Goal: Task Accomplishment & Management: Manage account settings

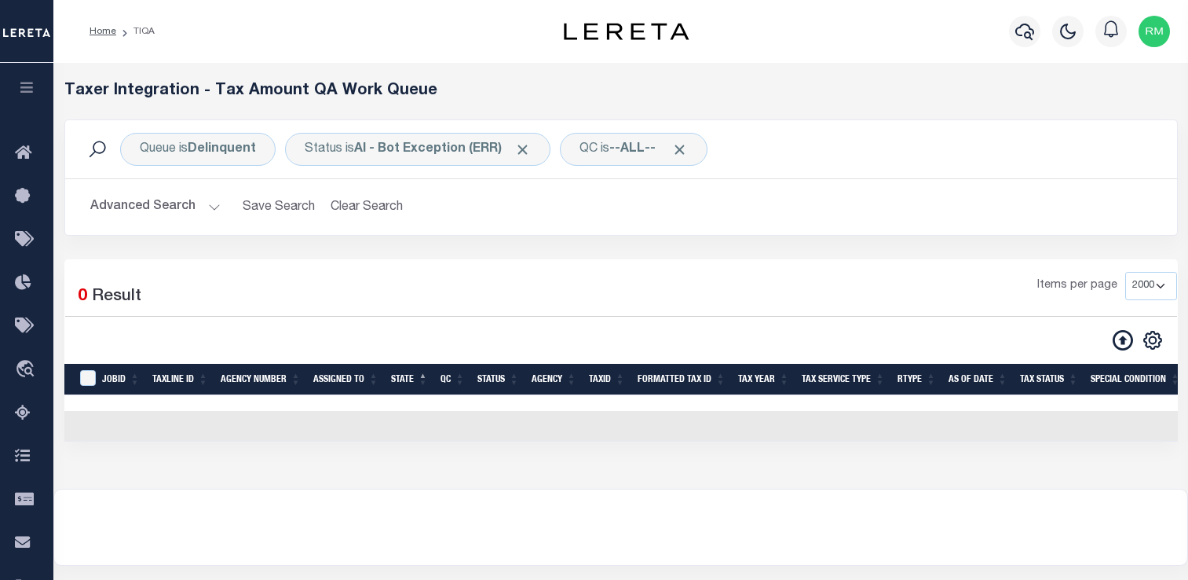
select select "2000"
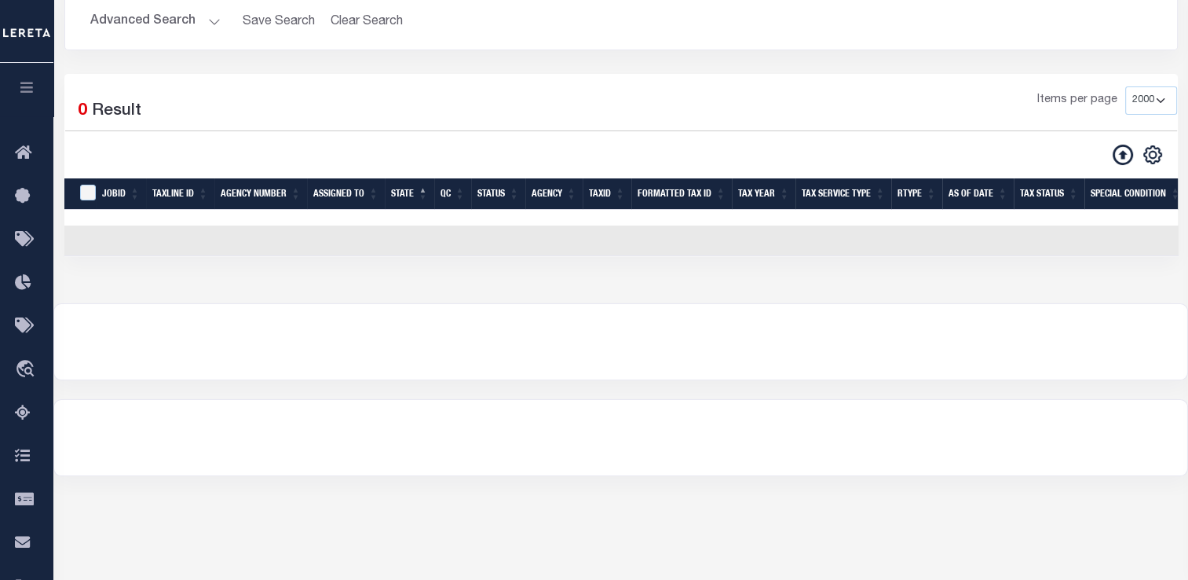
click at [1081, 441] on div at bounding box center [620, 437] width 1133 height 75
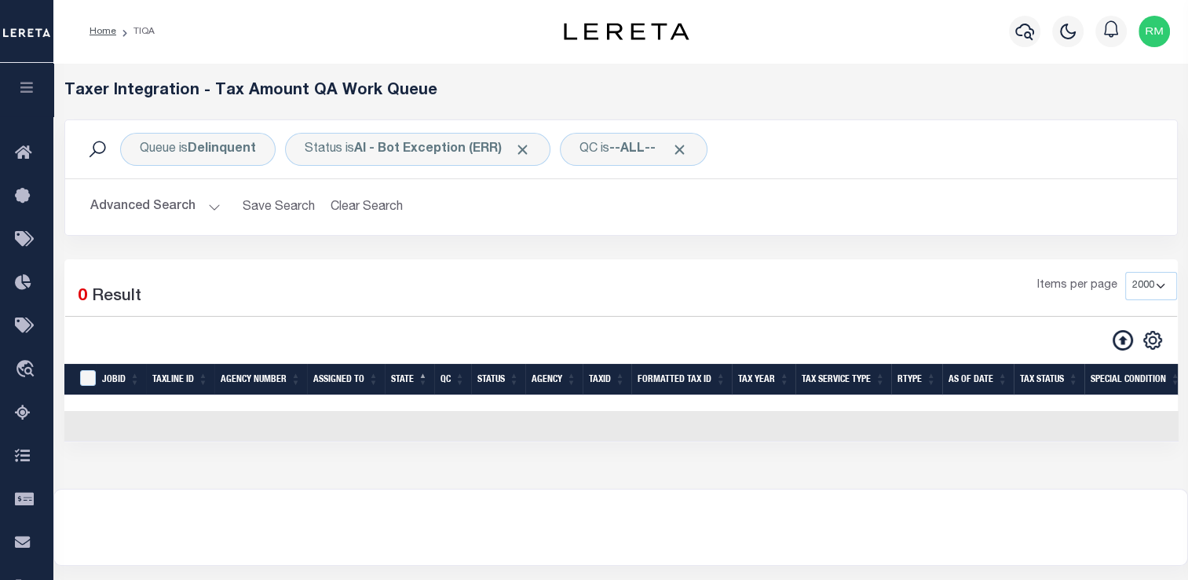
click at [182, 216] on button "Advanced Search" at bounding box center [155, 207] width 130 height 31
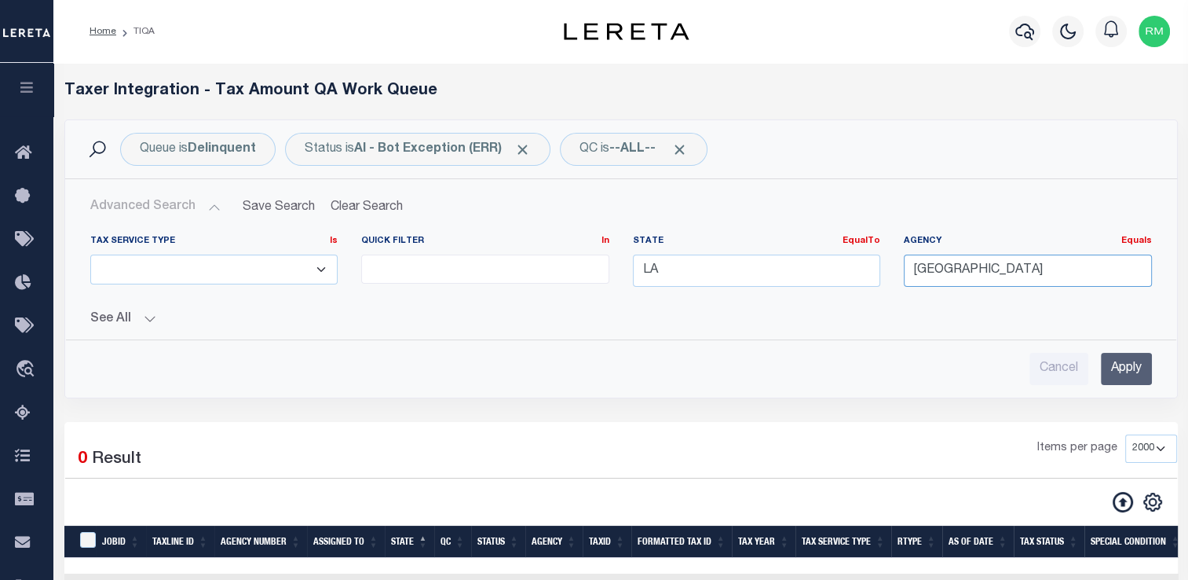
drag, startPoint x: 1100, startPoint y: 275, endPoint x: 645, endPoint y: 278, distance: 454.8
click at [645, 278] on div "Tax Service Type Is Is Contains ESCROW NonESCROW Quick Filter In In View Only L…" at bounding box center [621, 267] width 1085 height 64
click at [1127, 370] on input "Apply" at bounding box center [1126, 369] width 51 height 32
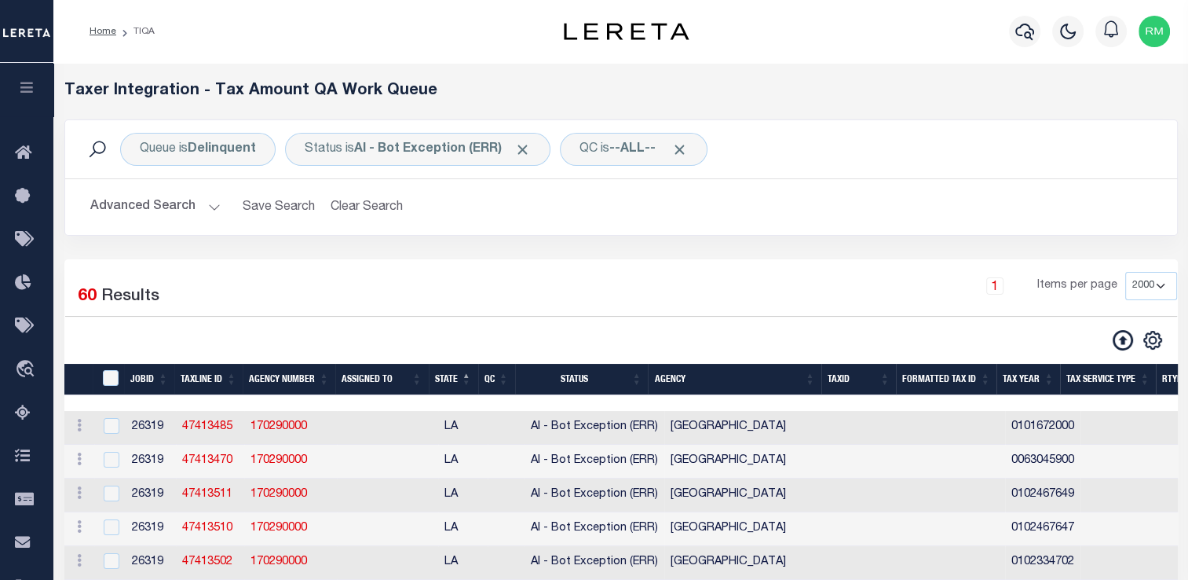
click at [159, 200] on button "Advanced Search" at bounding box center [155, 207] width 130 height 31
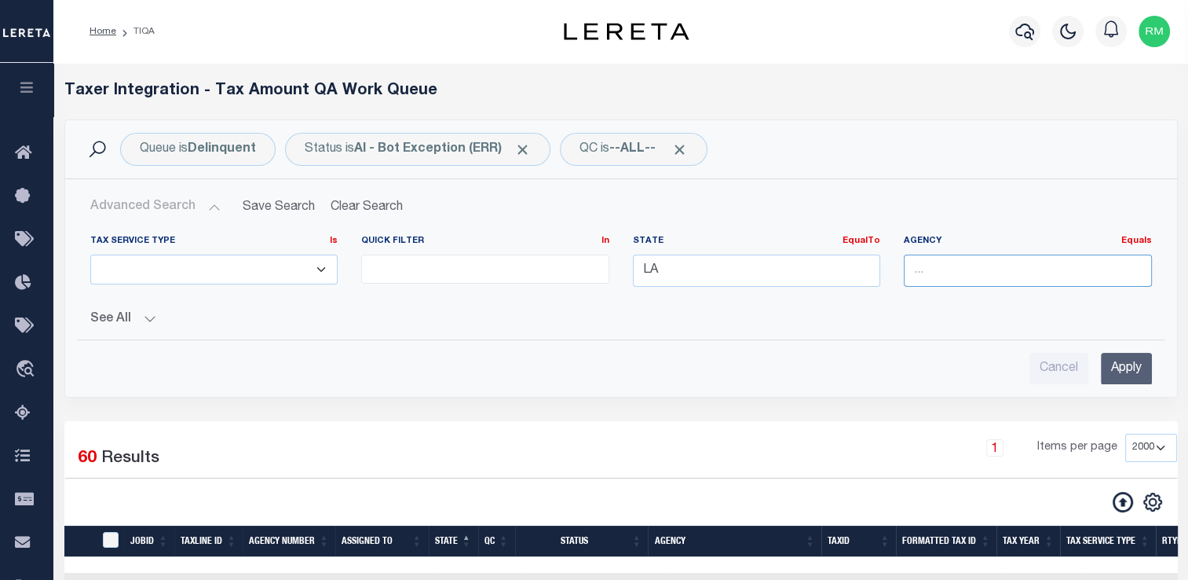
click at [930, 269] on input "text" at bounding box center [1028, 270] width 248 height 32
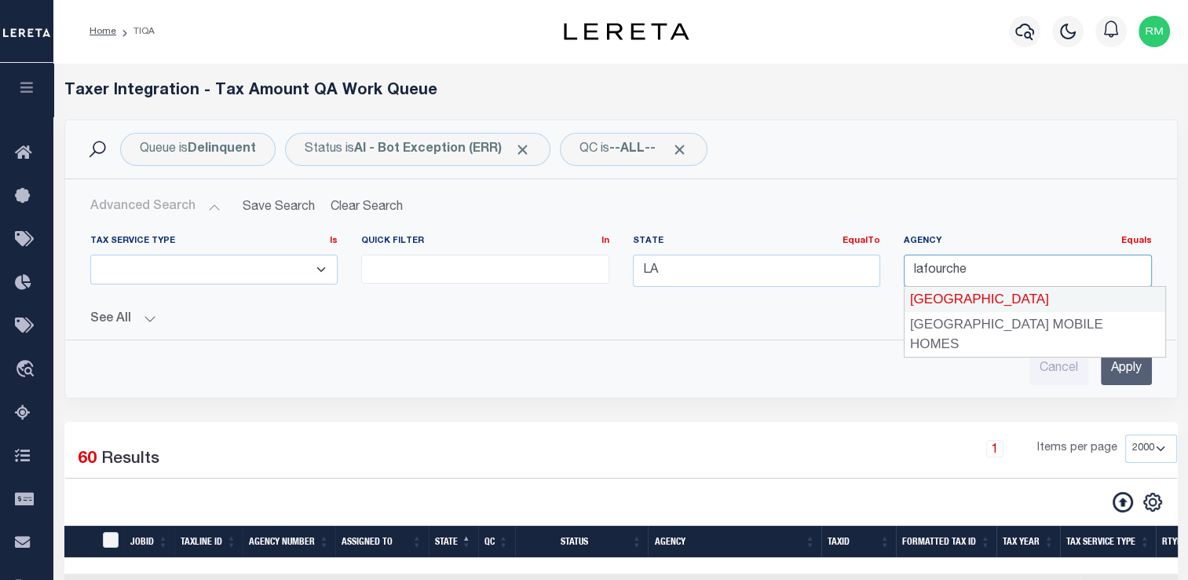
click at [1035, 303] on div "LAFOURCHE PARISH" at bounding box center [1035, 299] width 261 height 25
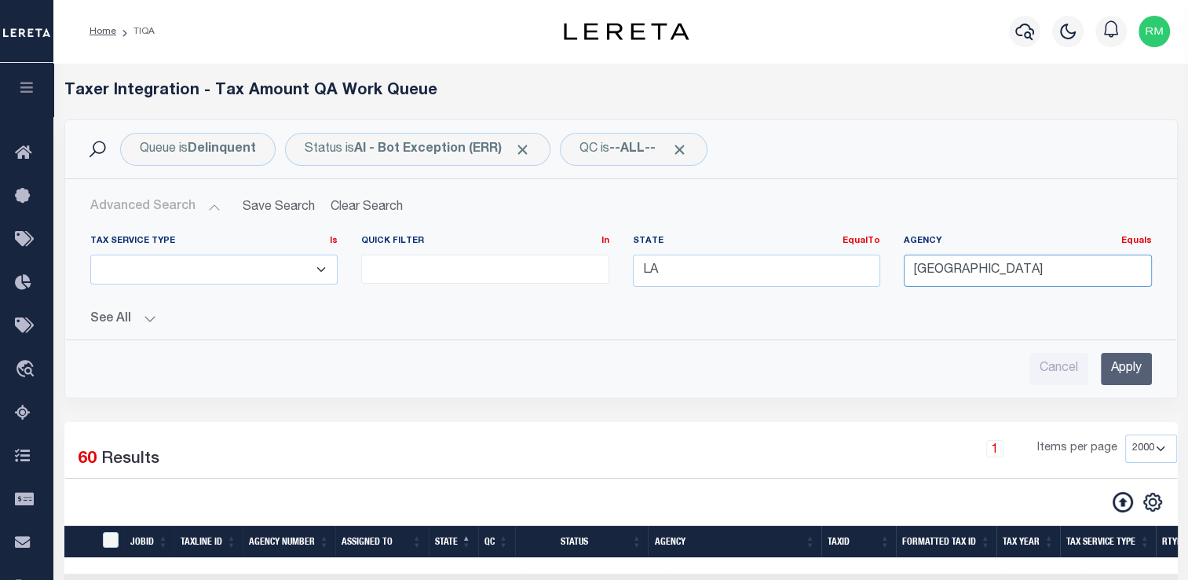
type input "LAFOURCHE PARISH"
click at [1117, 357] on input "Apply" at bounding box center [1126, 369] width 51 height 32
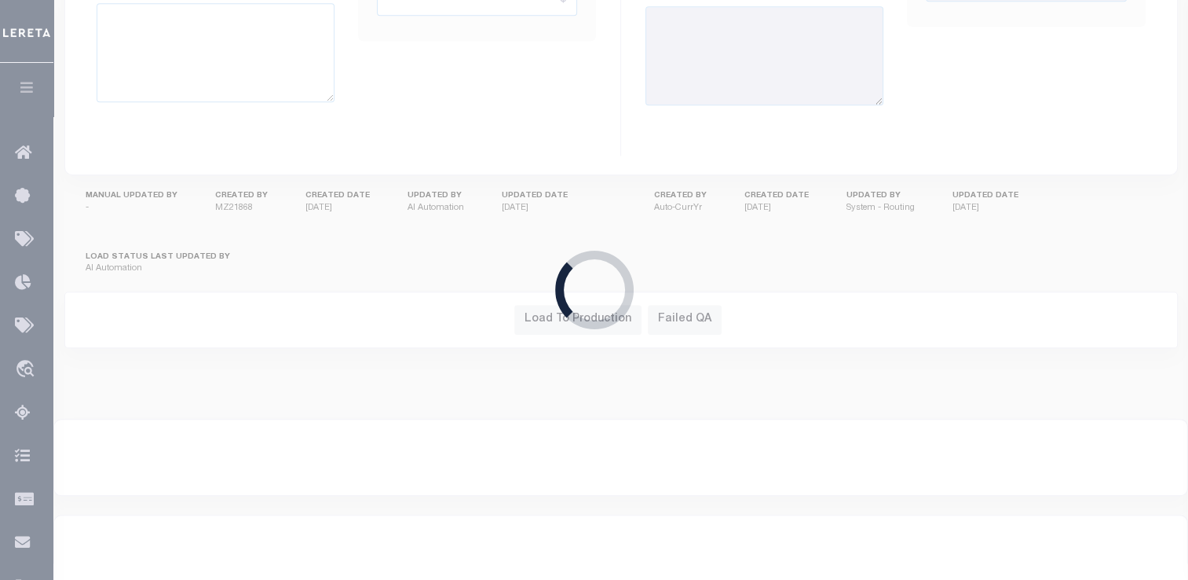
type input "$0"
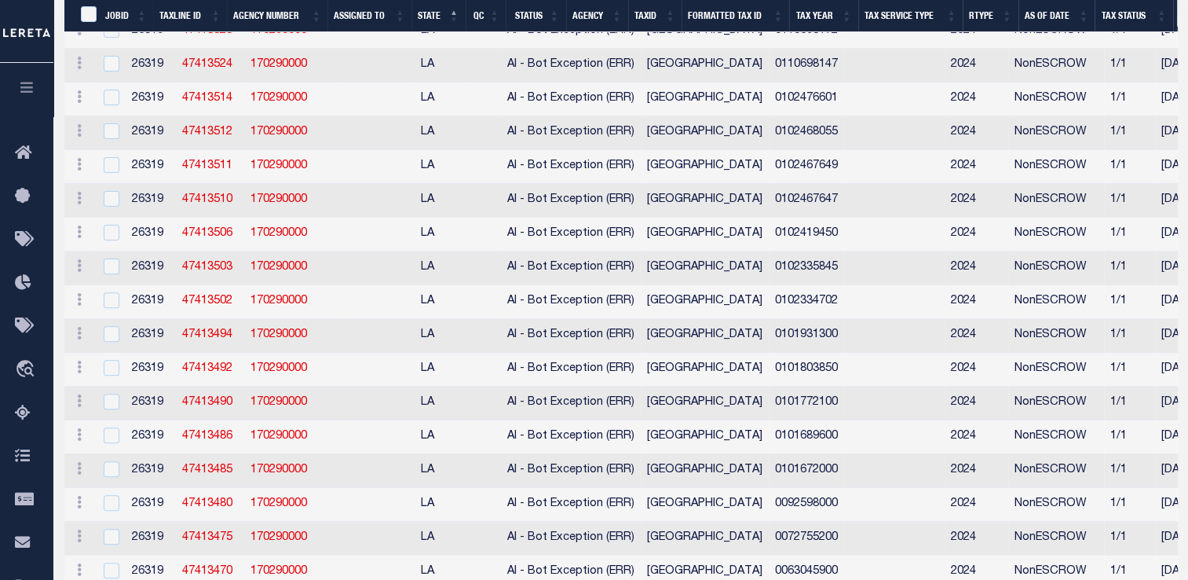
scroll to position [497, 0]
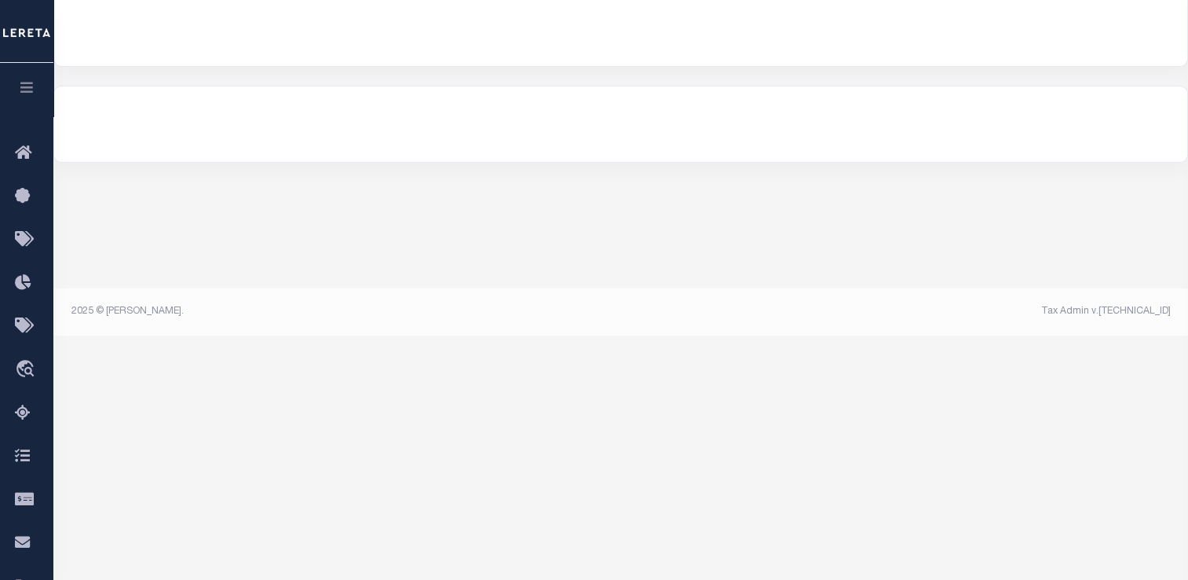
select select "2000"
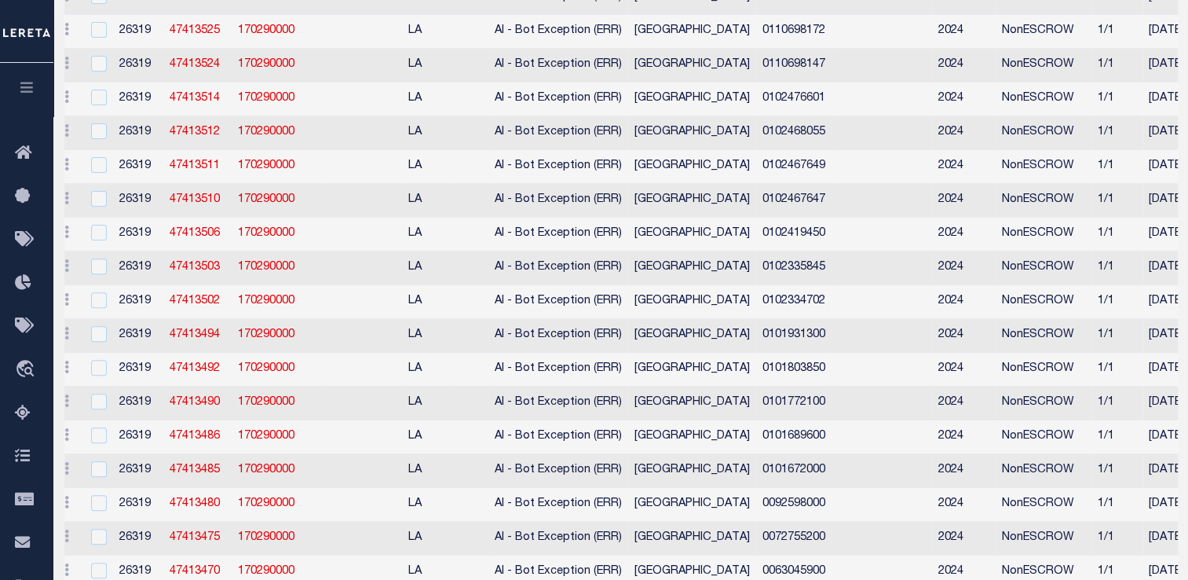
scroll to position [0, 0]
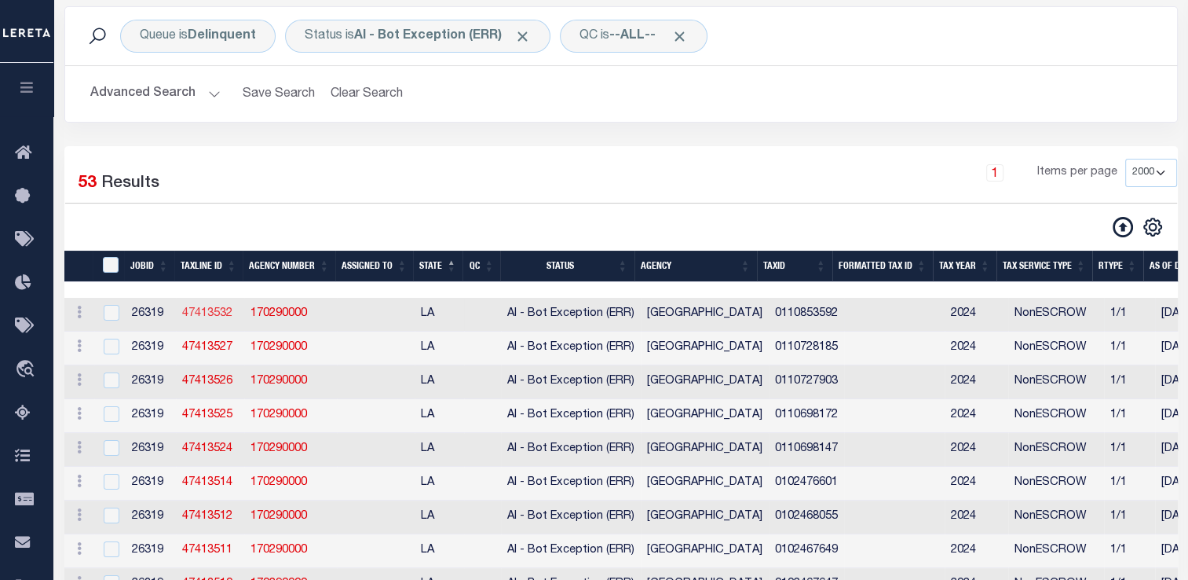
click at [199, 316] on link "47413532" at bounding box center [207, 313] width 50 height 11
checkbox input "false"
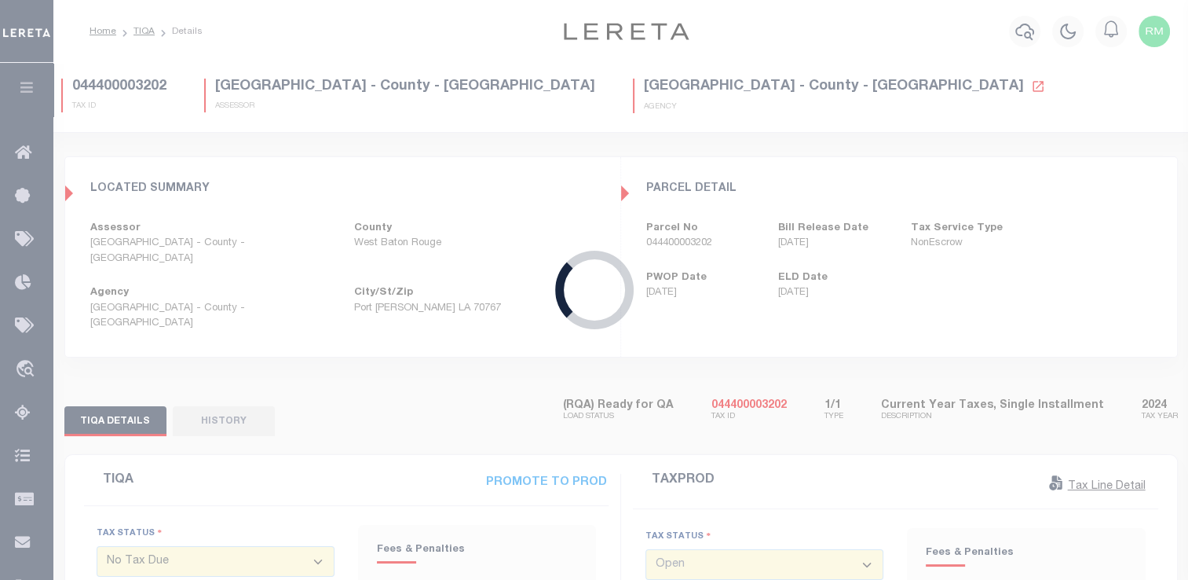
type input "[DATE]"
select select "OP2"
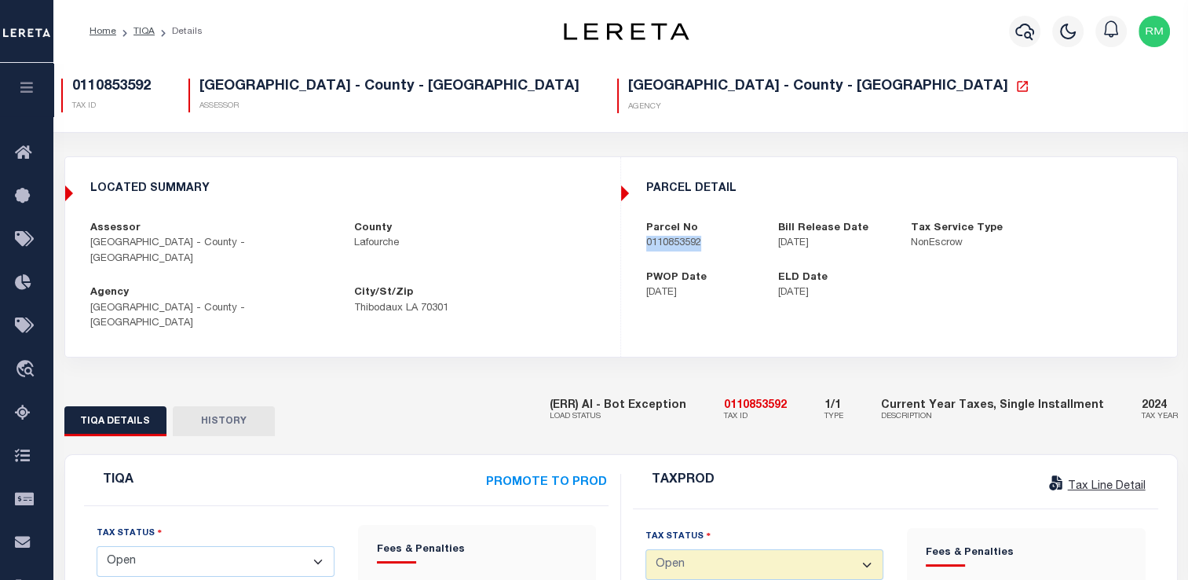
drag, startPoint x: 636, startPoint y: 242, endPoint x: 722, endPoint y: 259, distance: 87.3
click at [722, 259] on div "parcel detail Parcel No 0110853592 Bill Release Date 11/15/2024 Tax Service Typ…" at bounding box center [899, 242] width 554 height 144
copy p "0110853592"
click at [1016, 86] on icon at bounding box center [1023, 86] width 14 height 14
copy p "0110853592"
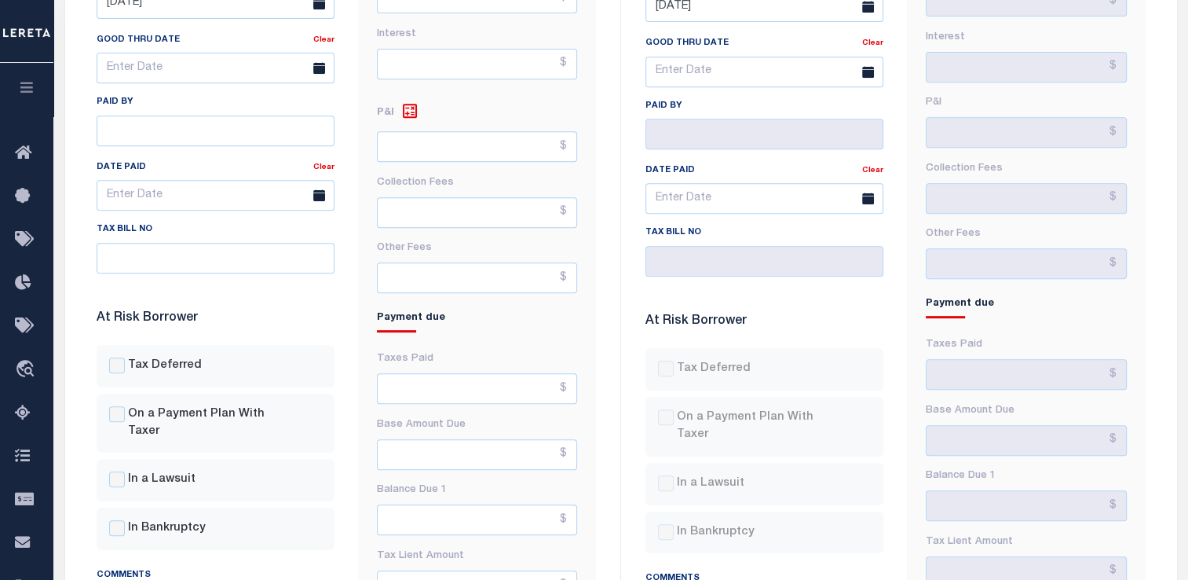
scroll to position [479, 0]
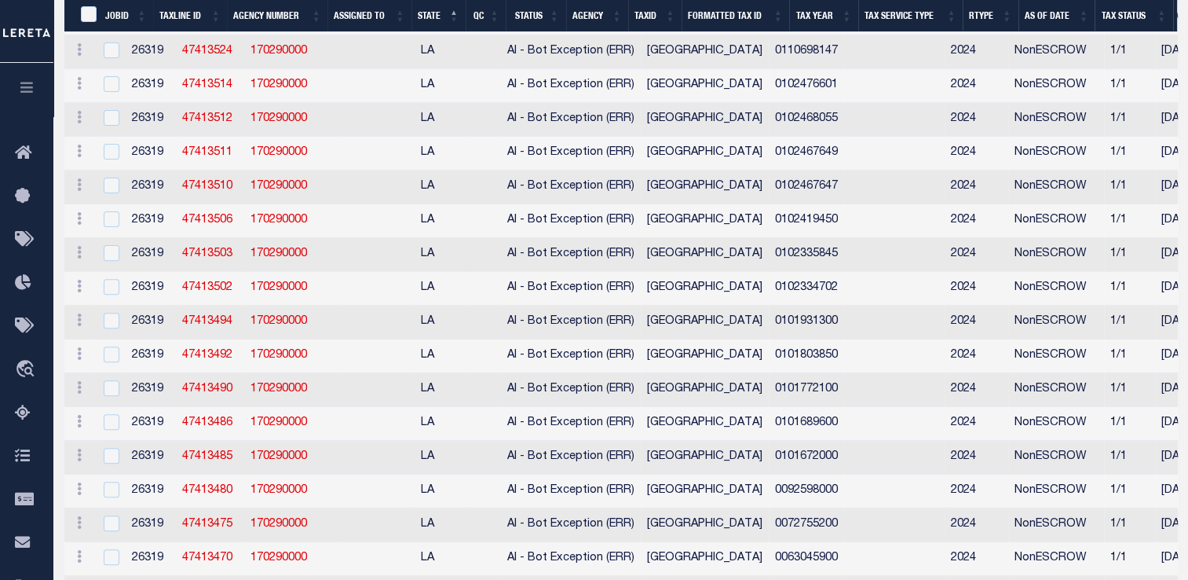
select select "2000"
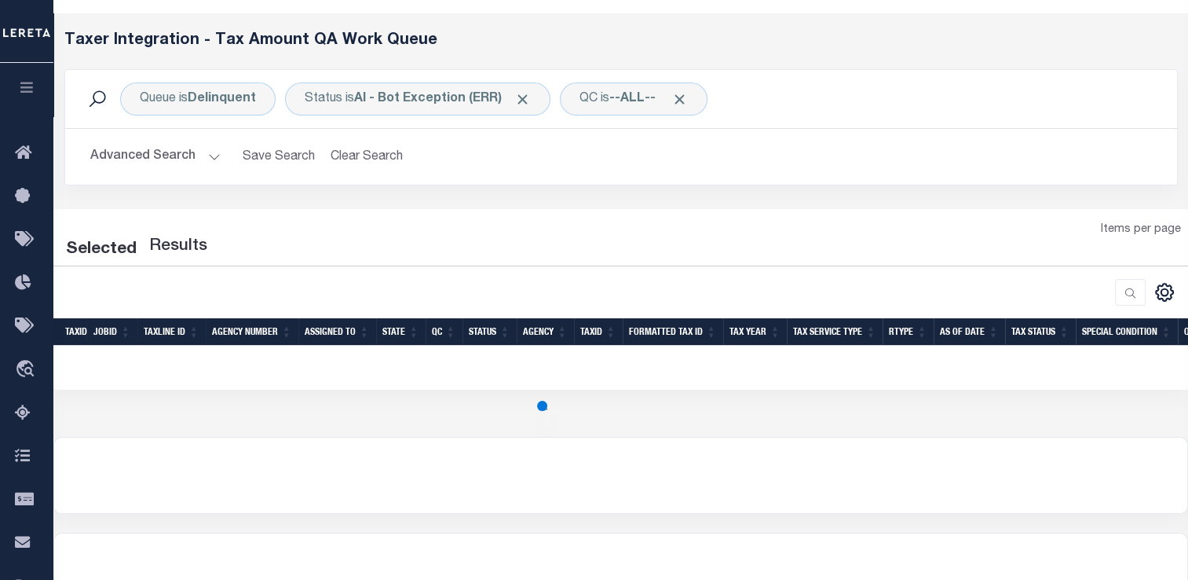
scroll to position [252, 0]
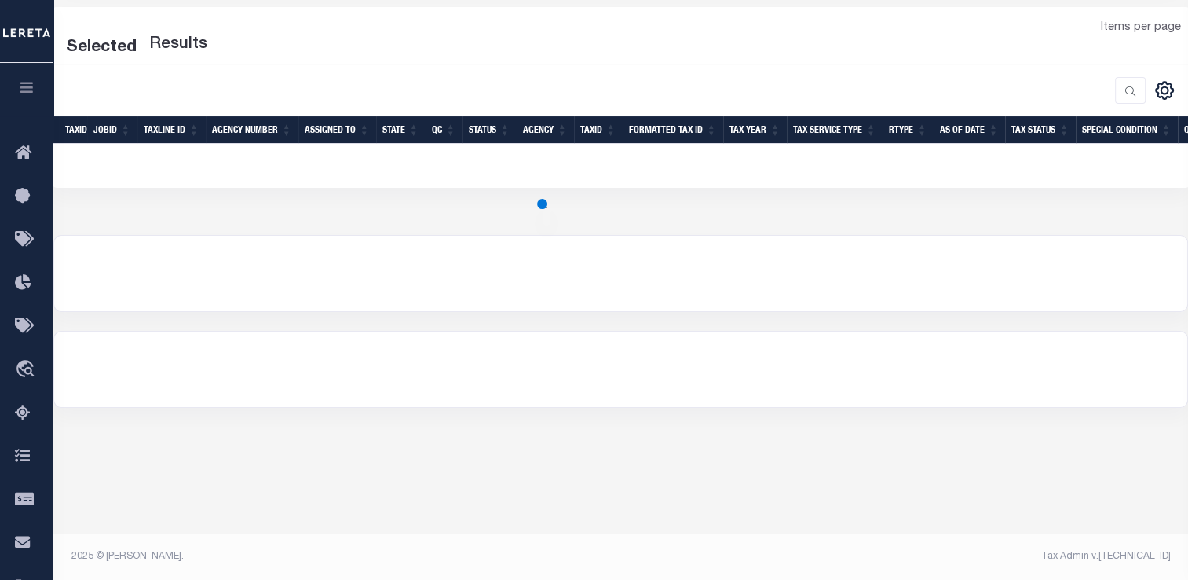
select select "2000"
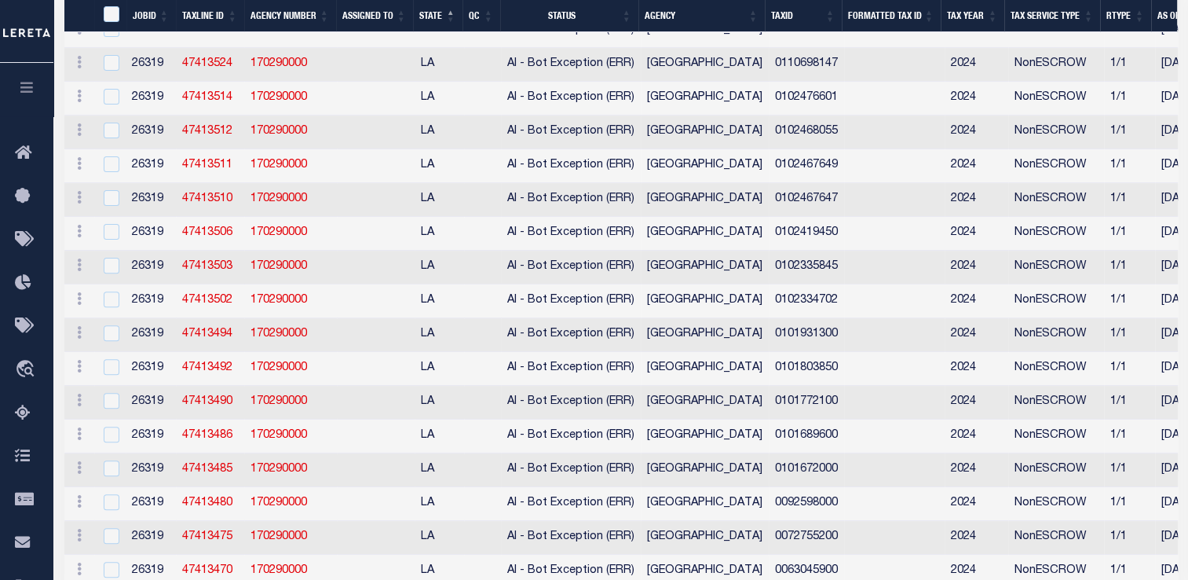
scroll to position [484, 0]
click at [769, 416] on td "0101772100" at bounding box center [806, 401] width 75 height 34
checkbox input "true"
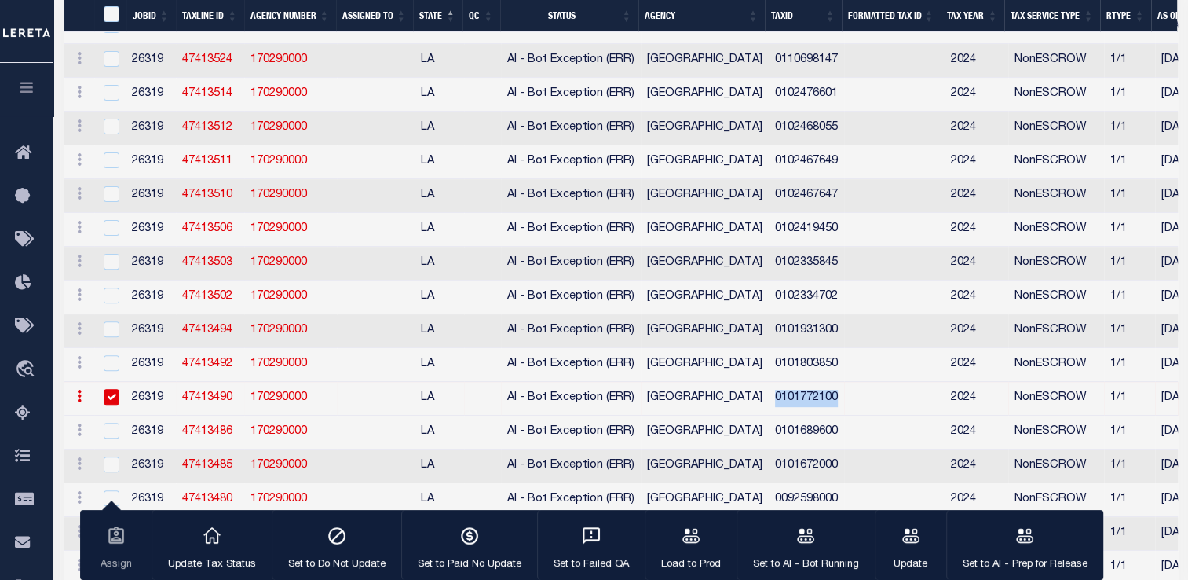
drag, startPoint x: 767, startPoint y: 408, endPoint x: 843, endPoint y: 409, distance: 75.4
copy td "0101772100"
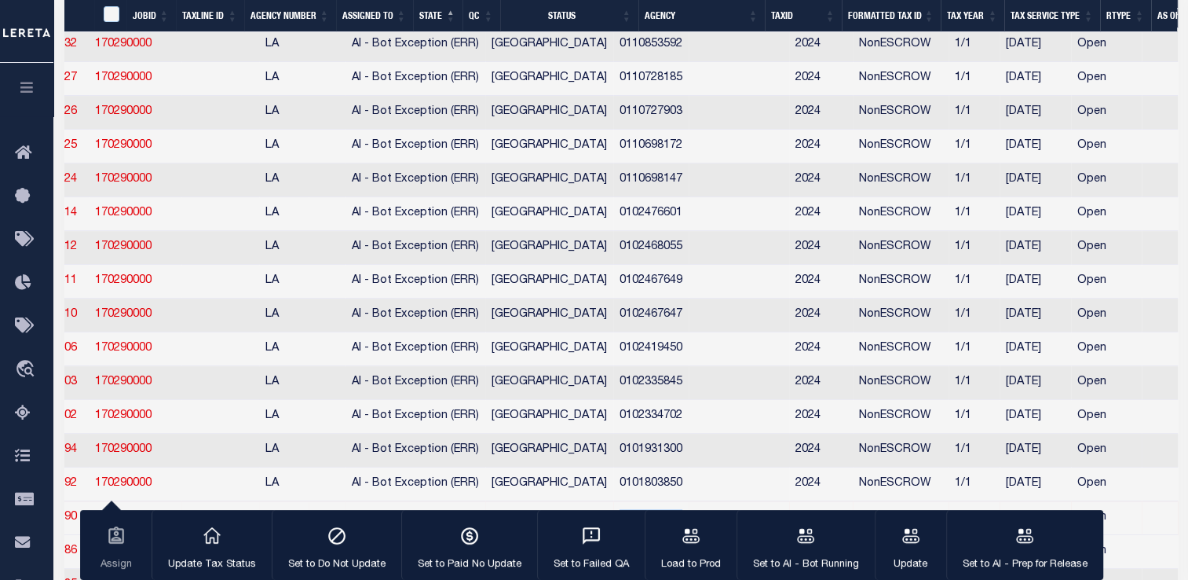
scroll to position [0, 0]
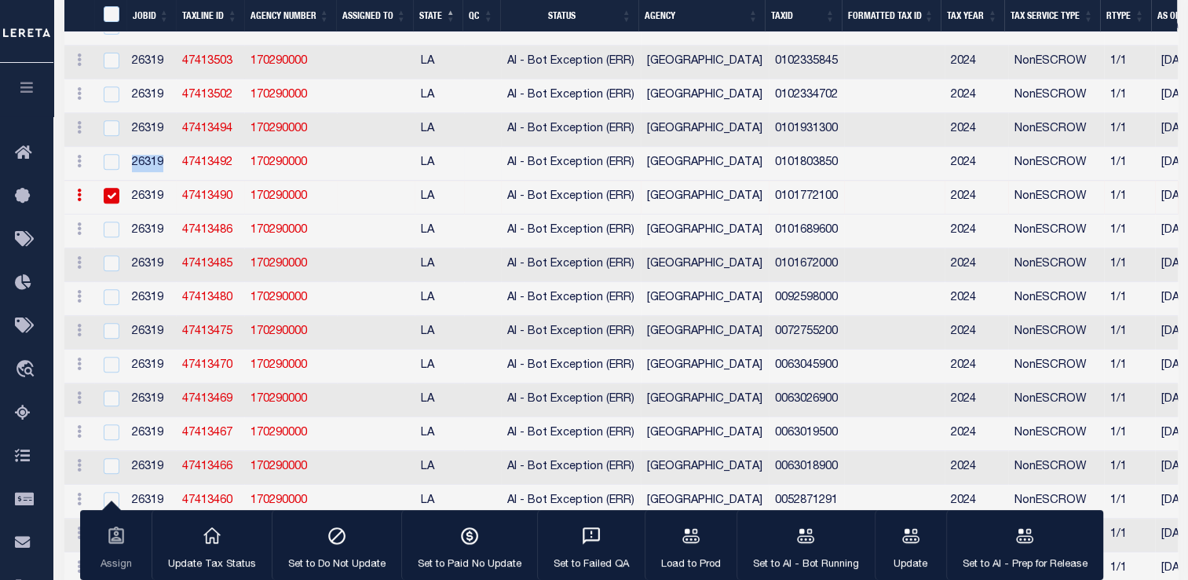
drag, startPoint x: 130, startPoint y: 174, endPoint x: 176, endPoint y: 178, distance: 45.7
copy td "26319"
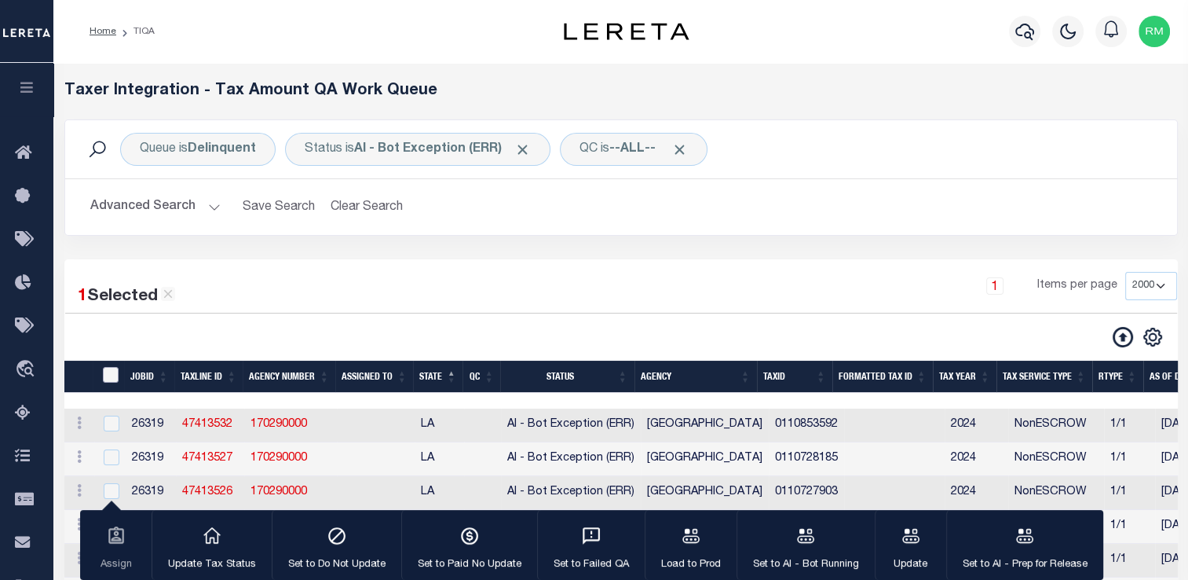
click at [111, 377] on input "TaxID" at bounding box center [111, 375] width 16 height 16
checkbox input "true"
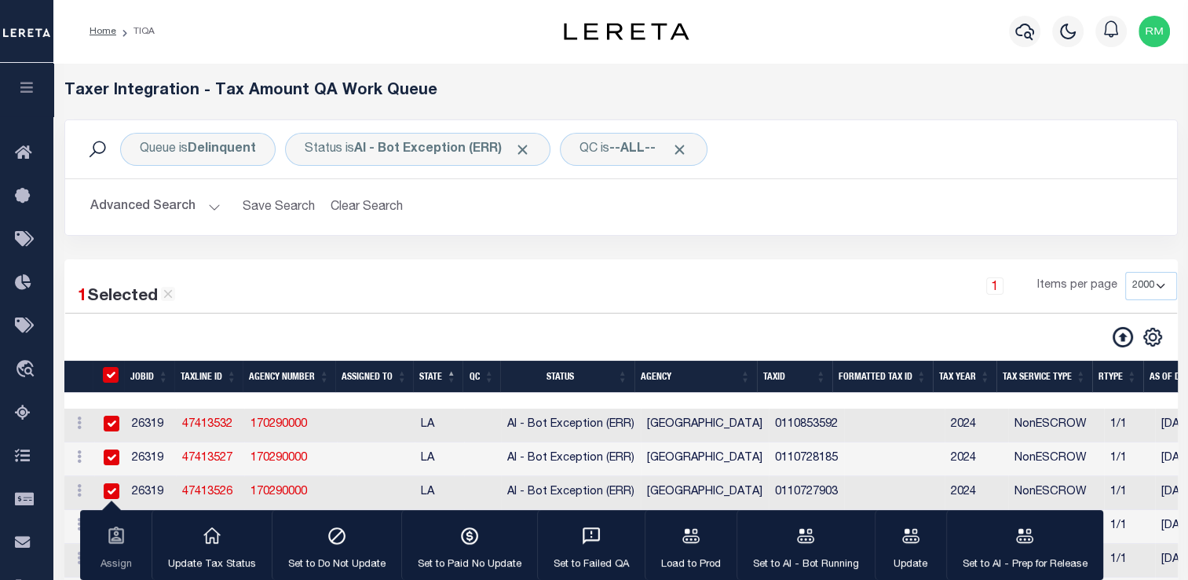
checkbox input "true"
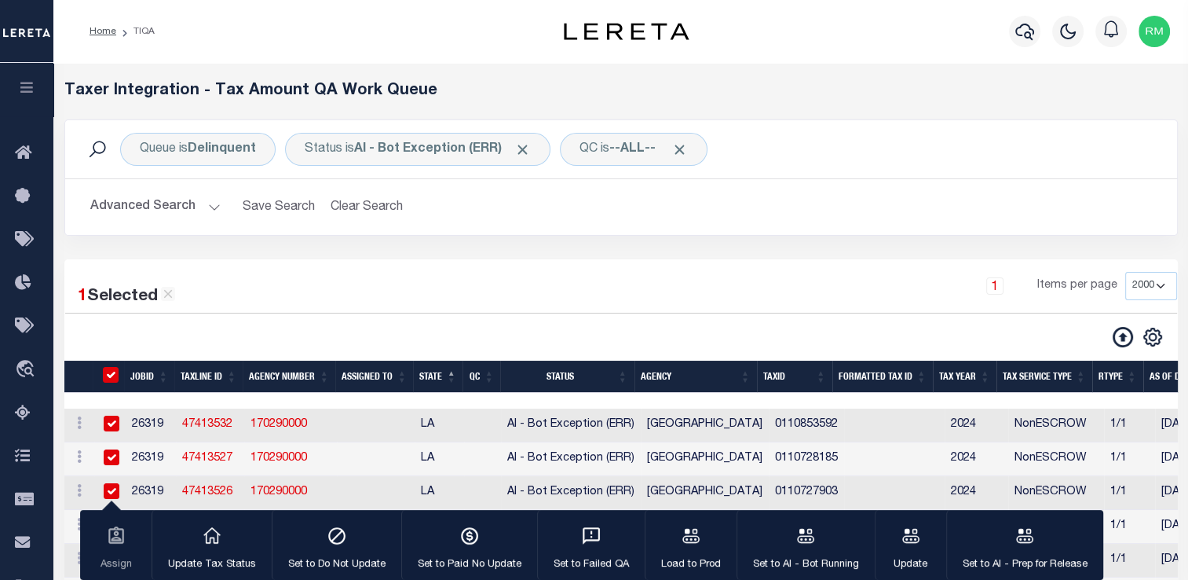
checkbox input "true"
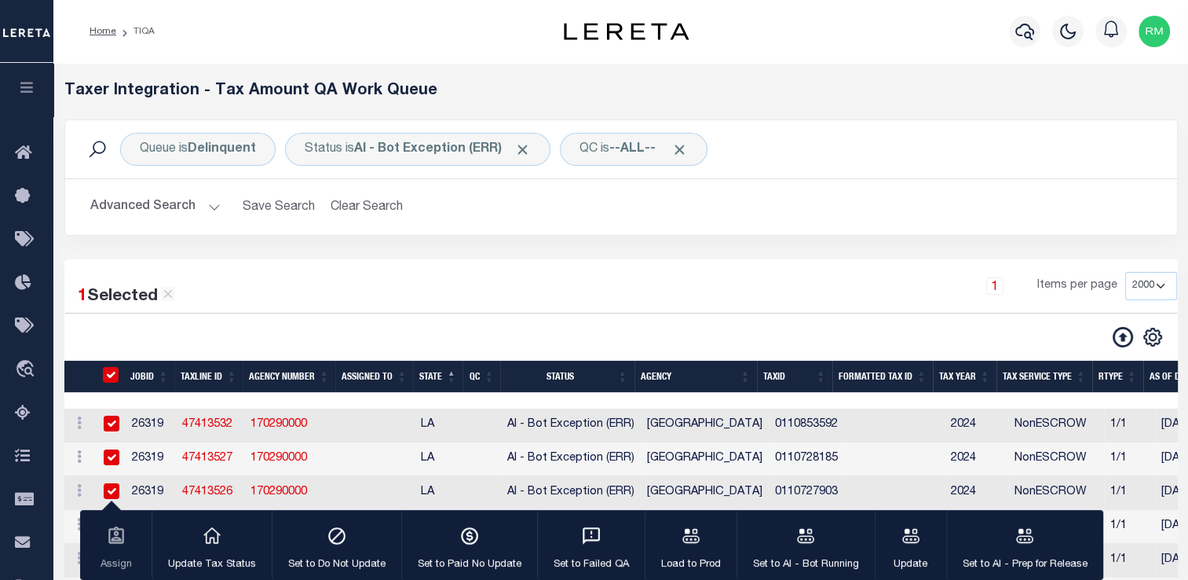
checkbox input "true"
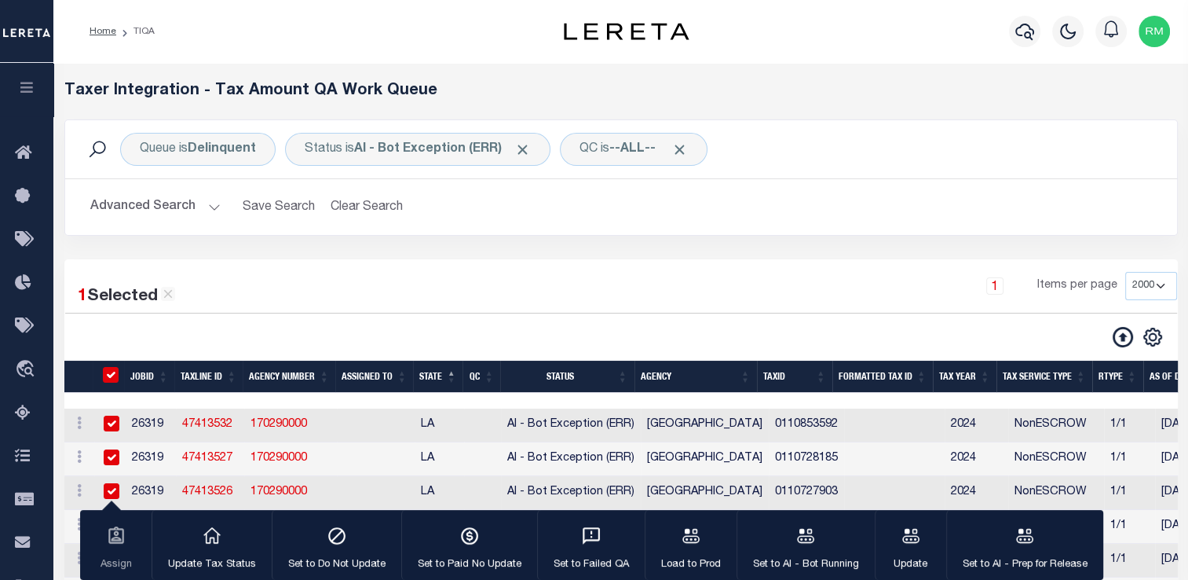
checkbox input "true"
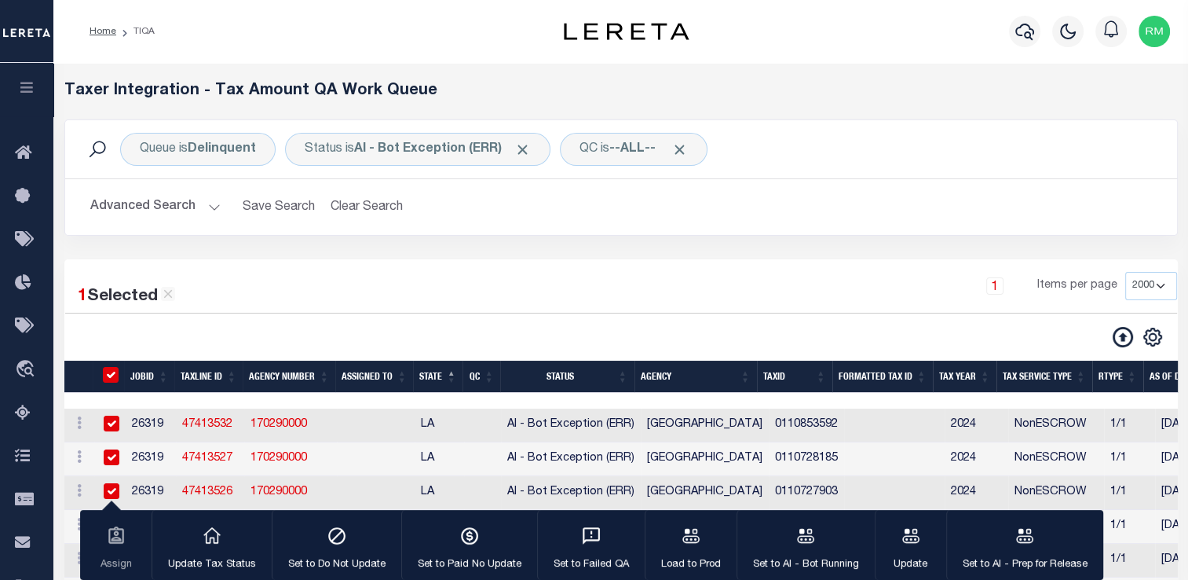
checkbox input "true"
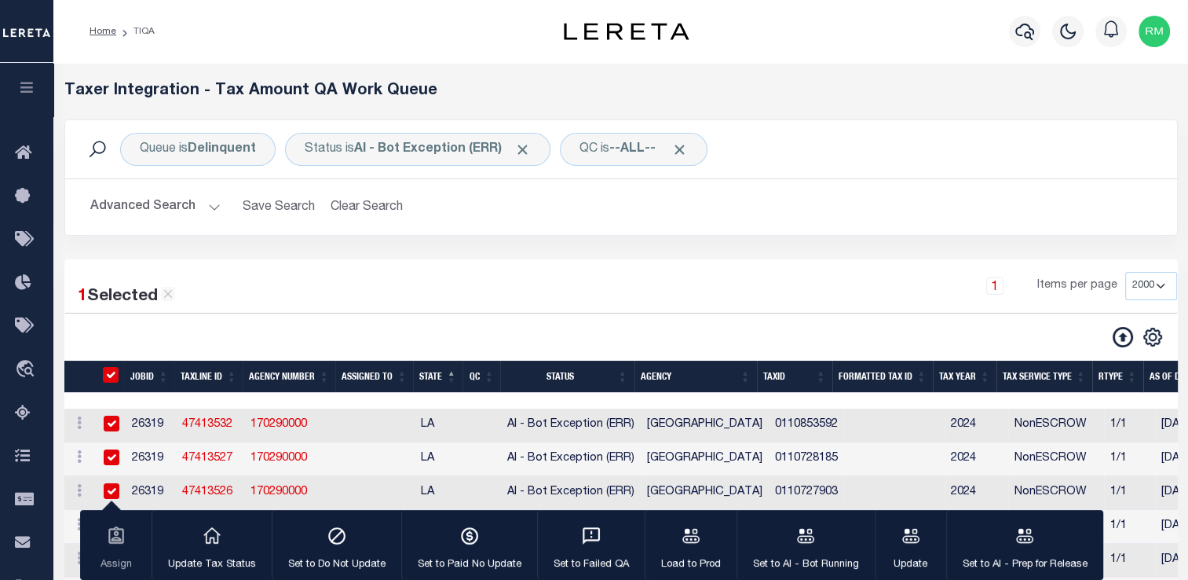
checkbox input "true"
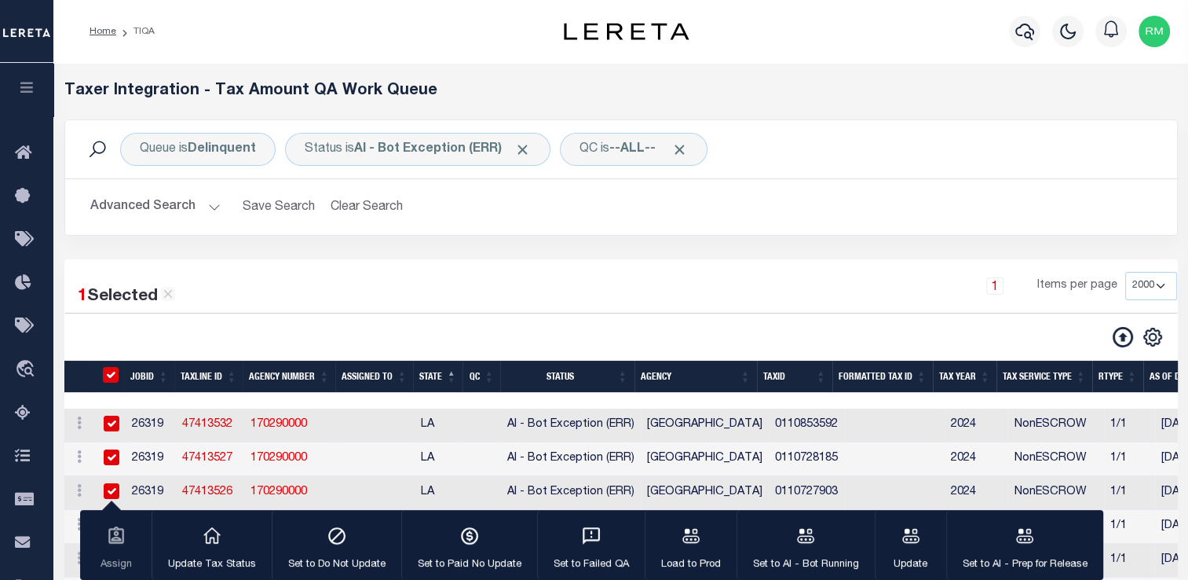
checkbox input "true"
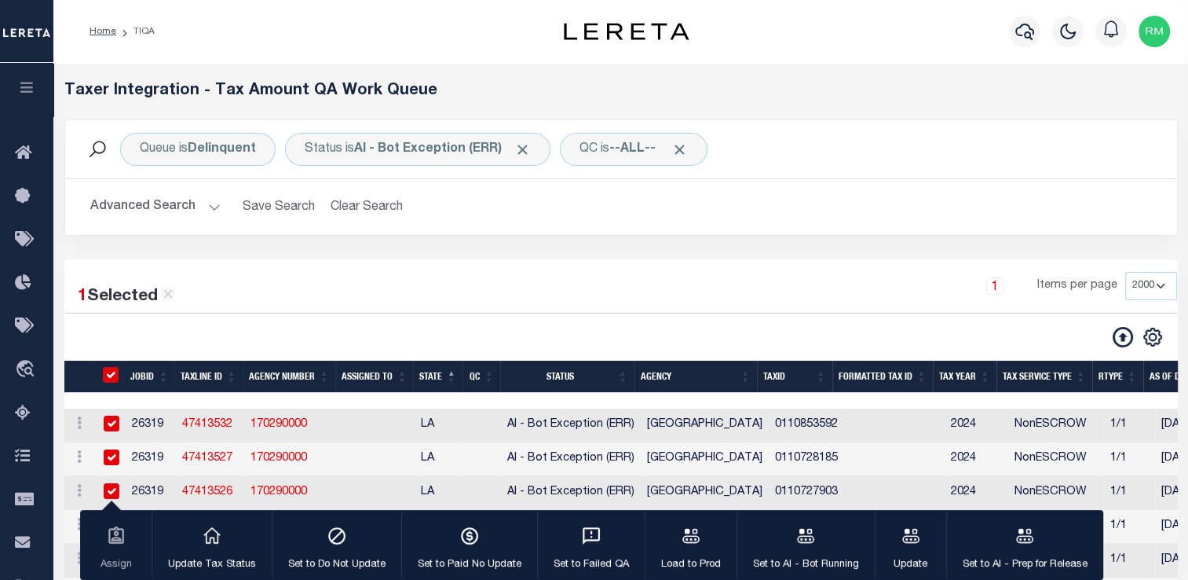
checkbox input "true"
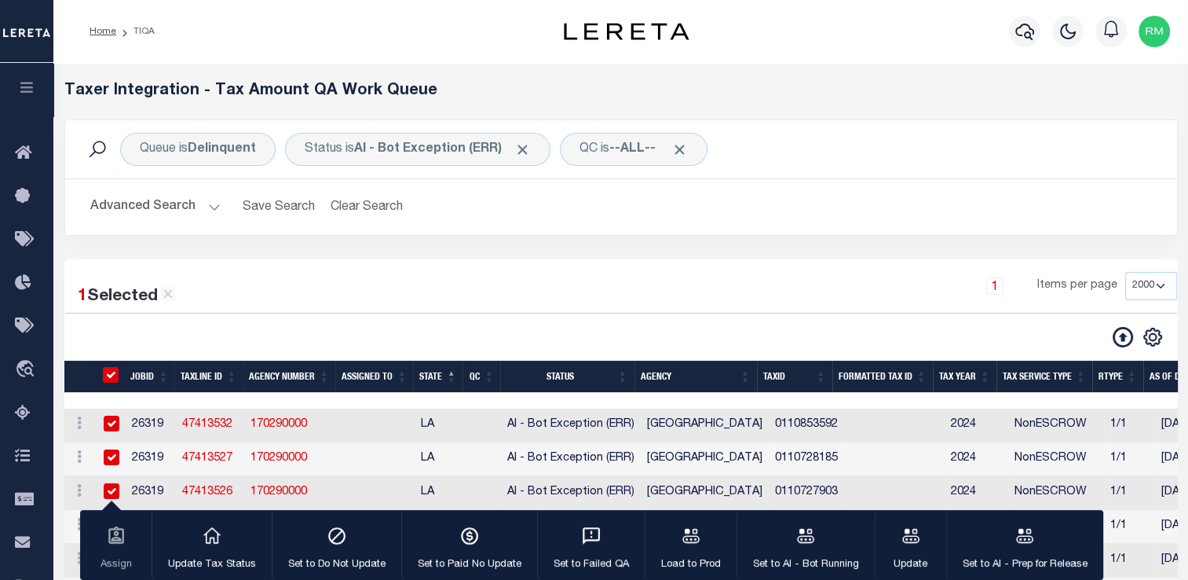
checkbox input "true"
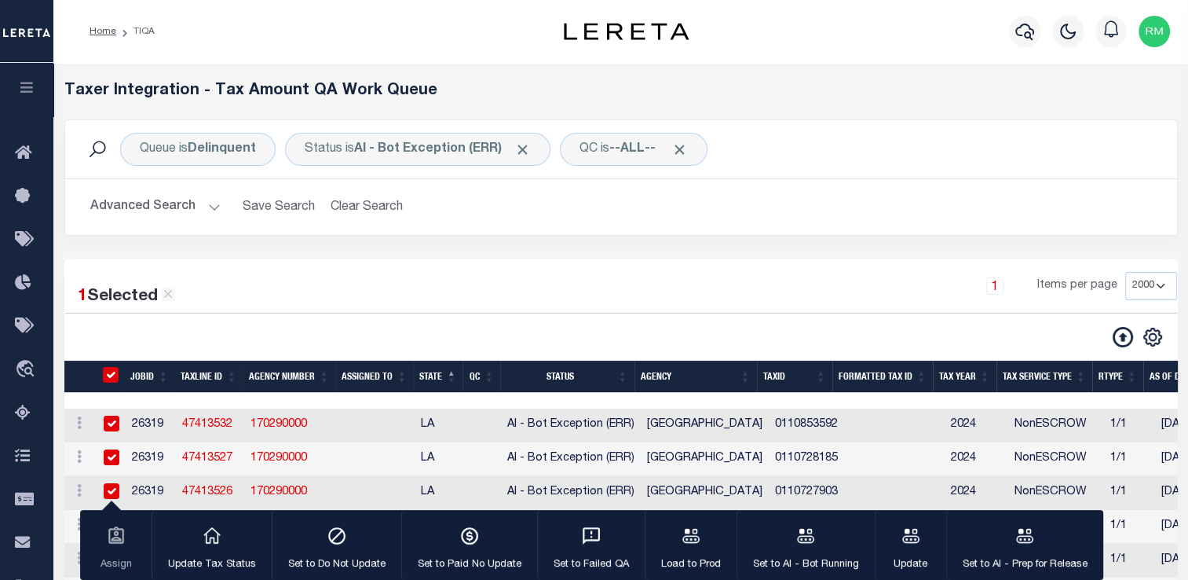
checkbox input "true"
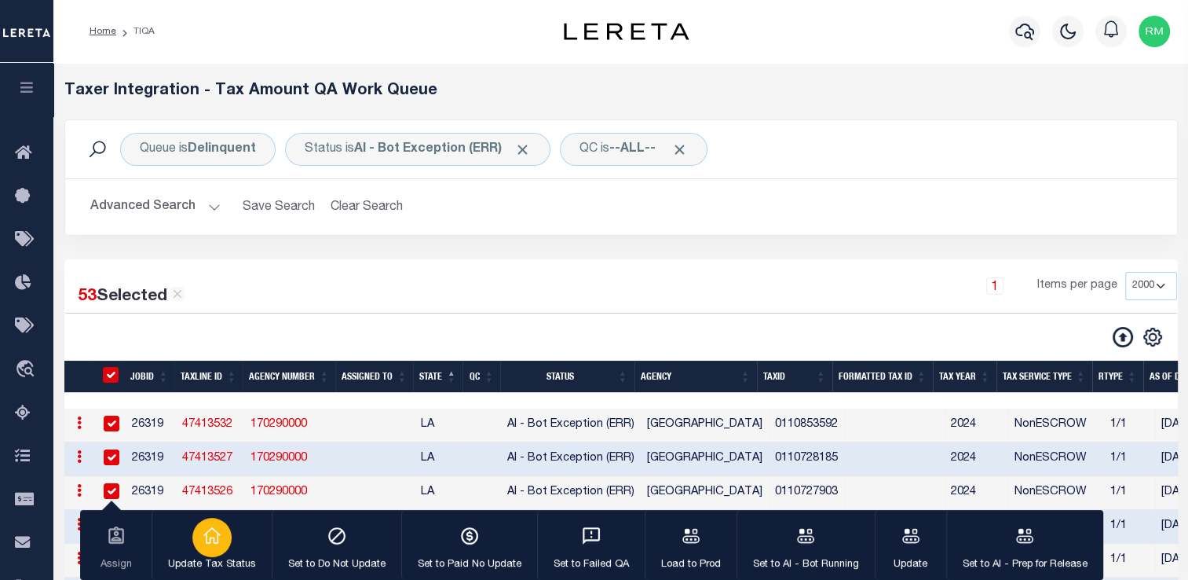
click at [197, 541] on div "button" at bounding box center [211, 537] width 39 height 39
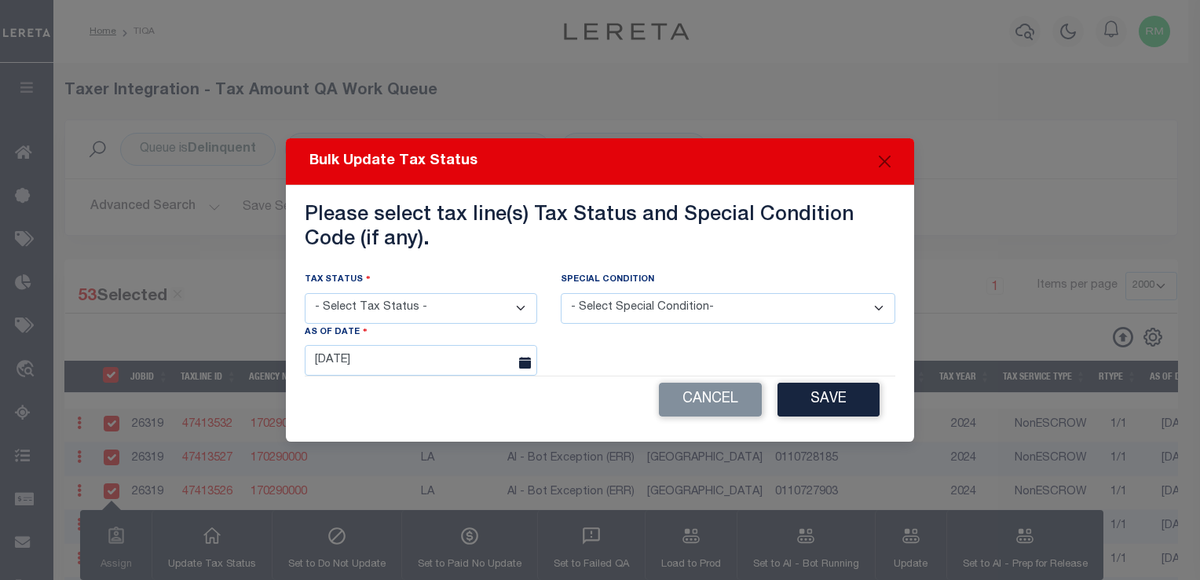
click at [379, 313] on select "- Select Tax Status - Paid In Full Unpaid 3rd Party Tax Lien Awaiting Bill Rele…" at bounding box center [421, 308] width 232 height 31
click at [701, 246] on h3 "Please select tax line(s) Tax Status and Special Condition Code (if any)." at bounding box center [600, 228] width 591 height 48
click at [679, 304] on select "- Select Special Condition- -- Select Special Condition -- 3RD PARTY TAX LIEN A…" at bounding box center [728, 308] width 335 height 31
click at [625, 393] on div "Cancel Save" at bounding box center [600, 399] width 591 height 46
click at [449, 316] on select "- Select Tax Status - Paid In Full Unpaid 3rd Party Tax Lien Awaiting Bill Rele…" at bounding box center [421, 308] width 232 height 31
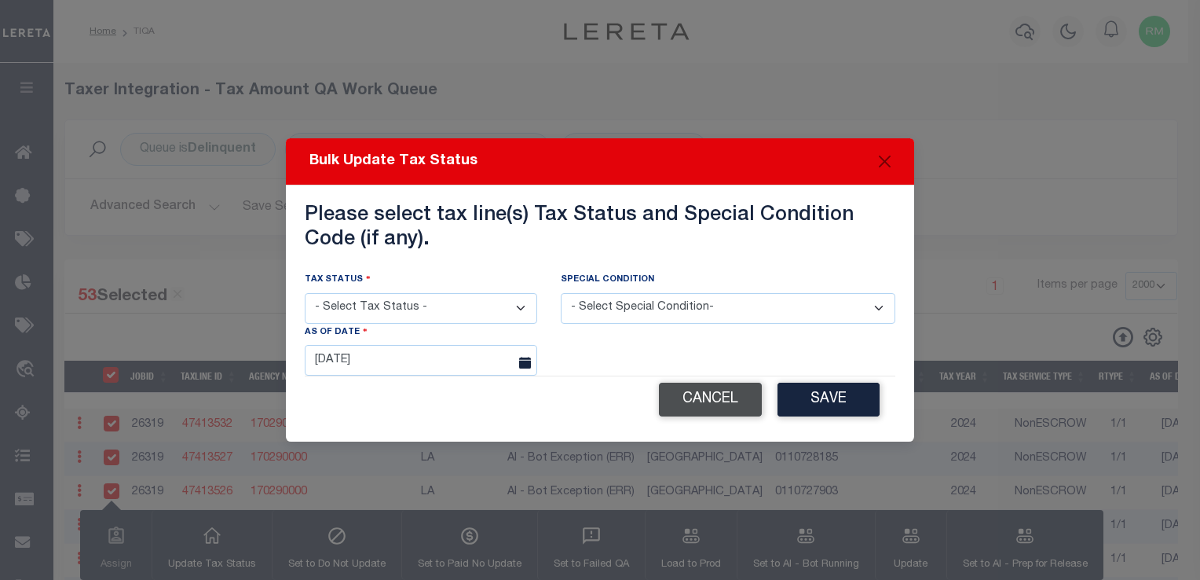
click at [716, 397] on button "Cancel" at bounding box center [710, 399] width 103 height 34
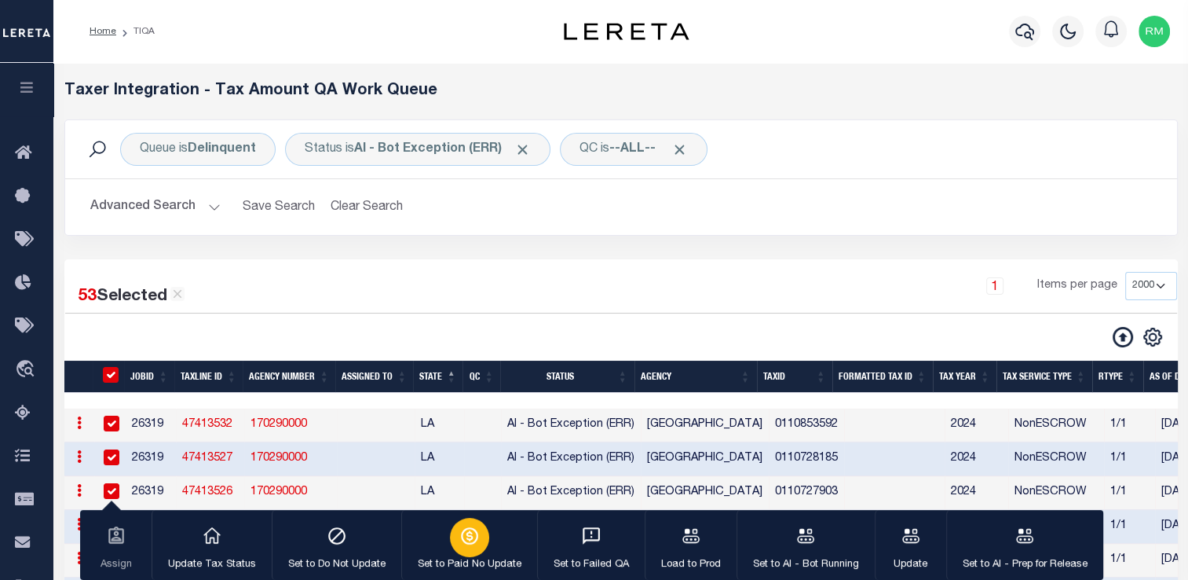
click at [469, 535] on icon "button" at bounding box center [469, 535] width 7 height 10
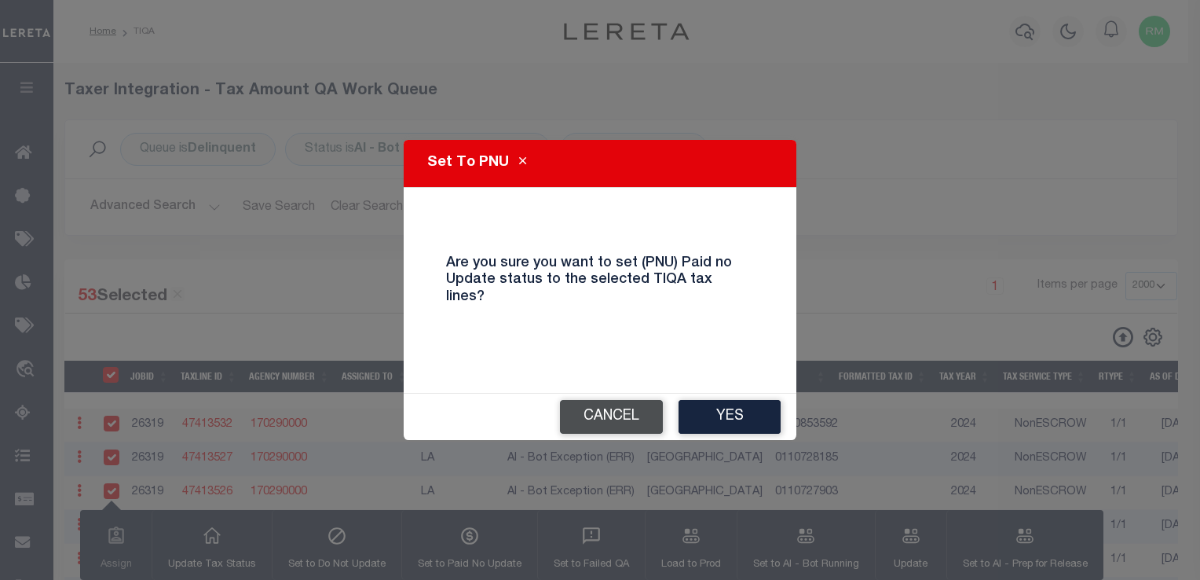
click at [600, 409] on button "Cancel" at bounding box center [611, 417] width 103 height 34
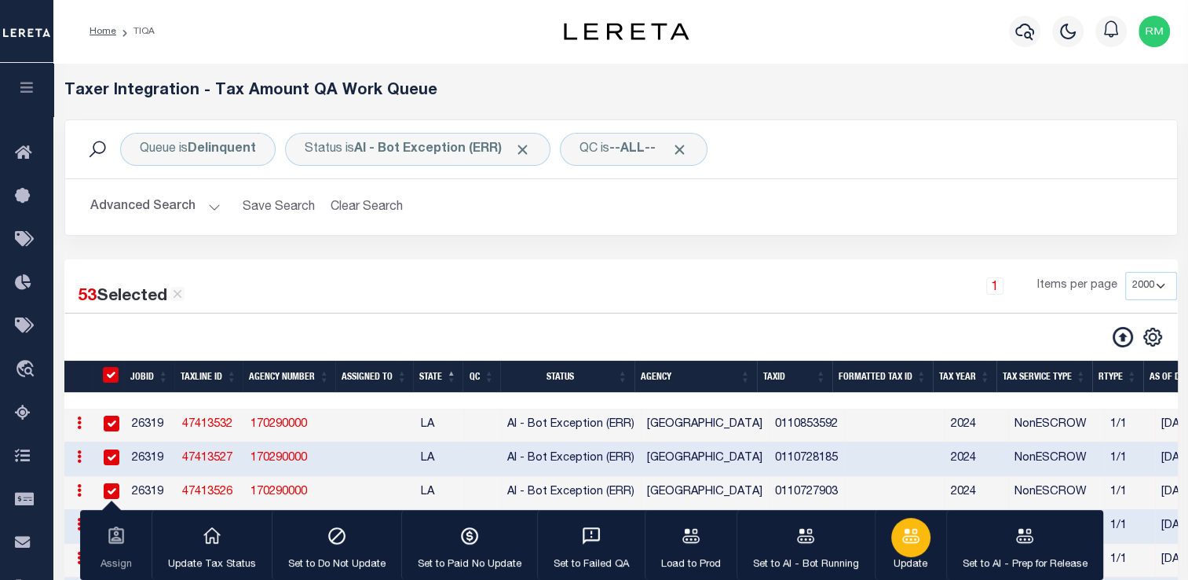
click at [900, 551] on div "button" at bounding box center [910, 537] width 39 height 39
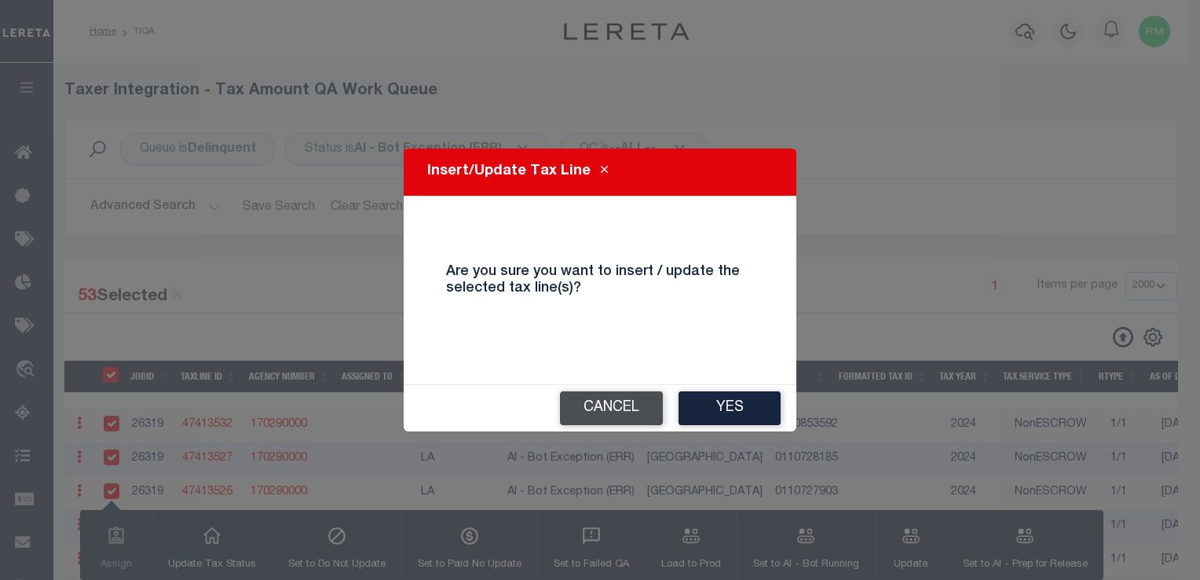
click at [619, 413] on button "Cancel" at bounding box center [611, 408] width 103 height 34
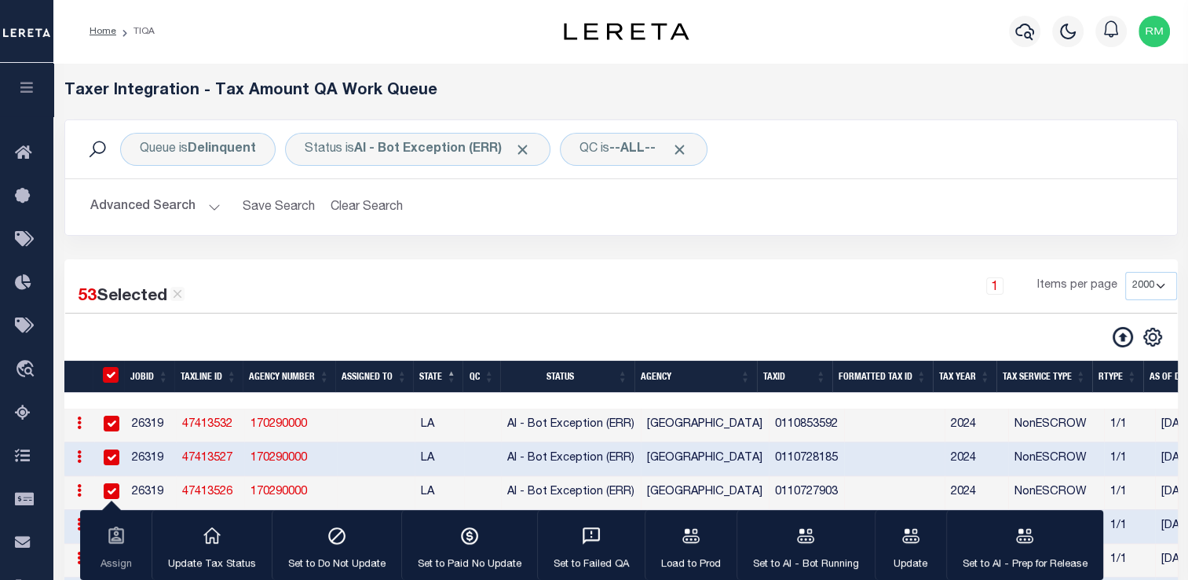
click at [115, 382] on input "TaxID" at bounding box center [111, 375] width 16 height 16
checkbox input "false"
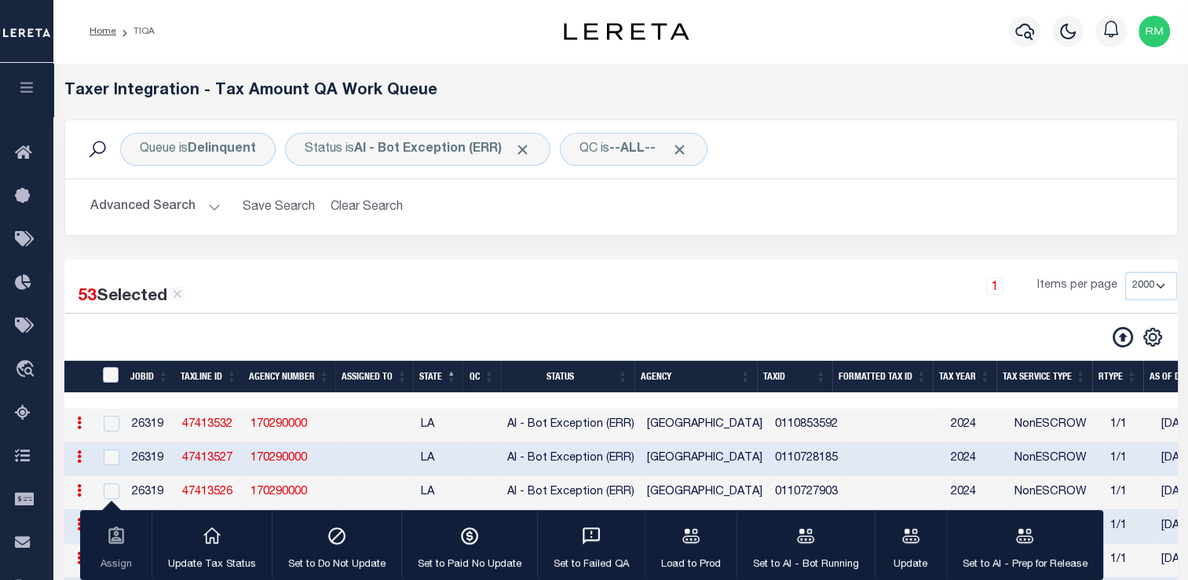
checkbox input "false"
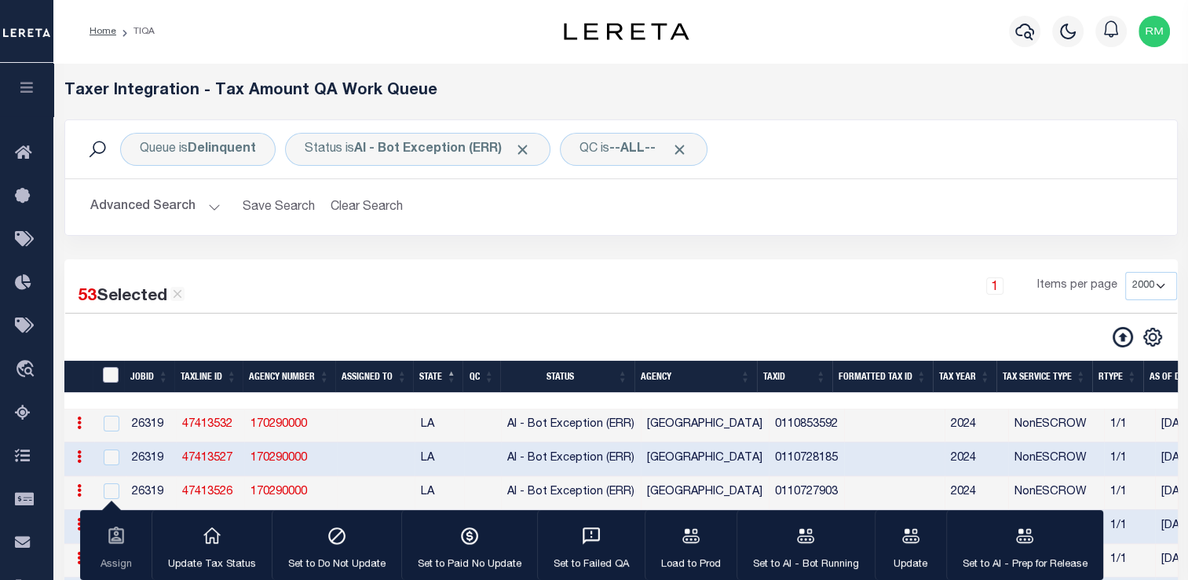
checkbox input "false"
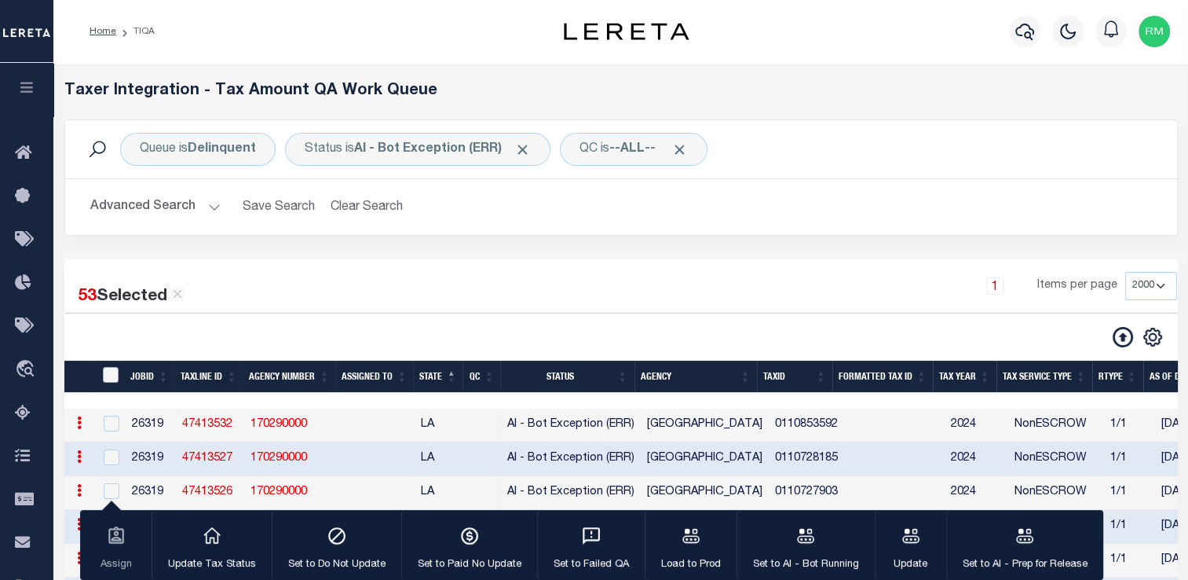
checkbox input "false"
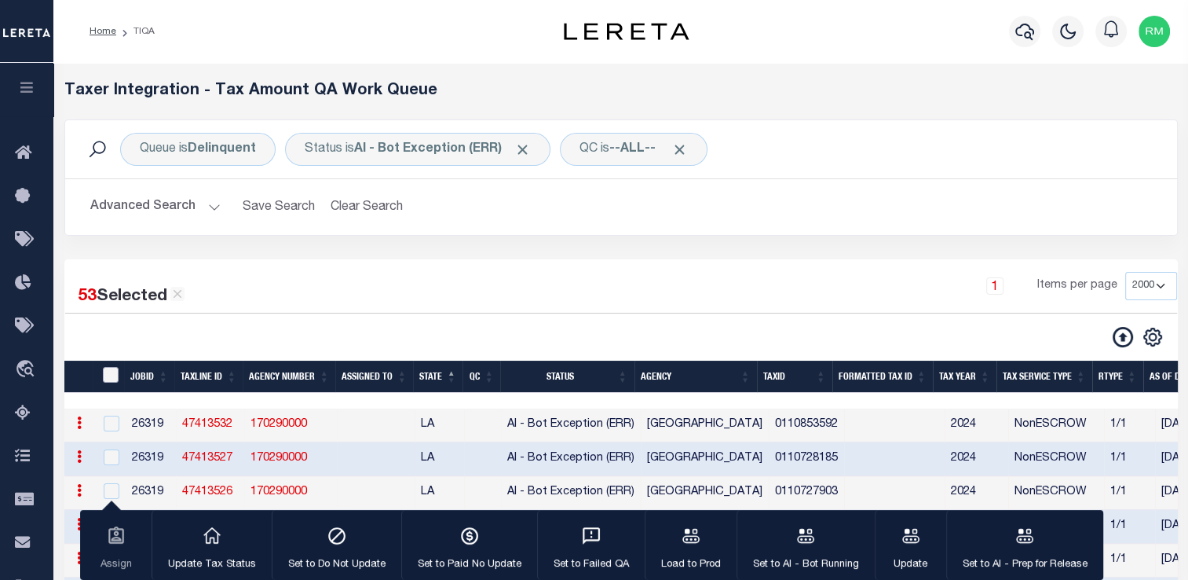
checkbox input "false"
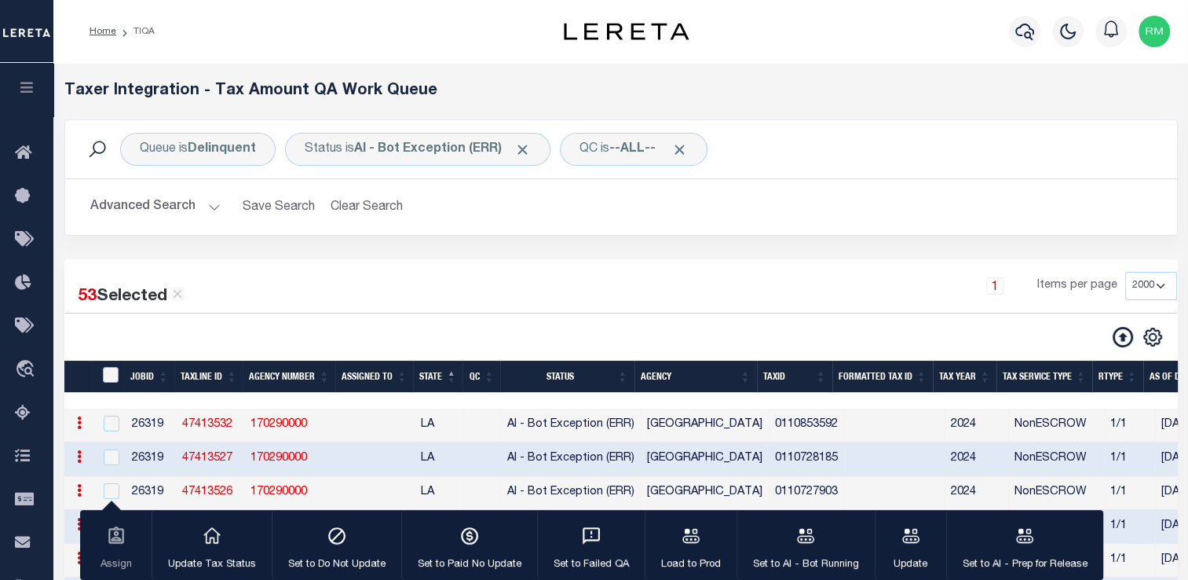
checkbox input "false"
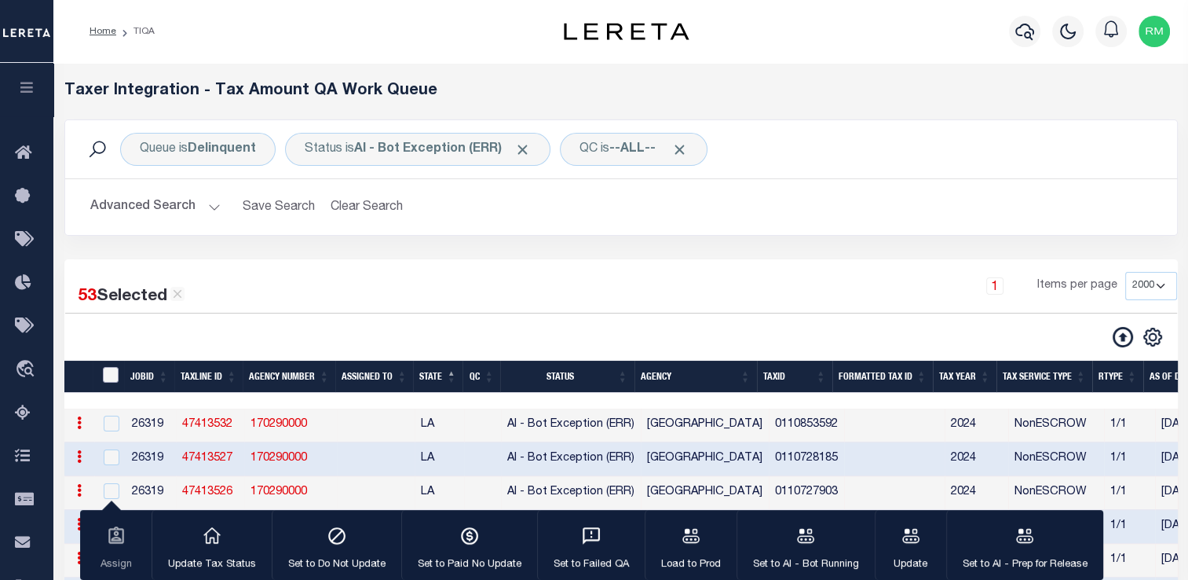
checkbox input "false"
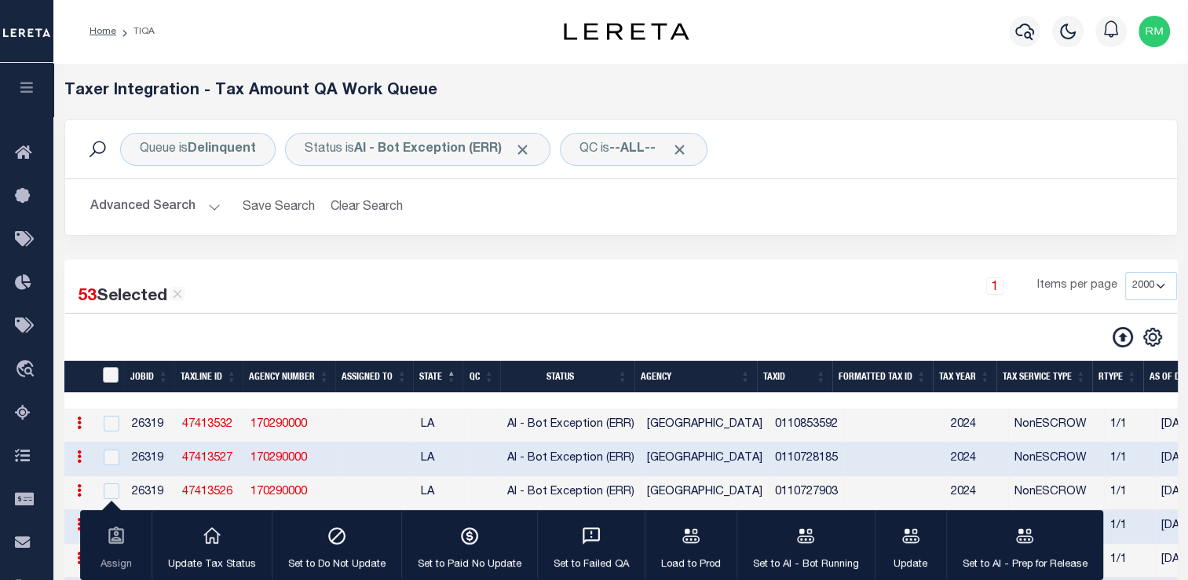
checkbox input "false"
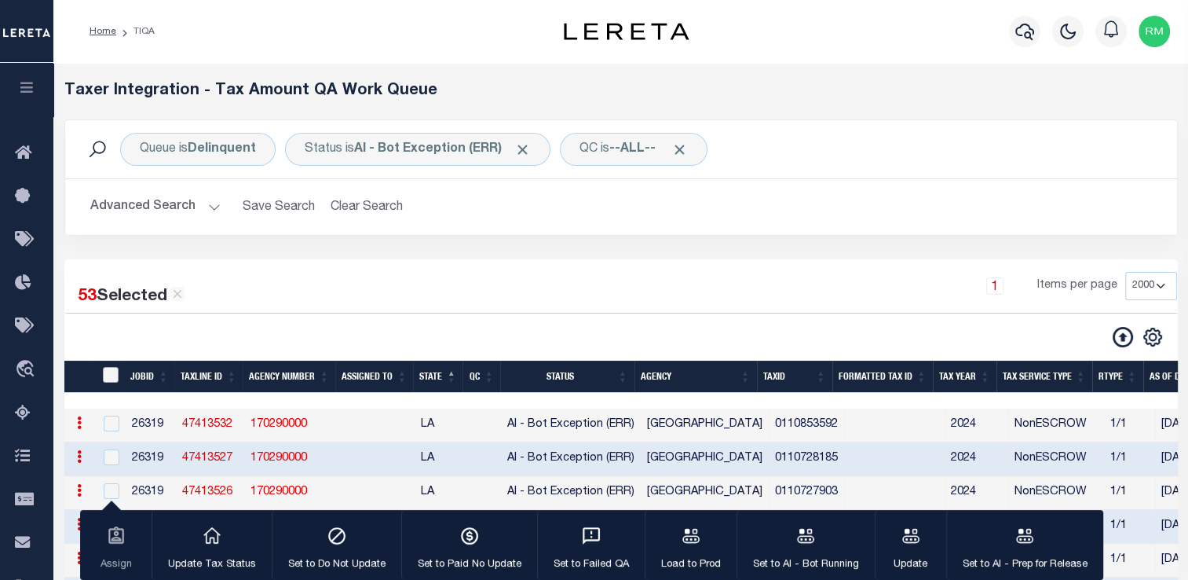
checkbox input "false"
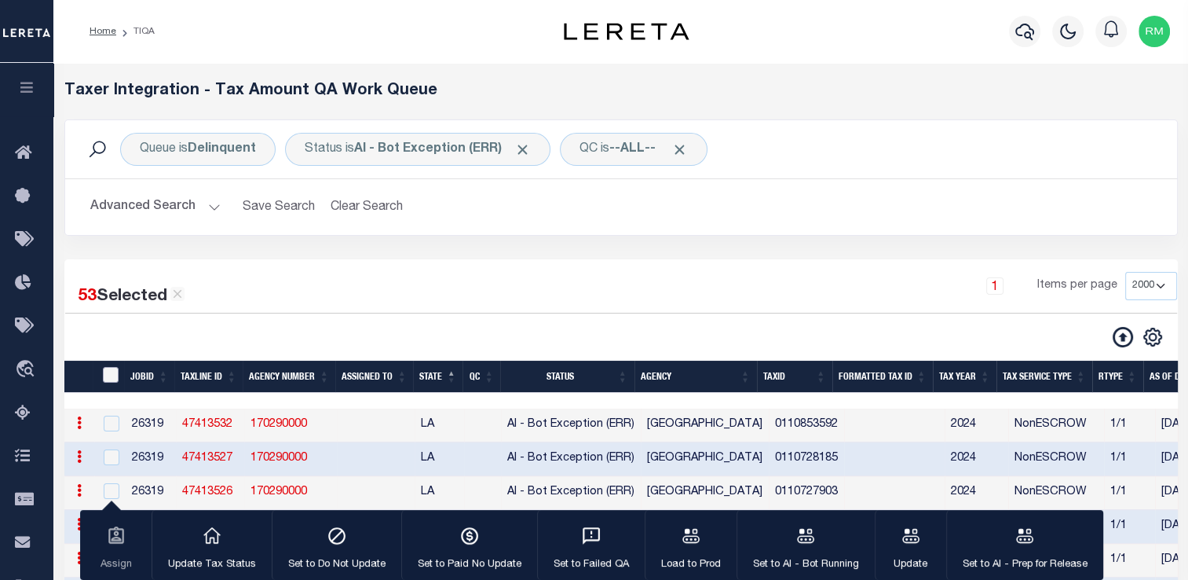
checkbox input "false"
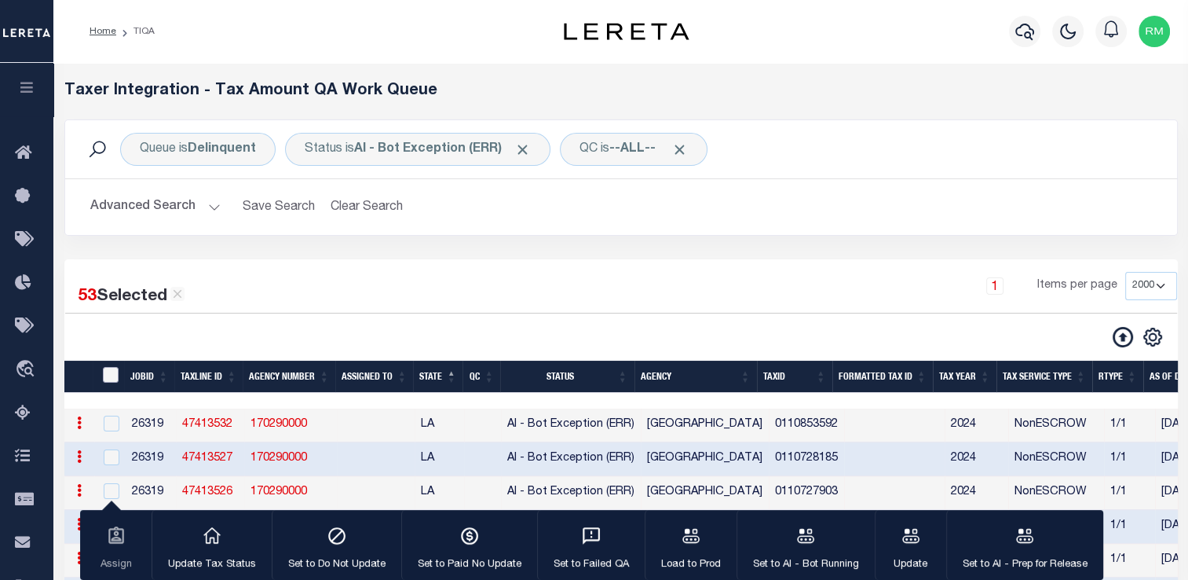
checkbox input "false"
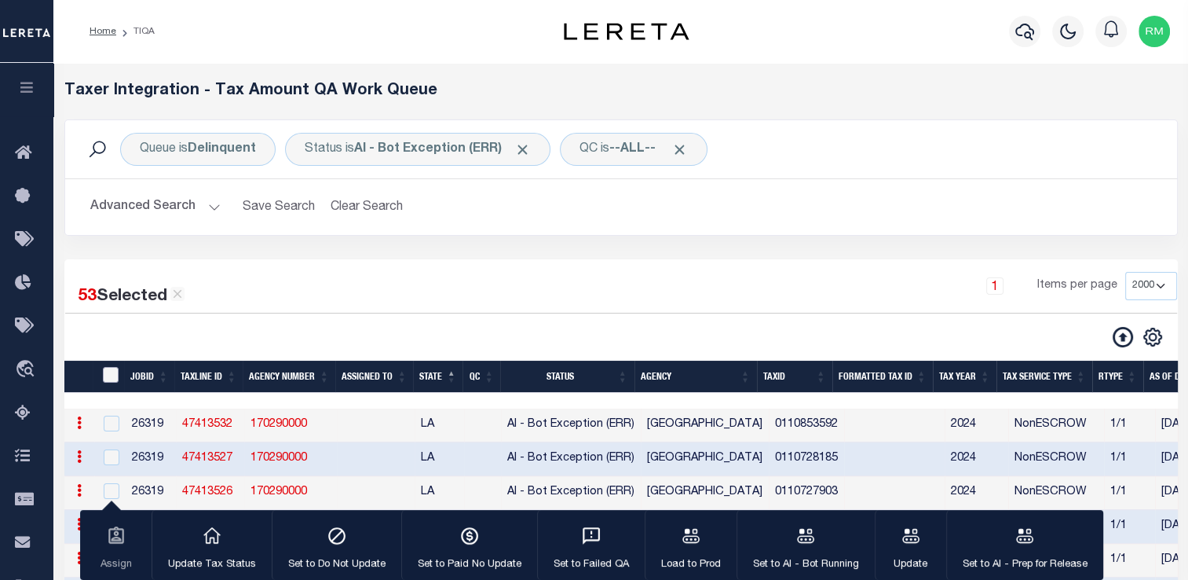
checkbox input "false"
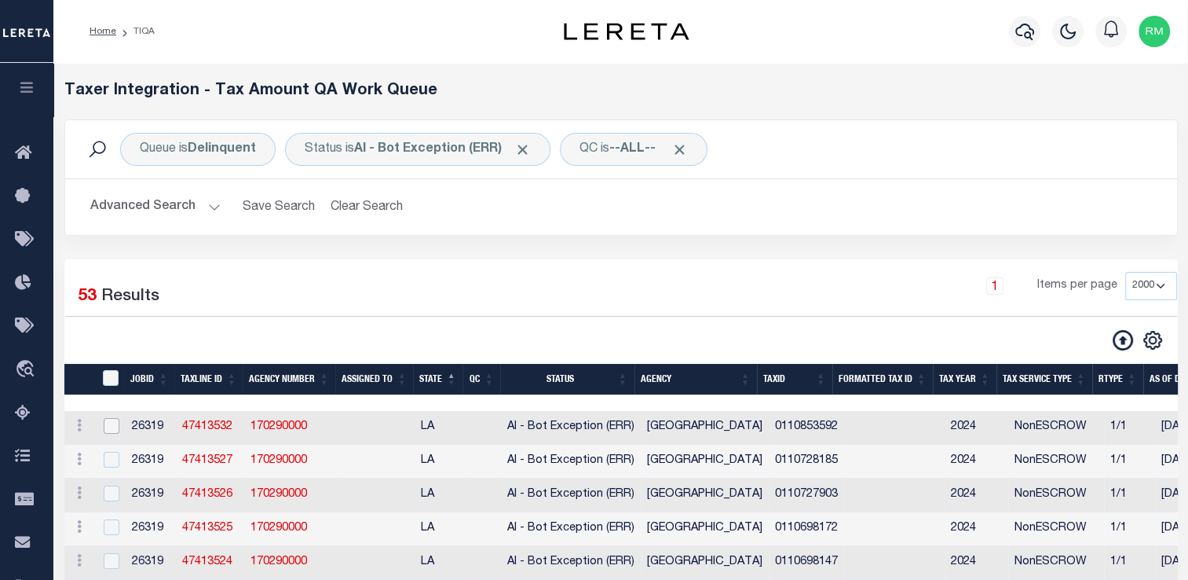
click at [113, 430] on input "checkbox" at bounding box center [112, 426] width 16 height 16
checkbox input "true"
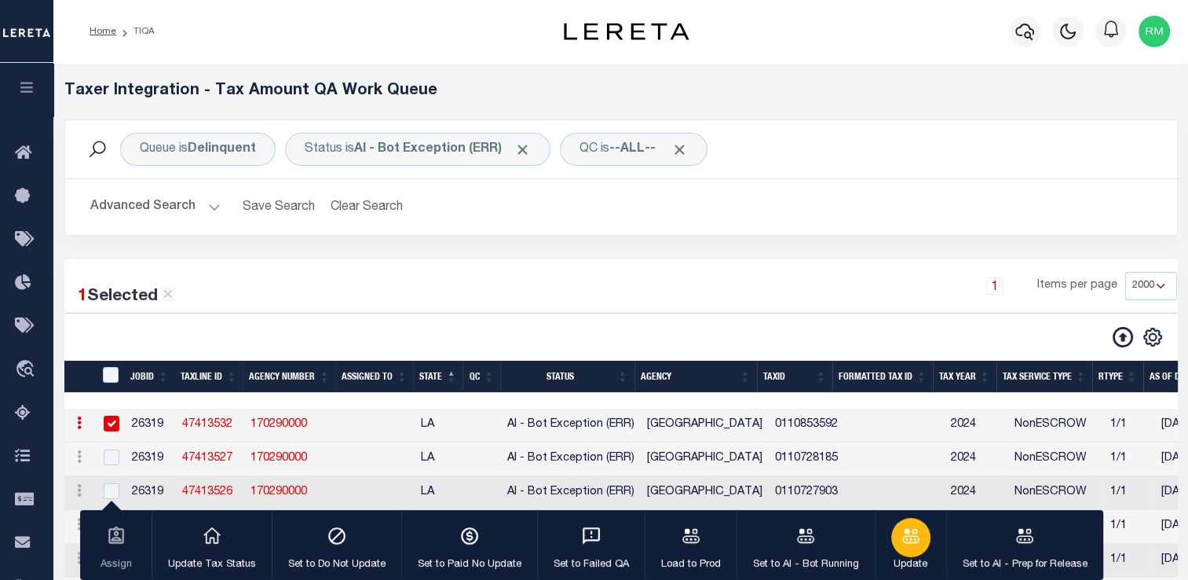
click at [902, 529] on icon "button" at bounding box center [911, 535] width 20 height 20
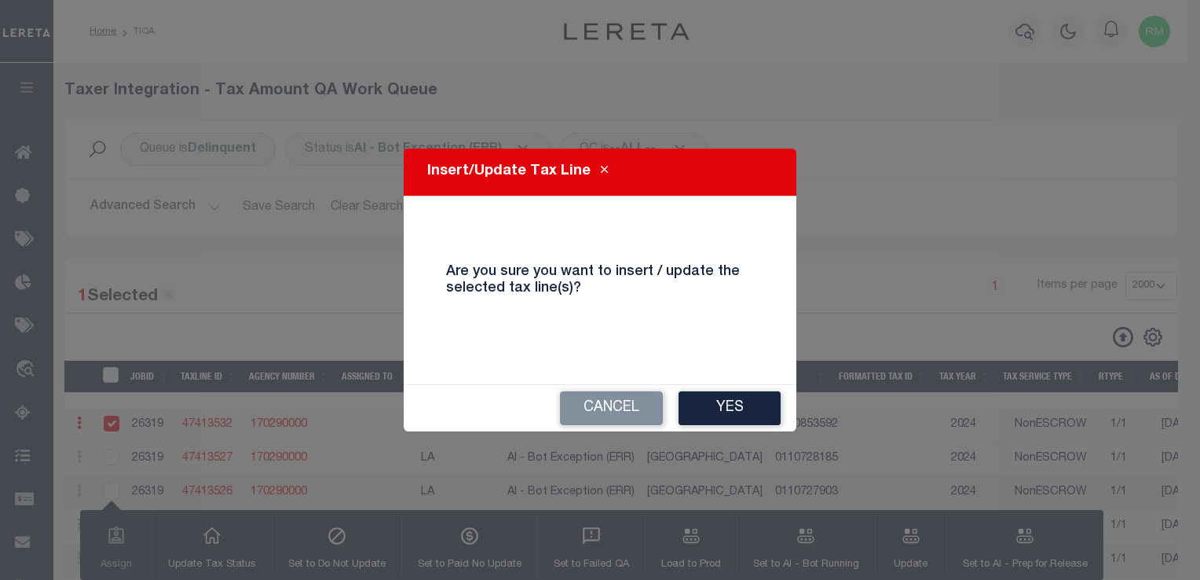
click at [666, 338] on div "Are you sure you want to insert / update the selected tax line(s)?" at bounding box center [600, 290] width 355 height 150
click at [723, 404] on button "Yes" at bounding box center [730, 408] width 102 height 34
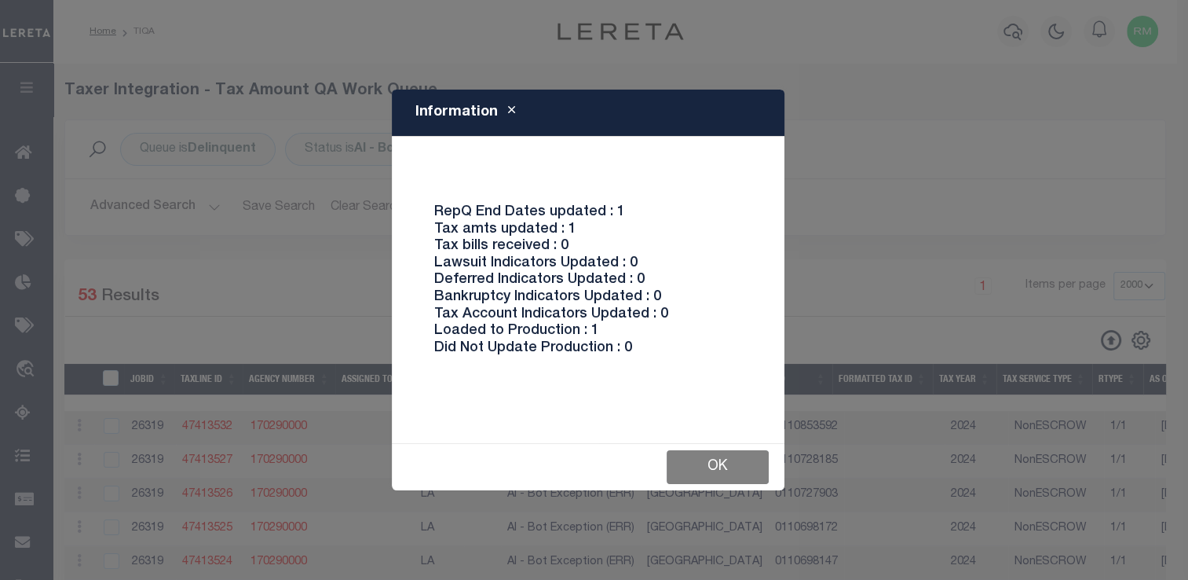
click at [694, 460] on button "Ok" at bounding box center [718, 467] width 102 height 34
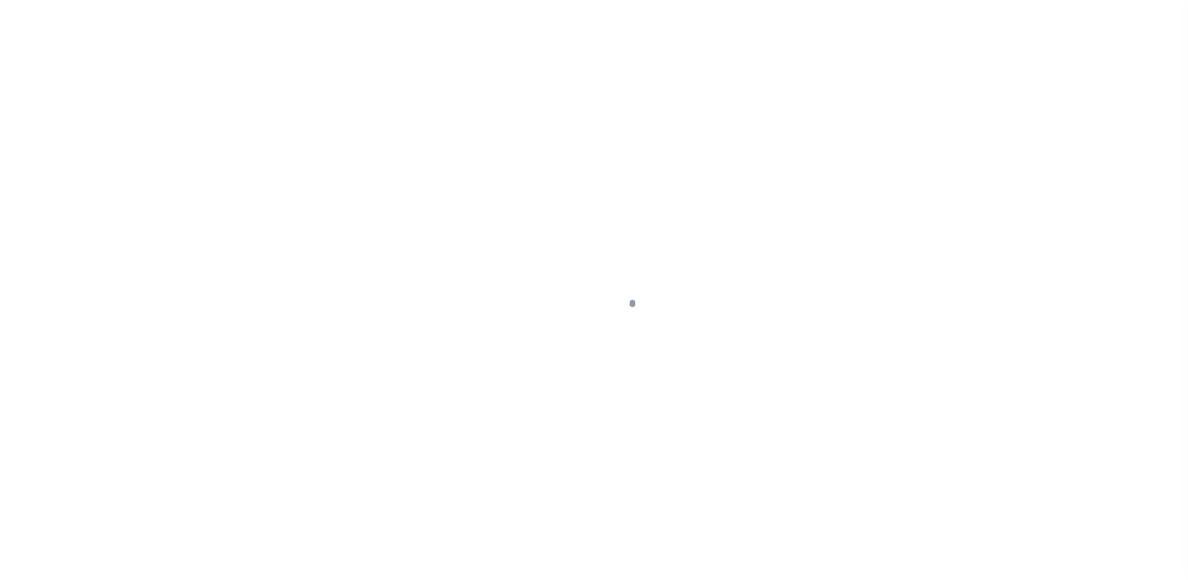
scroll to position [188, 0]
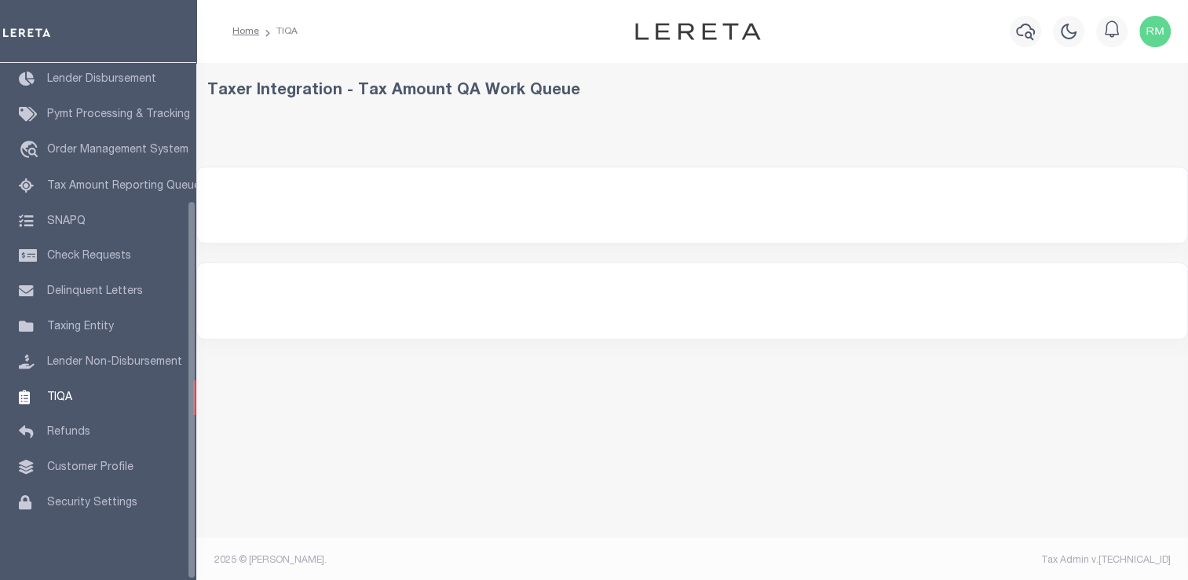
select select "2000"
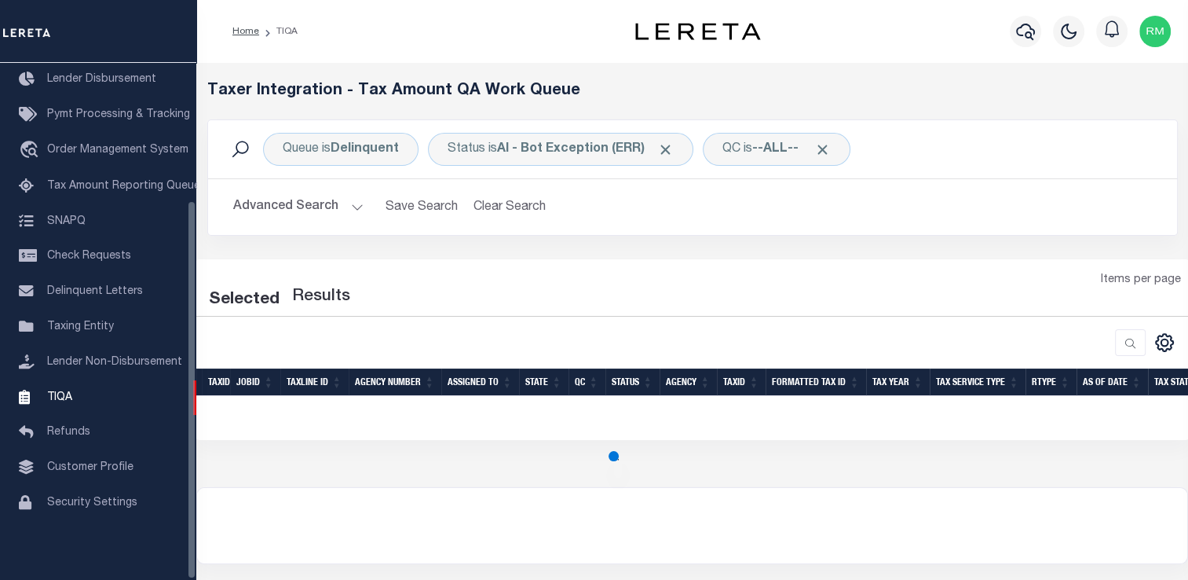
select select "2000"
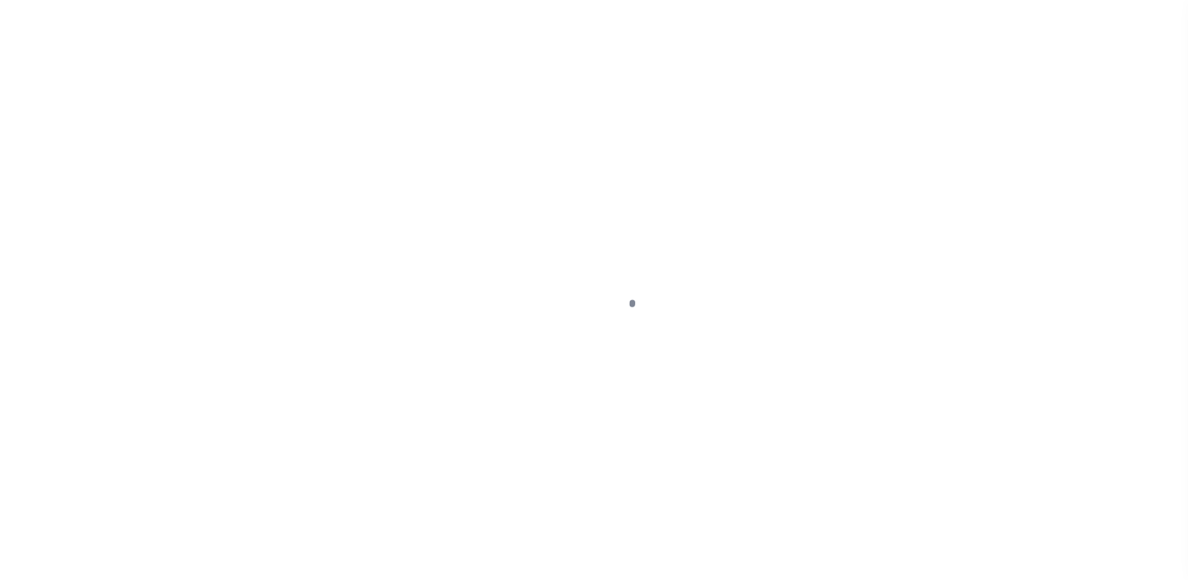
select select "NTX"
type input "08/15/2025"
type input "$0"
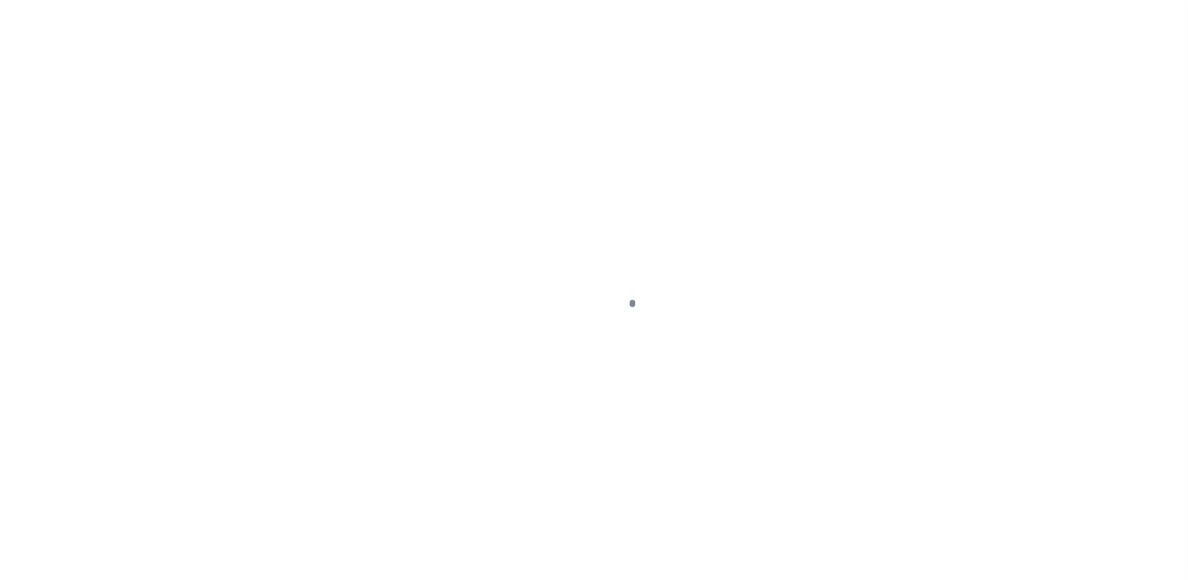
type input "$0"
type input "[DATE]"
checkbox input "false"
select select "OP2"
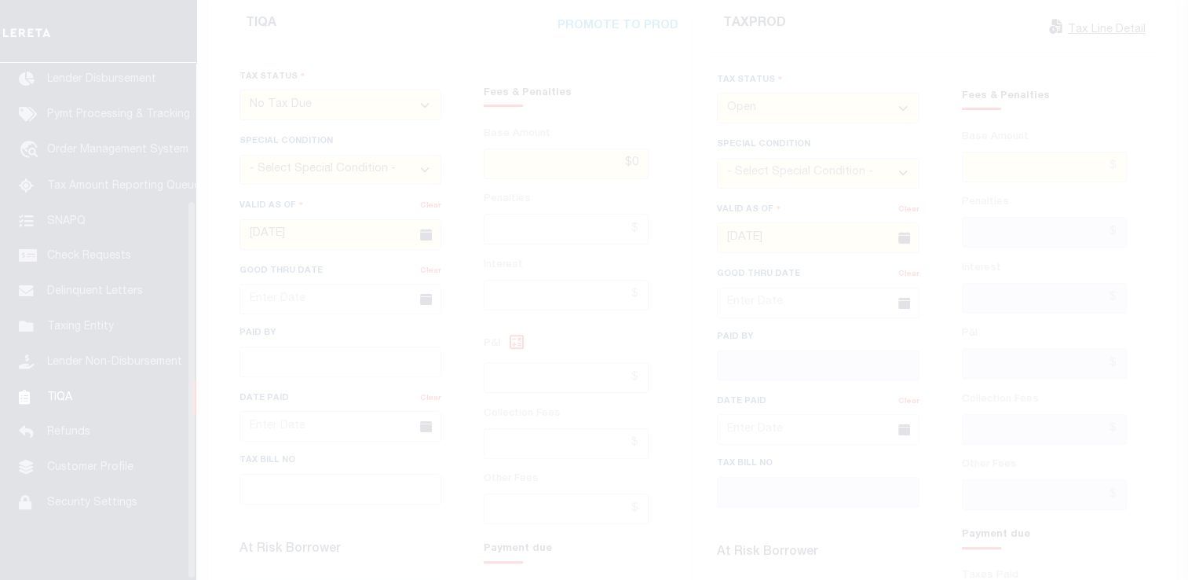
scroll to position [188, 0]
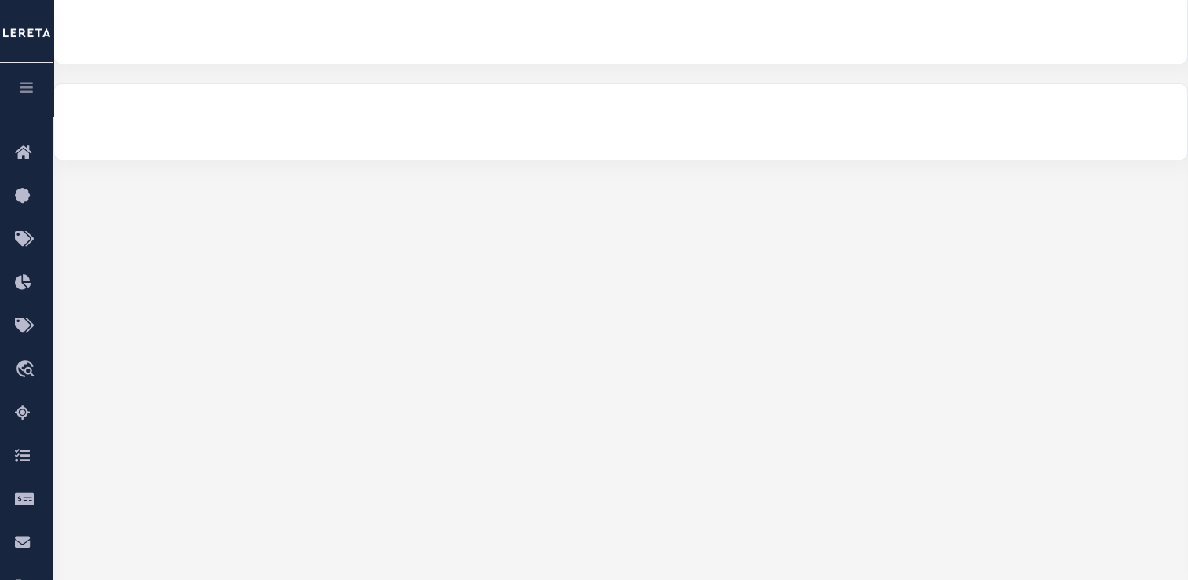
select select "2000"
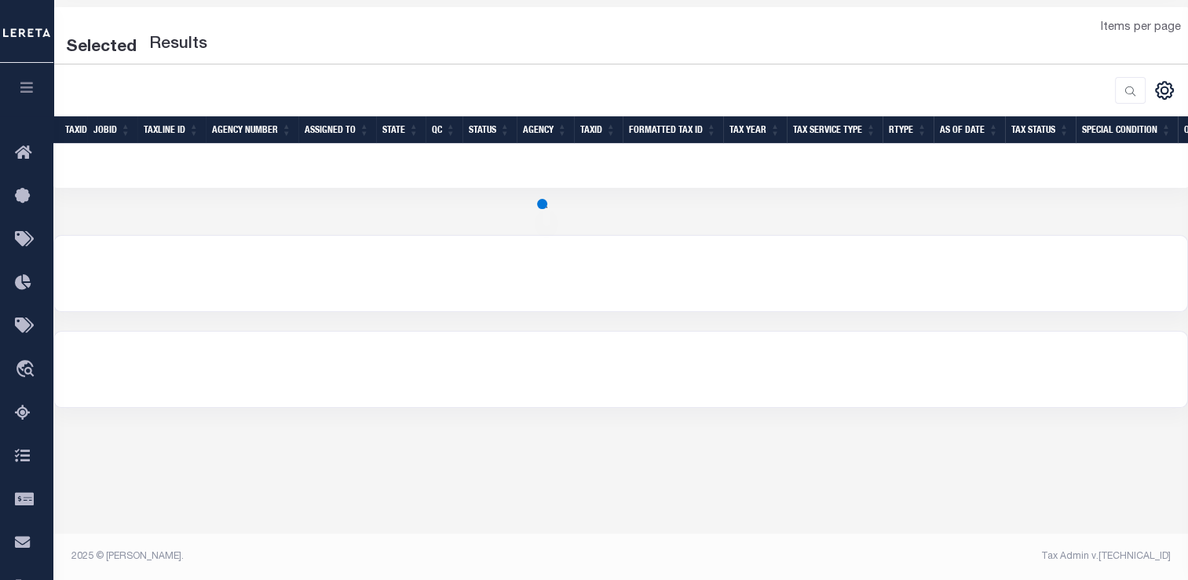
select select "2000"
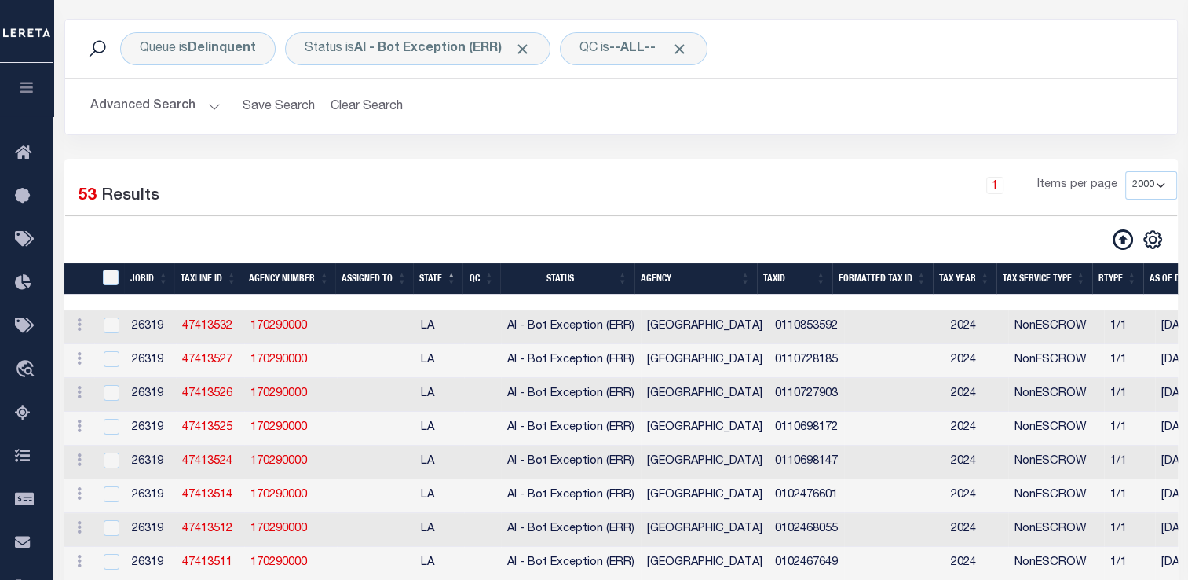
scroll to position [91, 0]
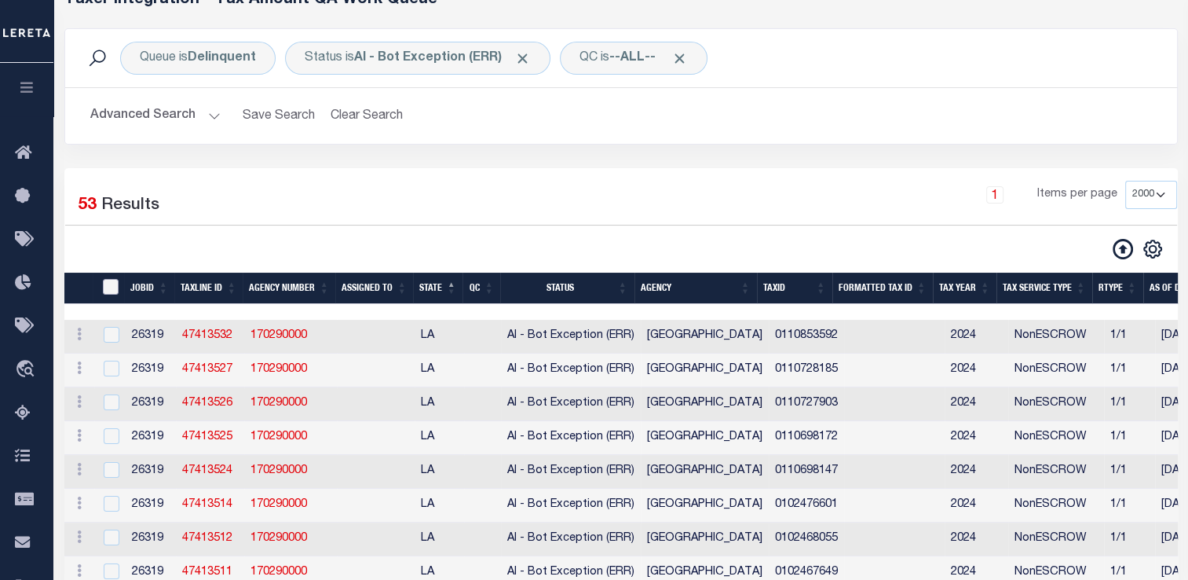
click at [119, 288] on input "TaxID" at bounding box center [111, 287] width 16 height 16
checkbox input "true"
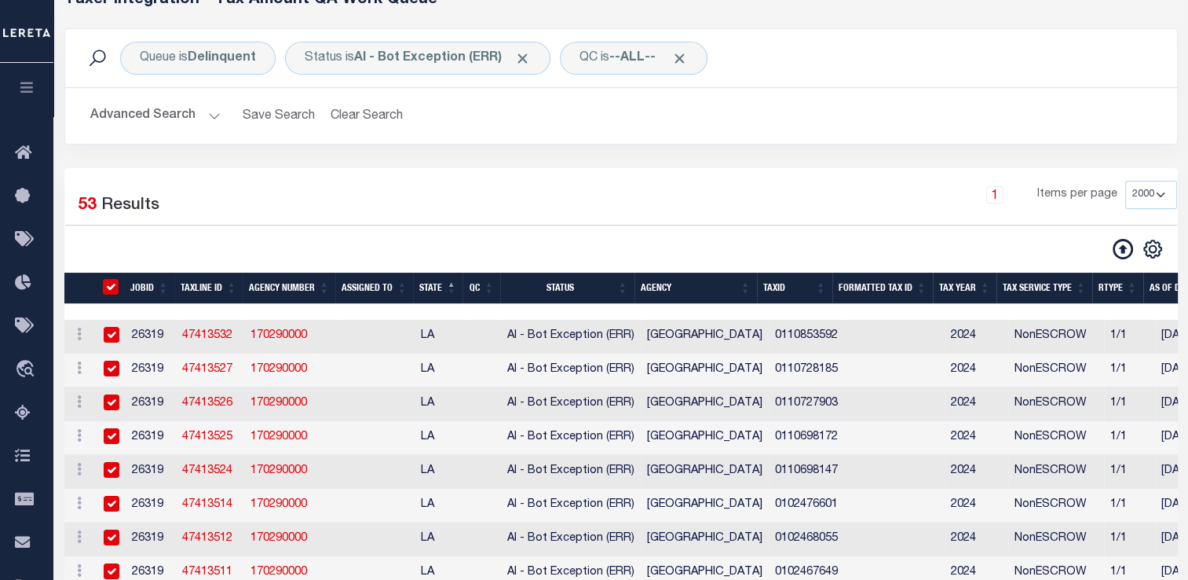
checkbox input "true"
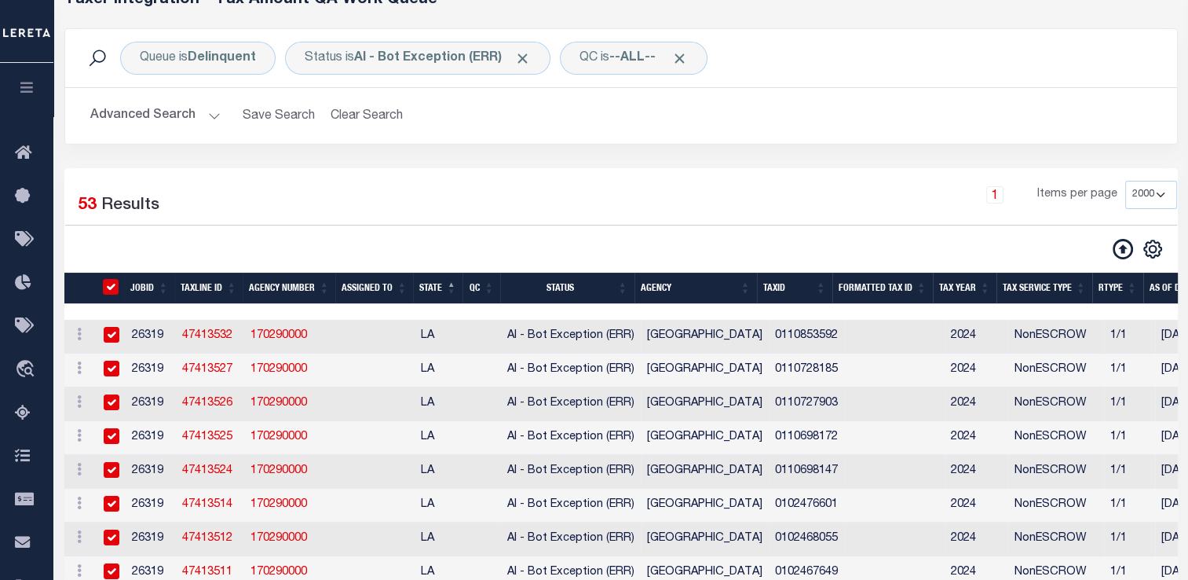
checkbox input "true"
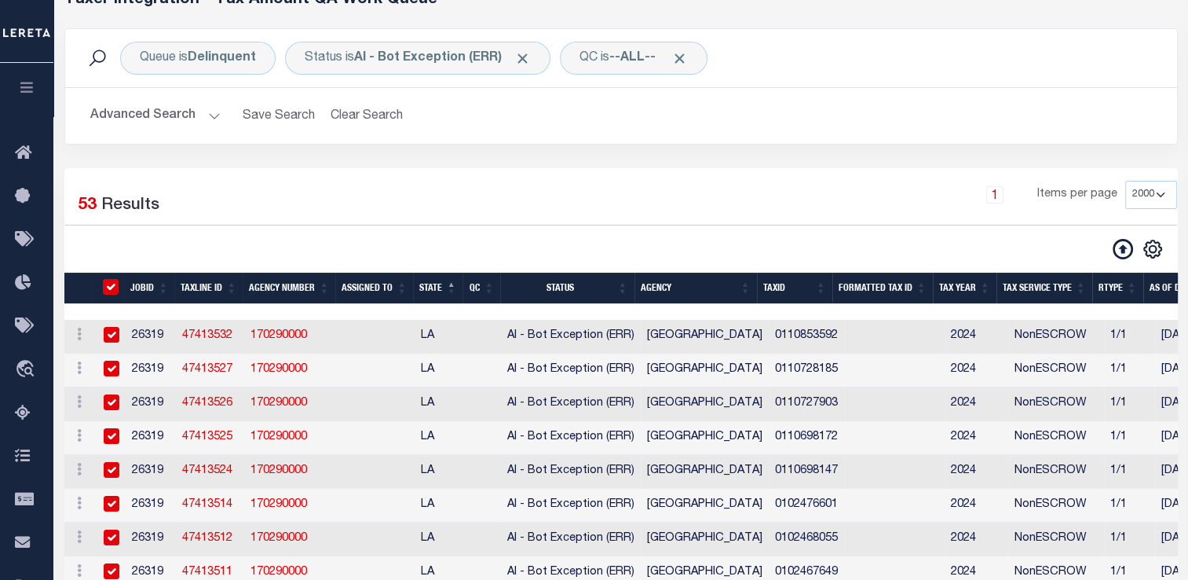
checkbox input "true"
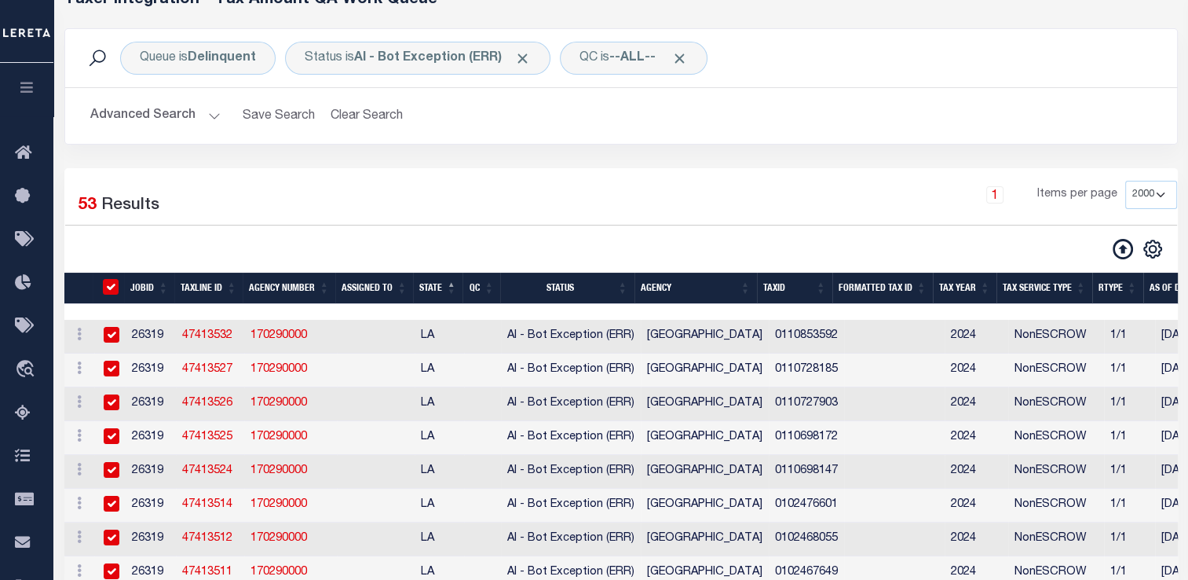
checkbox input "true"
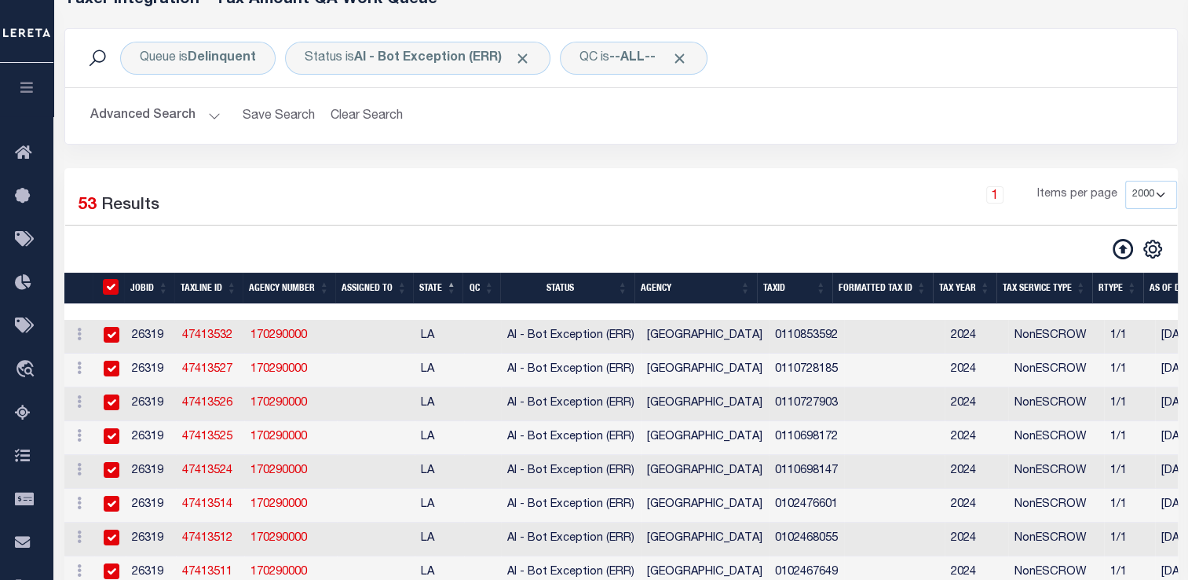
checkbox input "true"
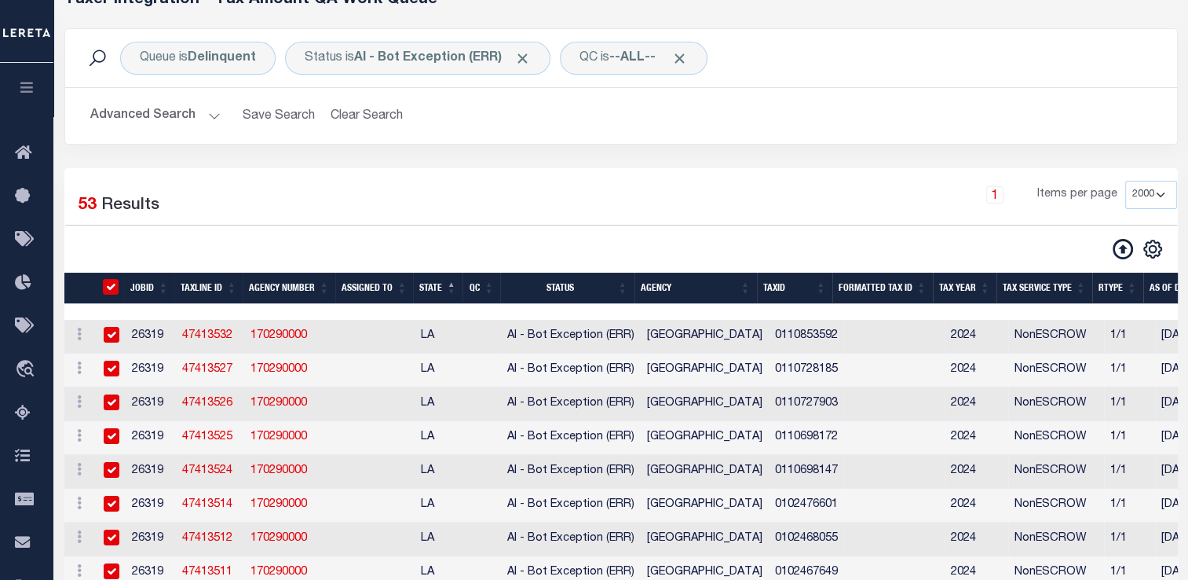
checkbox input "true"
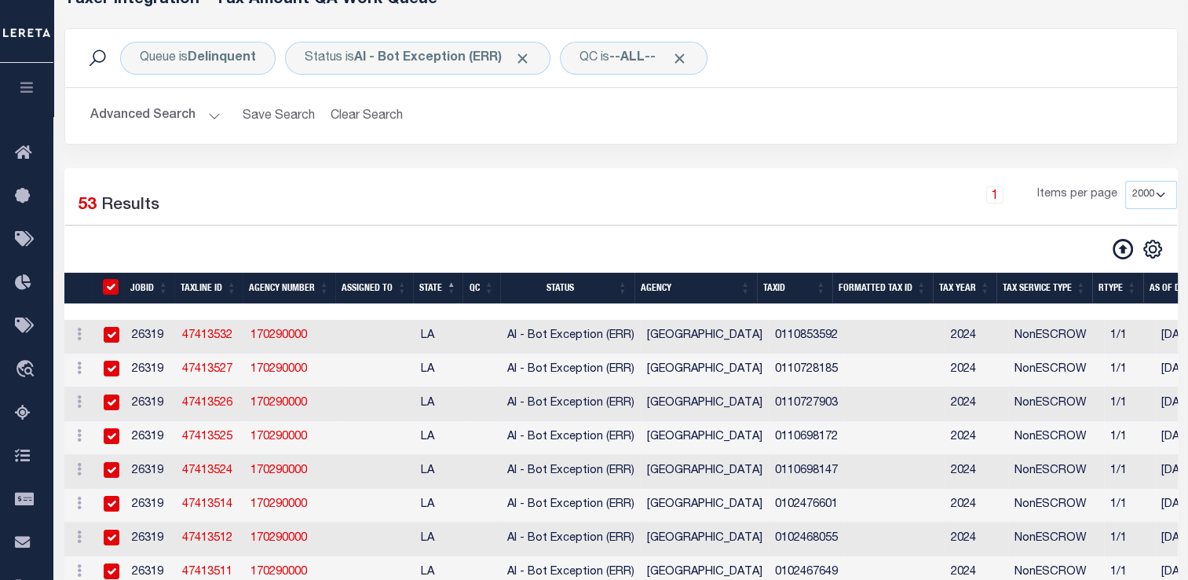
checkbox input "true"
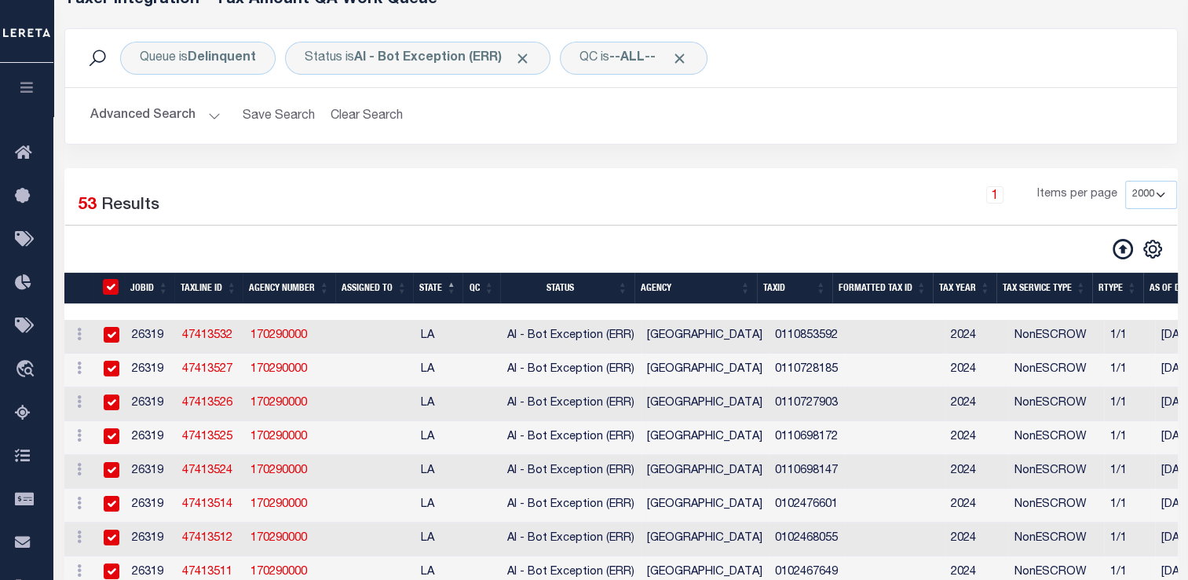
checkbox input "true"
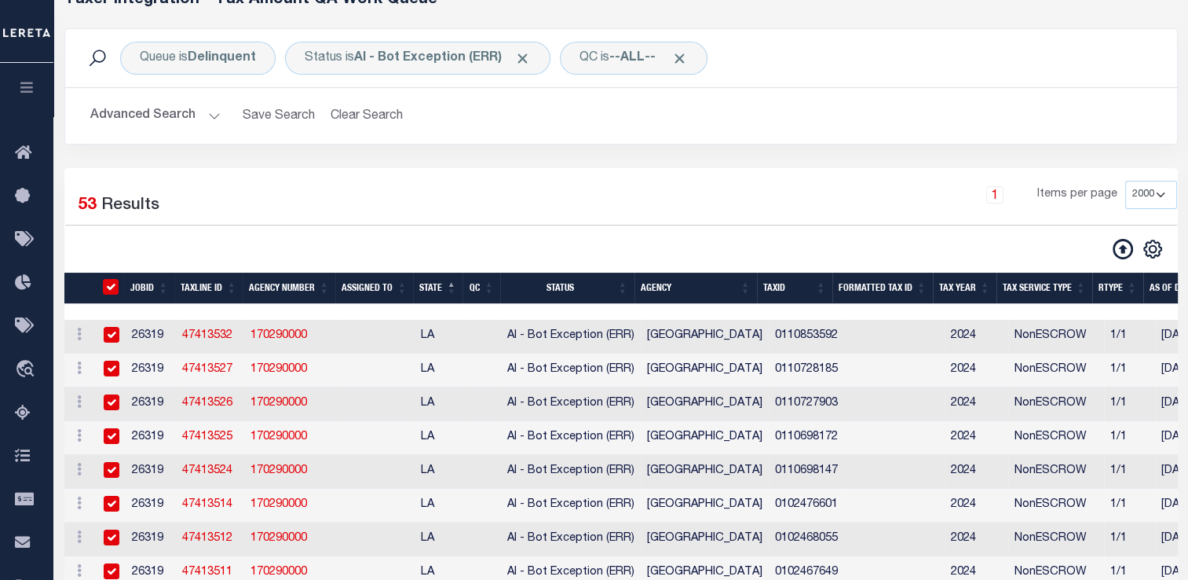
checkbox input "true"
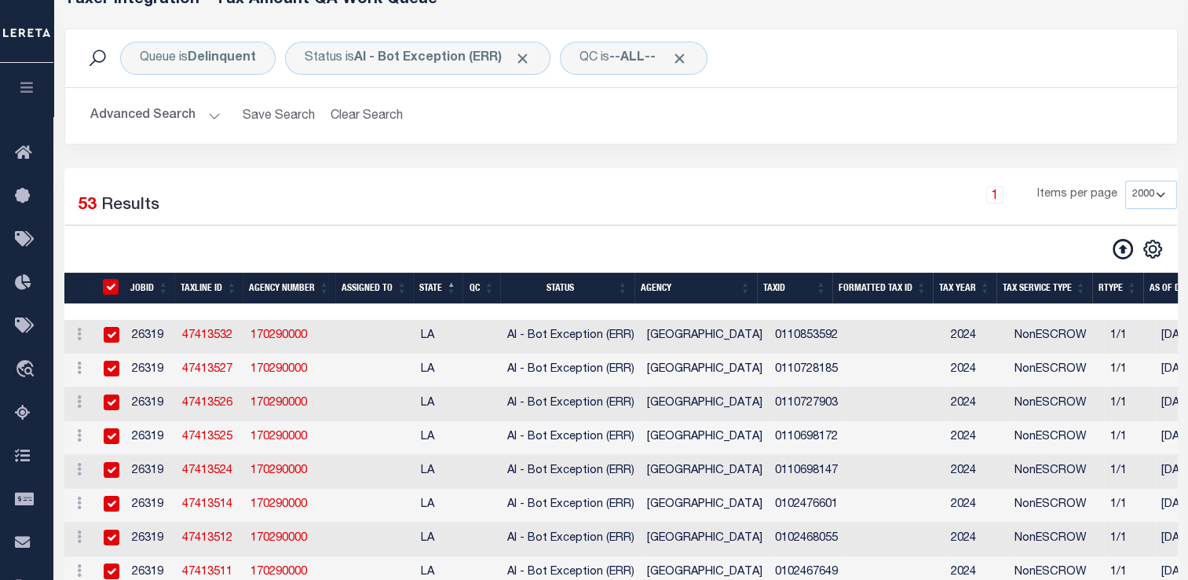
checkbox input "true"
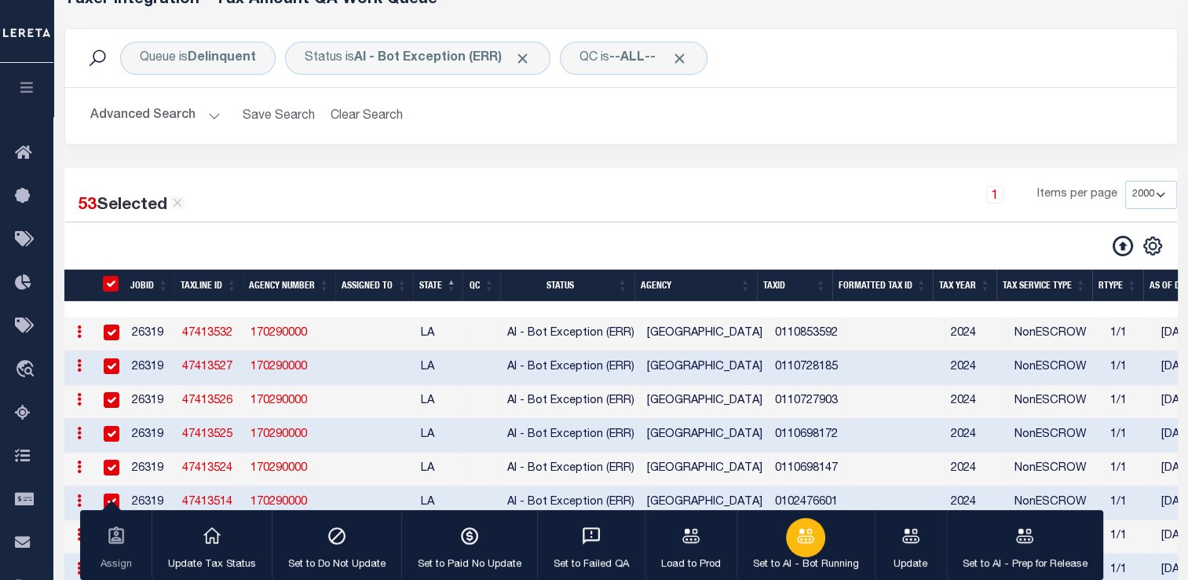
click at [809, 555] on button "Set to AI - Bot Running" at bounding box center [806, 545] width 138 height 71
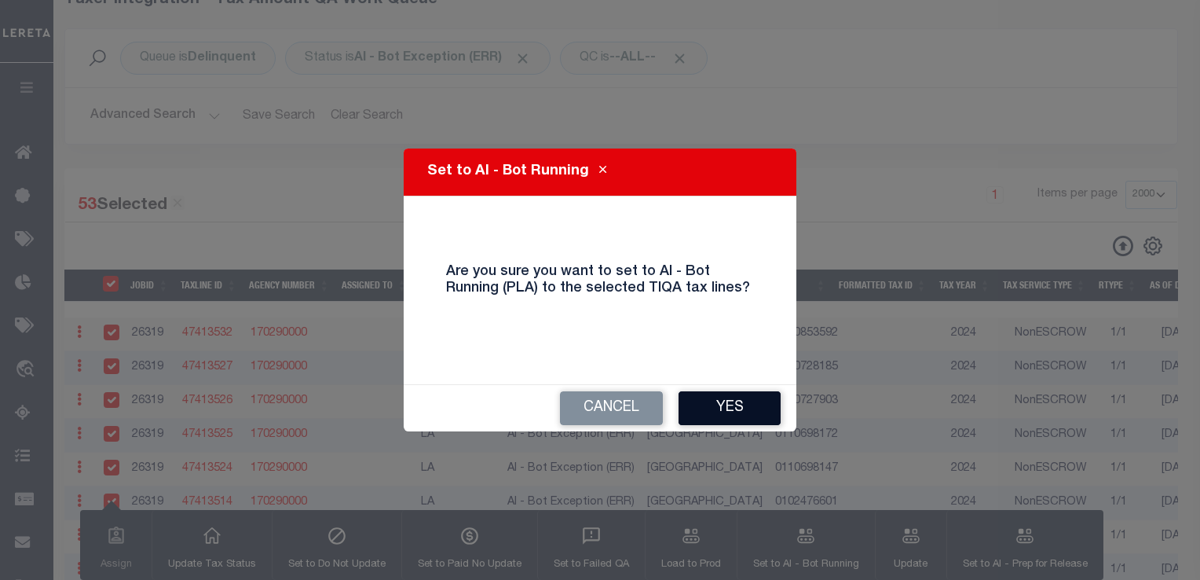
click at [726, 416] on button "Yes" at bounding box center [730, 408] width 102 height 34
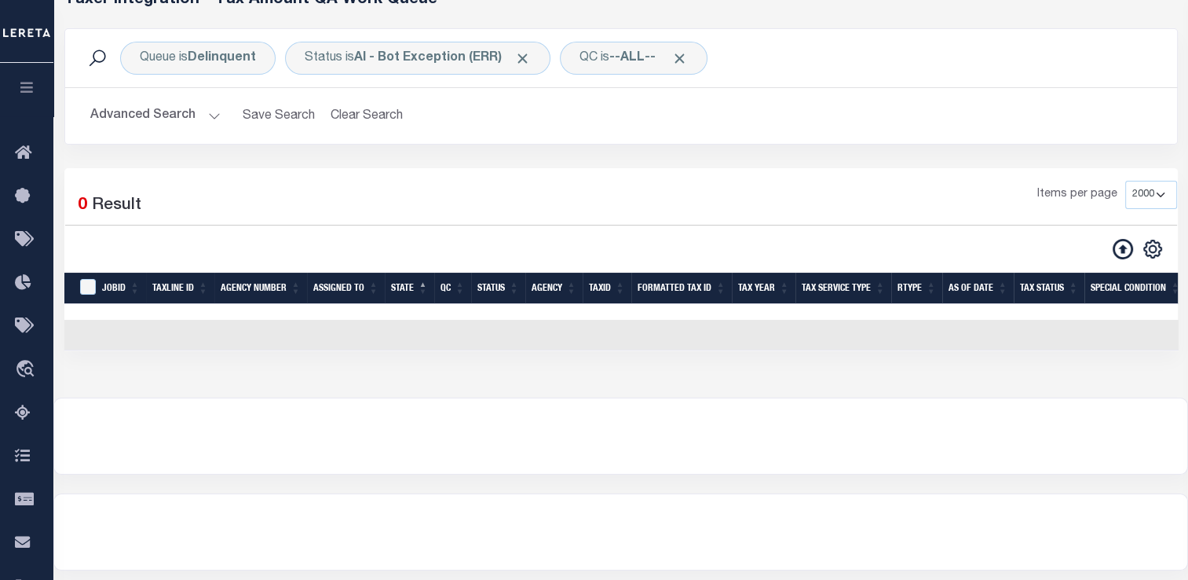
click at [192, 114] on button "Advanced Search" at bounding box center [155, 116] width 130 height 31
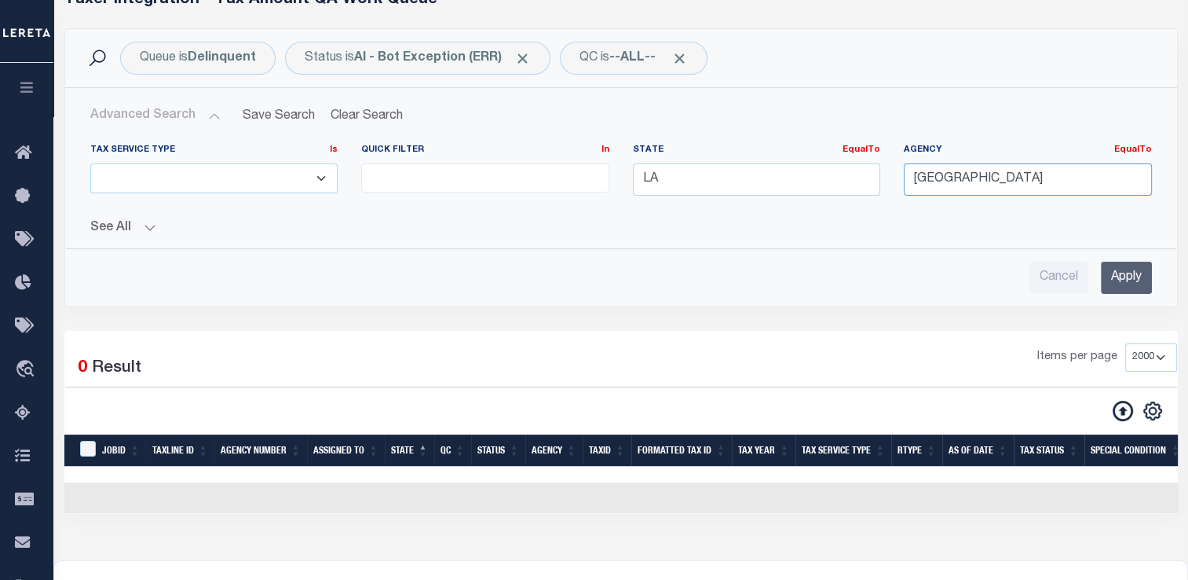
drag, startPoint x: 1081, startPoint y: 186, endPoint x: 764, endPoint y: 156, distance: 318.0
click at [764, 156] on div "Tax Service Type Is Is Contains ESCROW NonESCROW Quick Filter In In View Only L…" at bounding box center [621, 176] width 1085 height 64
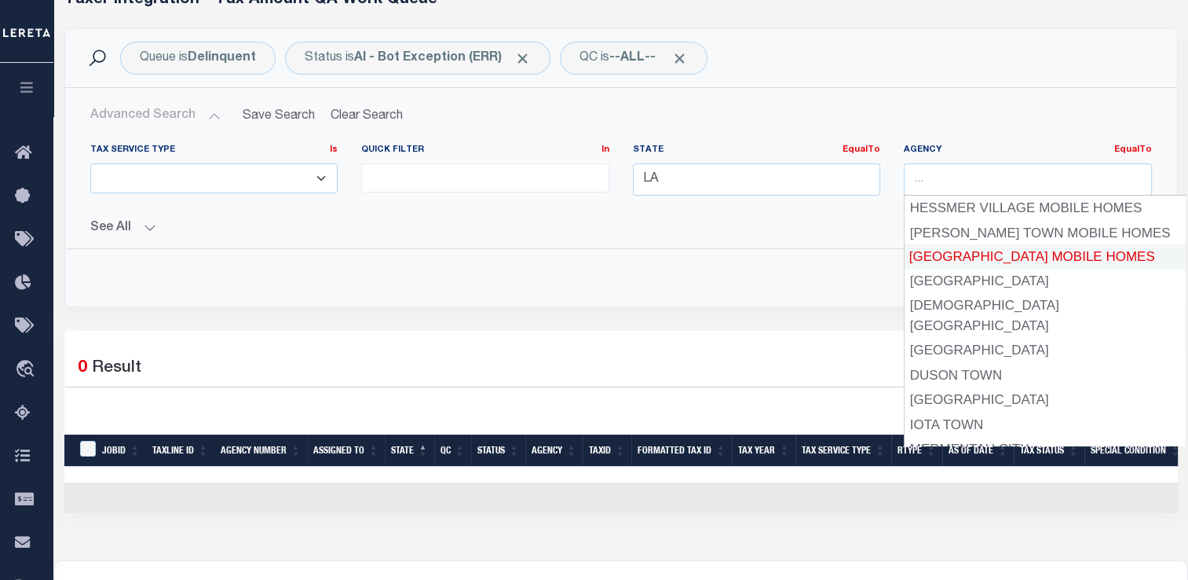
click at [754, 286] on div "Cancel Apply" at bounding box center [621, 278] width 1062 height 32
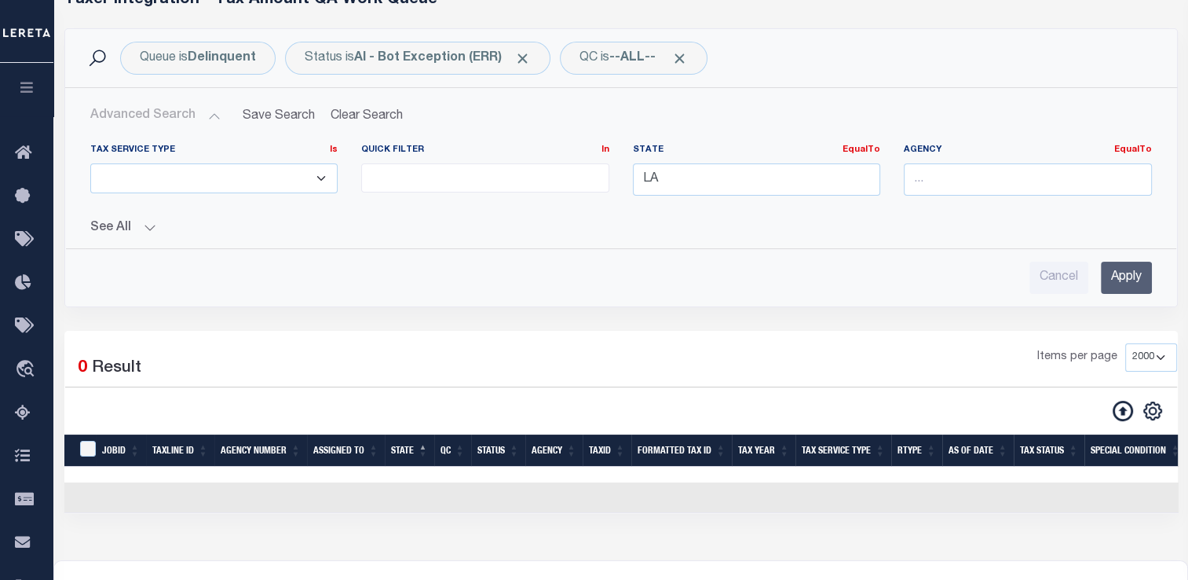
click at [1134, 280] on input "Apply" at bounding box center [1126, 278] width 51 height 32
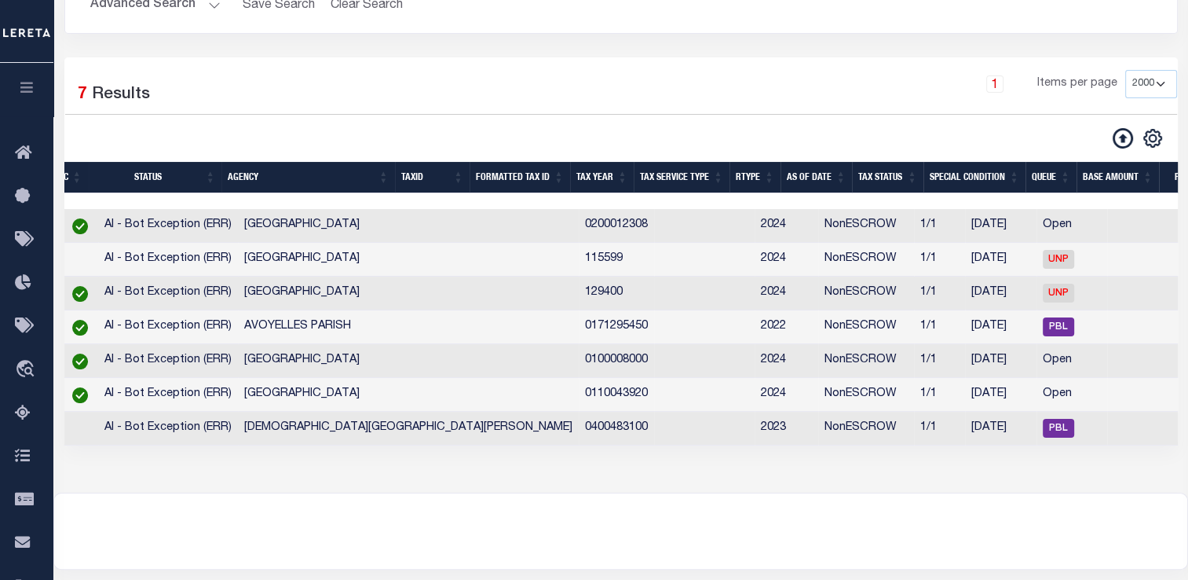
scroll to position [0, 427]
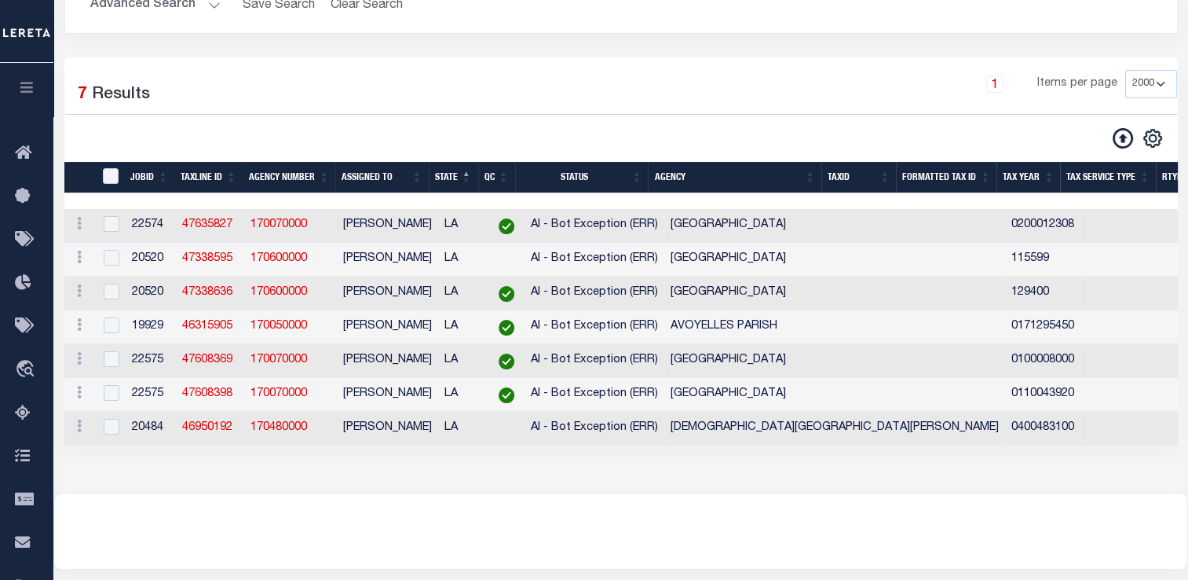
click at [565, 548] on div at bounding box center [620, 530] width 1133 height 75
click at [820, 174] on th "Agency" at bounding box center [735, 178] width 174 height 32
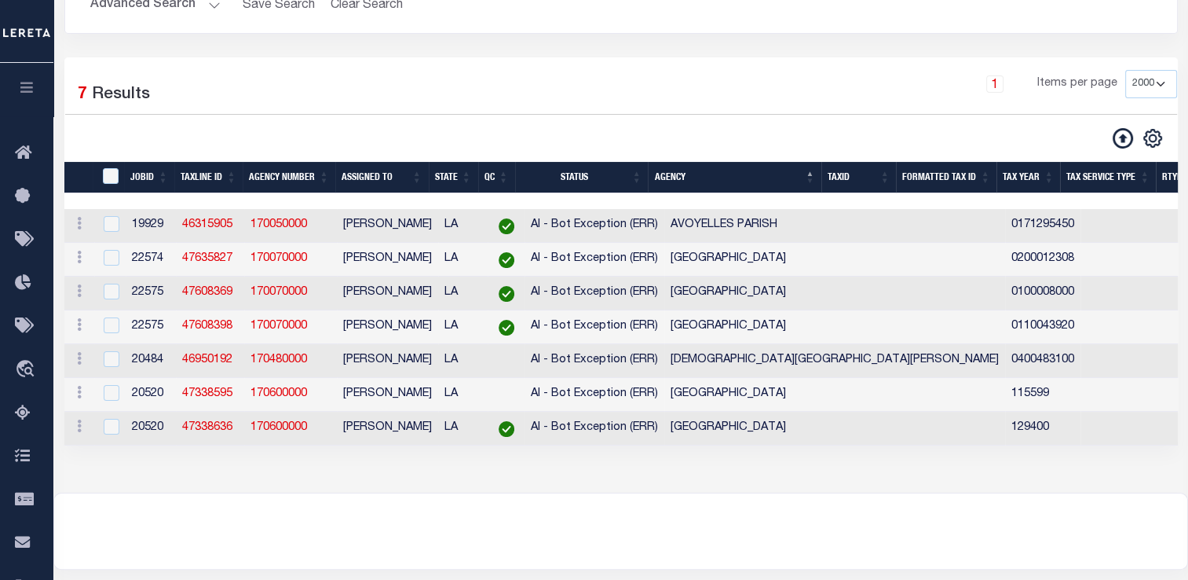
scroll to position [0, 0]
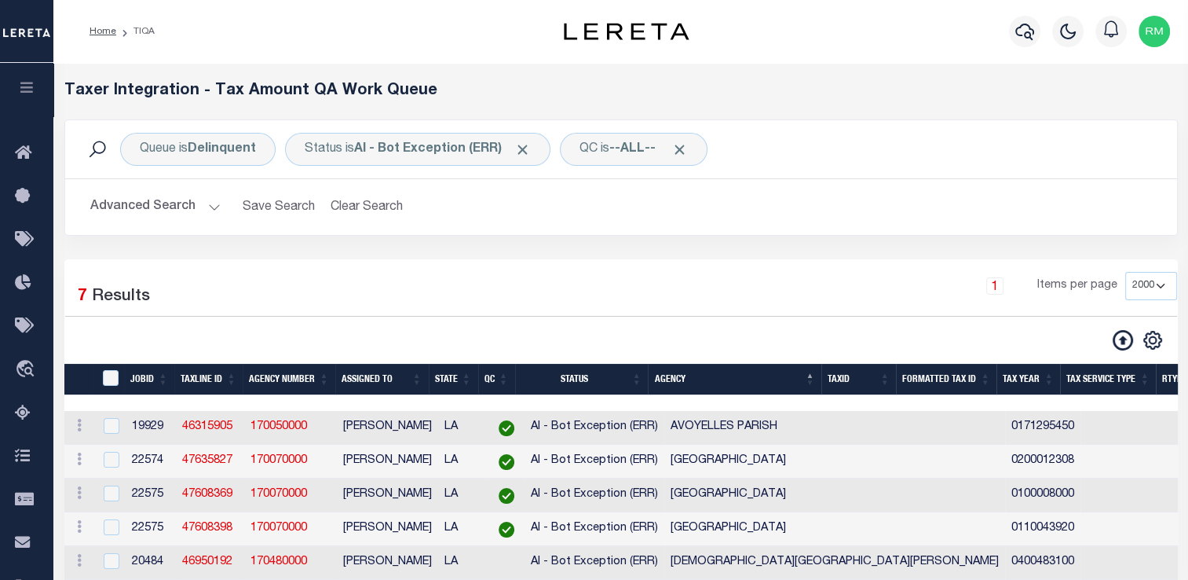
click at [16, 82] on button "button" at bounding box center [26, 89] width 53 height 53
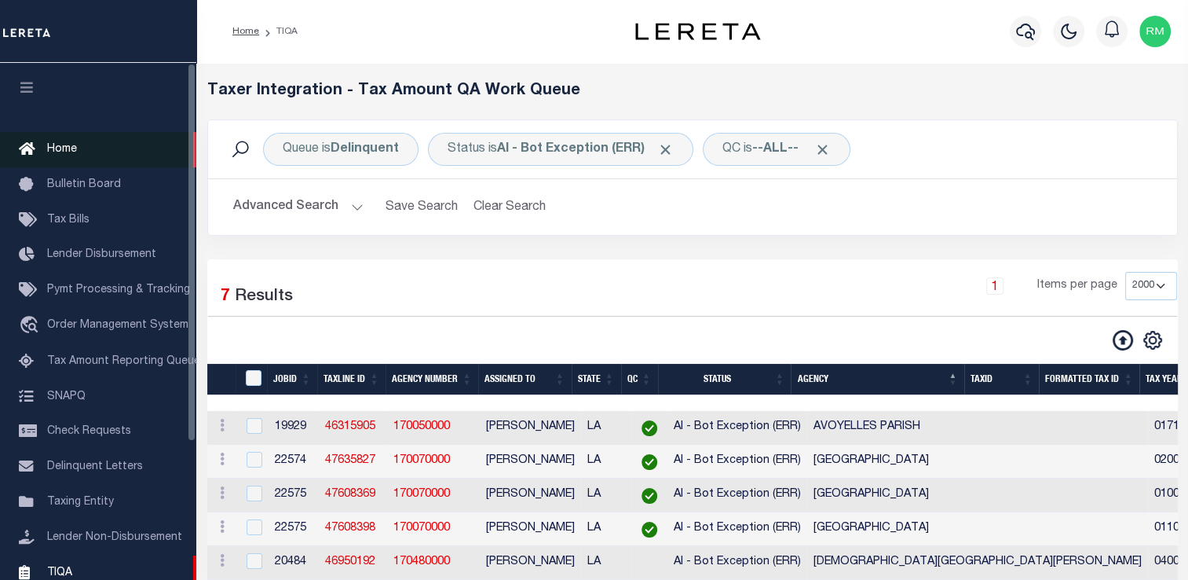
click at [79, 147] on link "Home" at bounding box center [98, 149] width 196 height 35
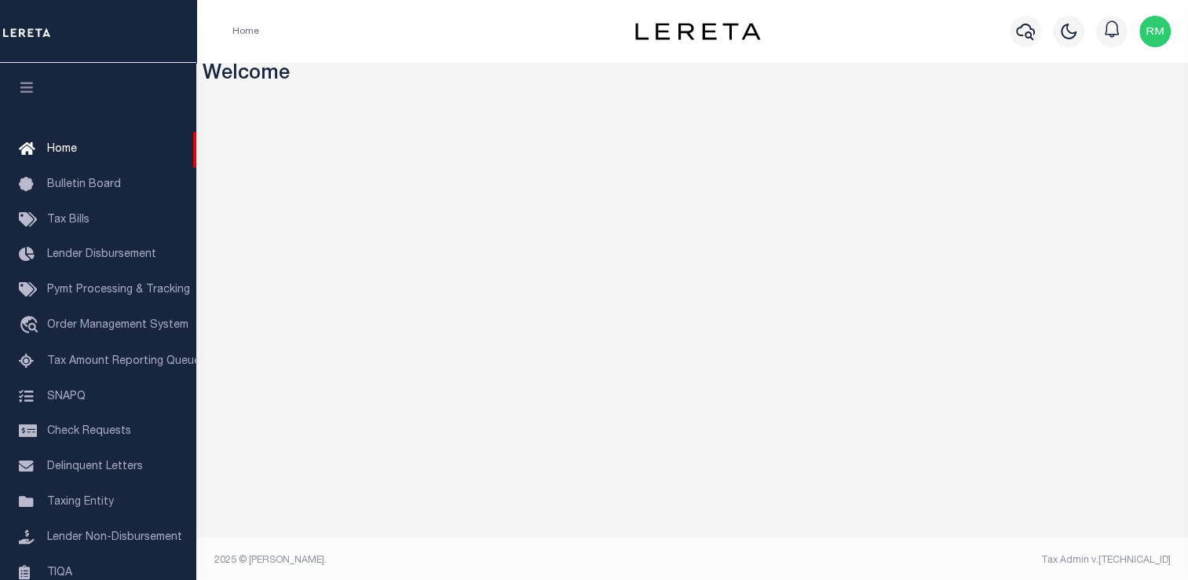
click at [1158, 42] on img "button" at bounding box center [1155, 31] width 31 height 31
click at [1072, 118] on link "Sign out" at bounding box center [1114, 112] width 124 height 26
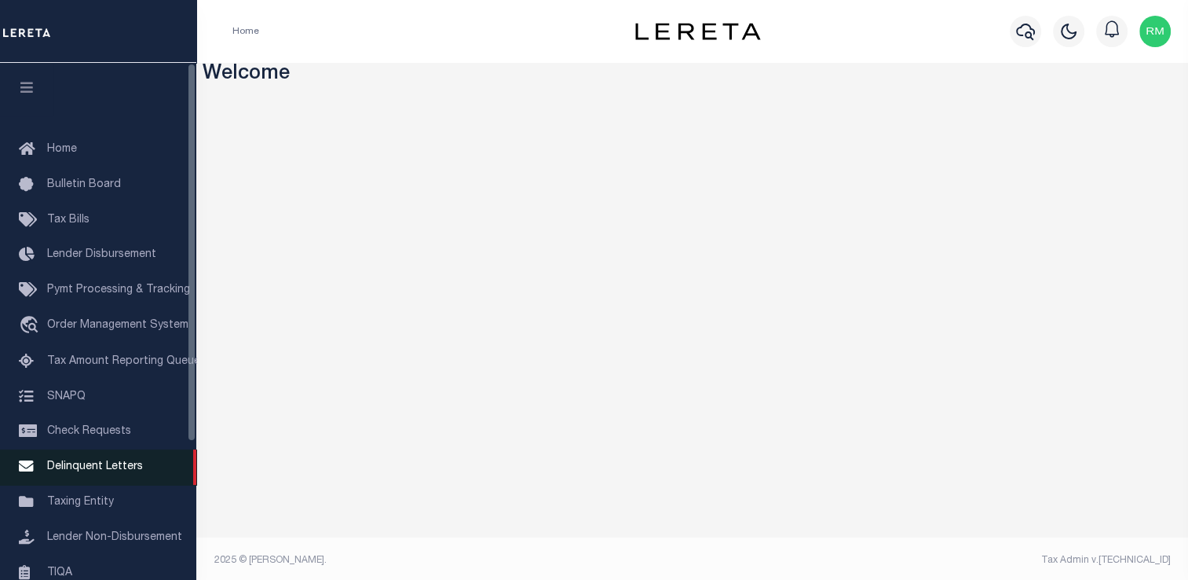
scroll to position [188, 0]
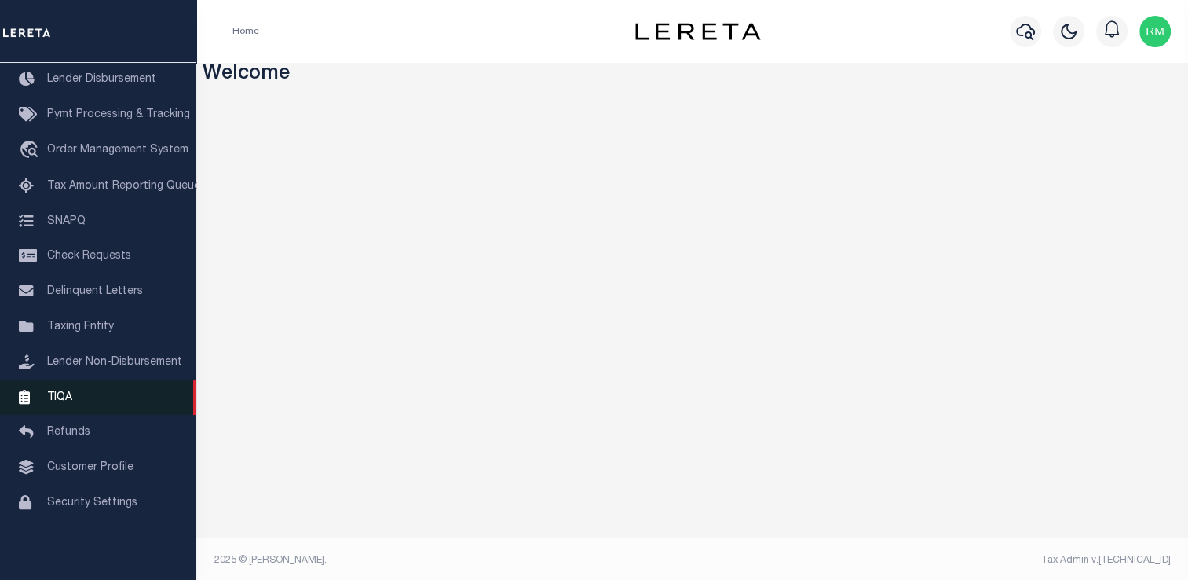
click at [71, 401] on link "TIQA" at bounding box center [98, 397] width 196 height 35
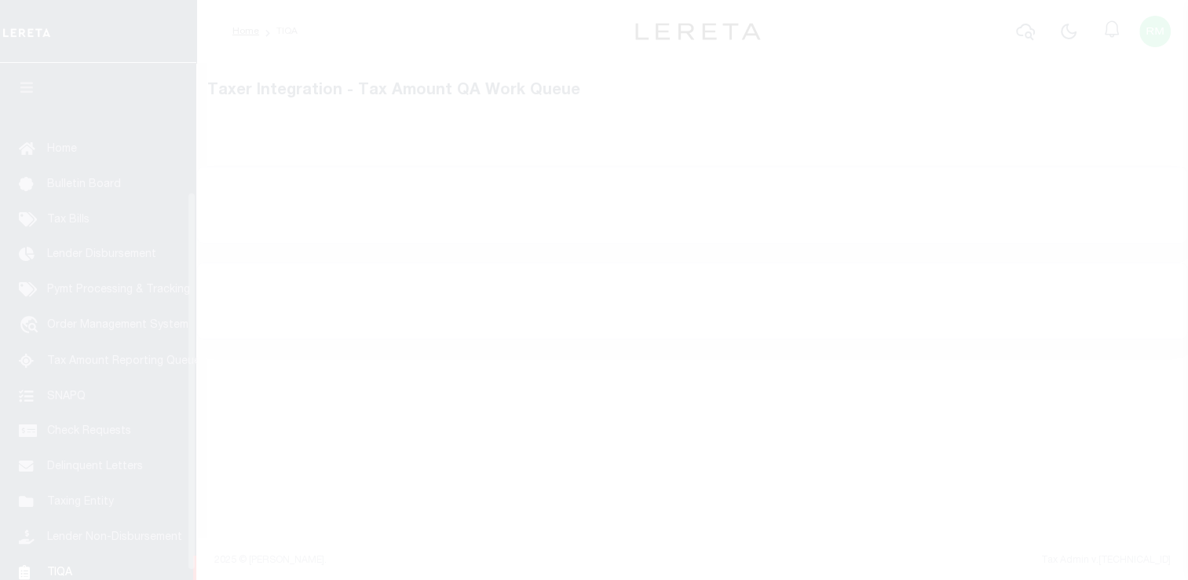
scroll to position [188, 0]
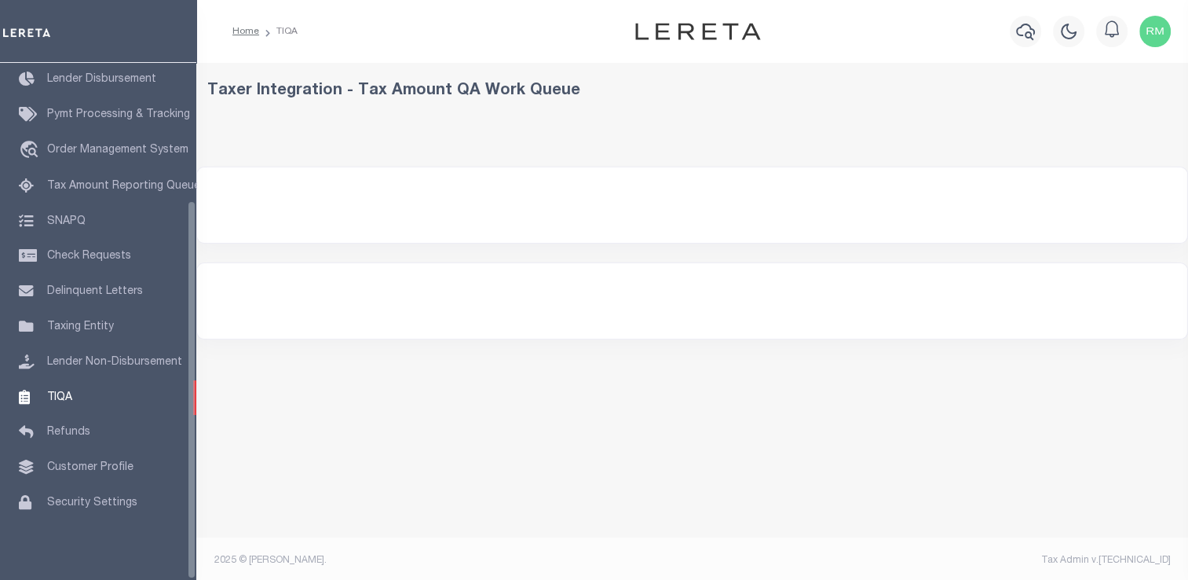
select select "2000"
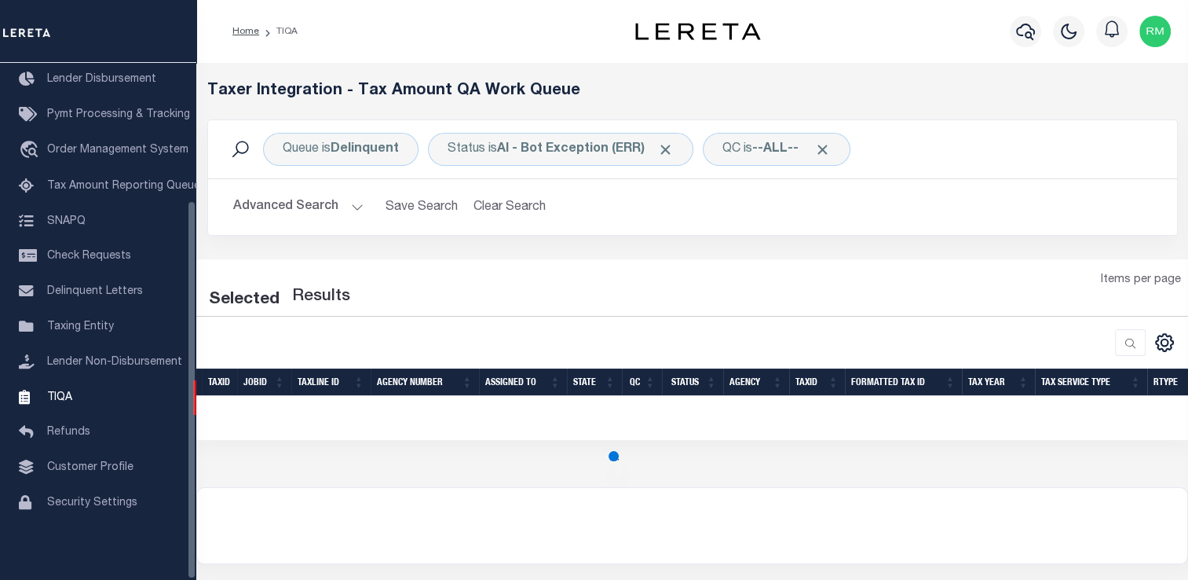
select select "2000"
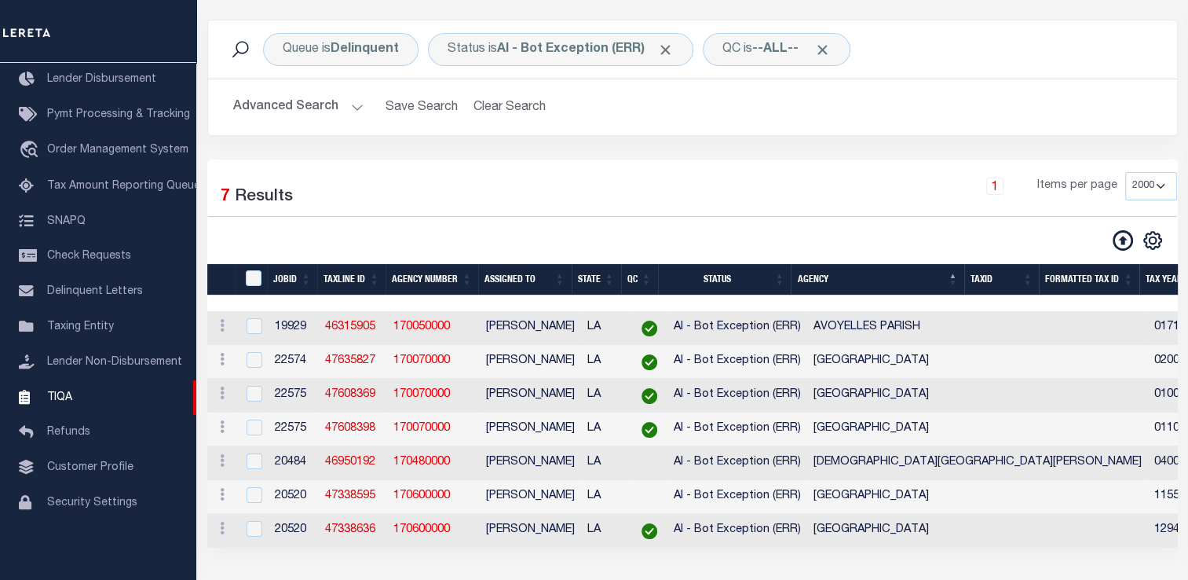
scroll to position [0, 0]
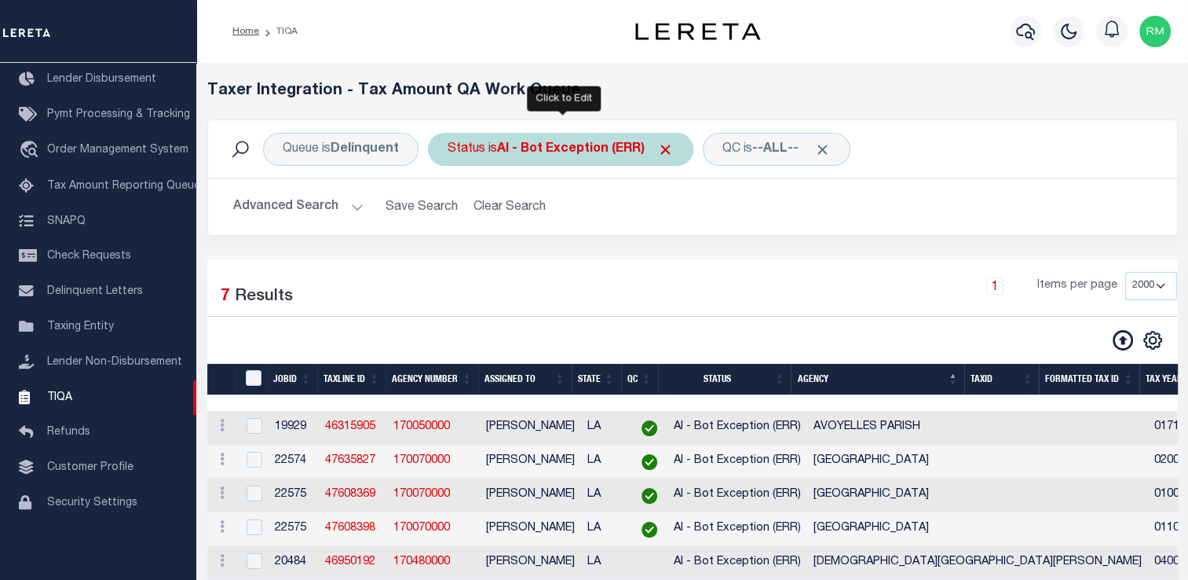
click at [463, 152] on div "Status is AI - Bot Exception (ERR)" at bounding box center [560, 149] width 265 height 33
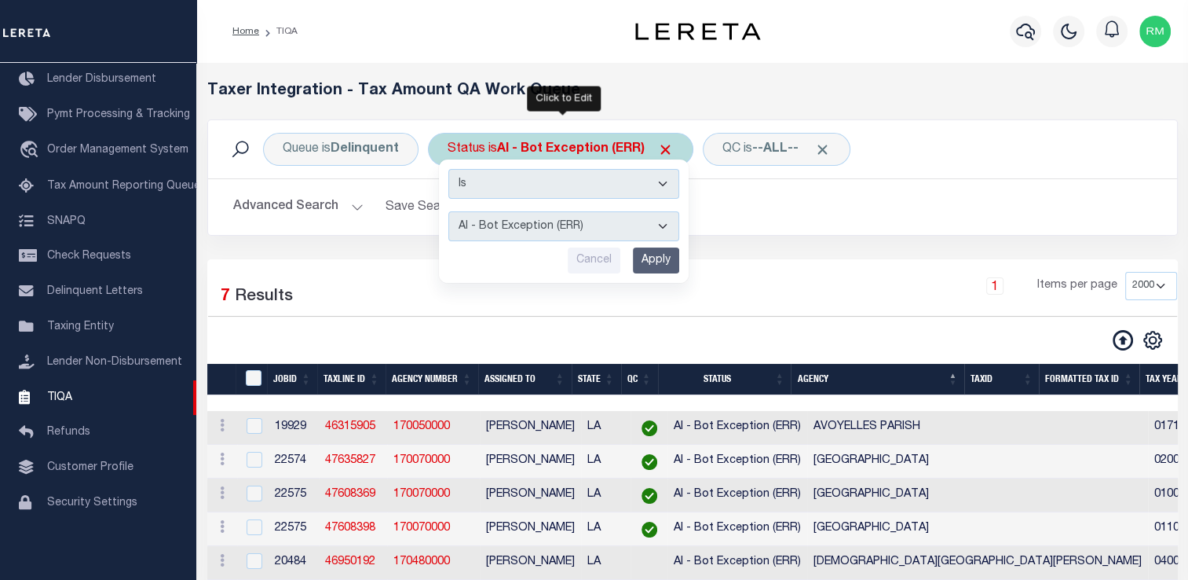
click at [469, 233] on select "AI - Bot Exception (ERR) AI - Bot Running (PLA) AI - Failed QA (FQA) AI - Prep …" at bounding box center [563, 226] width 231 height 30
click at [619, 217] on select "AI - Bot Exception (ERR) AI - Bot Running (PLA) AI - Failed QA (FQA) AI - Prep …" at bounding box center [563, 226] width 231 height 30
click at [556, 232] on select "AI - Bot Exception (ERR) AI - Bot Running (PLA) AI - Failed QA (FQA) AI - Prep …" at bounding box center [563, 226] width 231 height 30
click at [325, 206] on button "Advanced Search" at bounding box center [298, 207] width 130 height 31
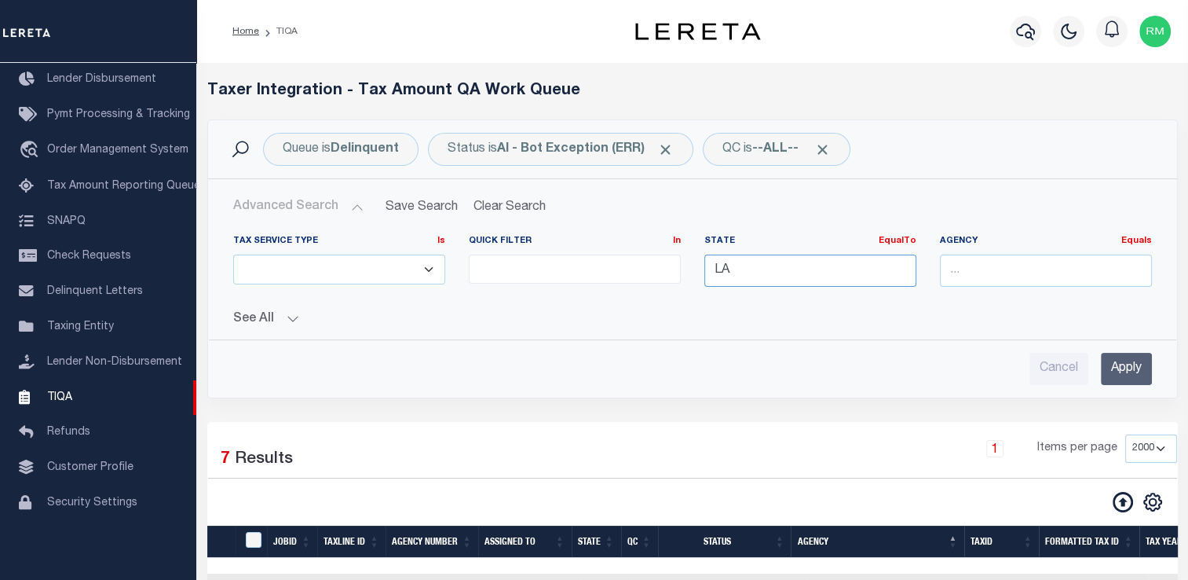
drag, startPoint x: 824, startPoint y: 271, endPoint x: 611, endPoint y: 289, distance: 213.6
click at [611, 289] on div "Tax Service Type Is Is Contains ESCROW NonESCROW Quick Filter In In View Only L…" at bounding box center [692, 267] width 942 height 64
click at [531, 375] on div "Cancel Apply" at bounding box center [692, 369] width 919 height 32
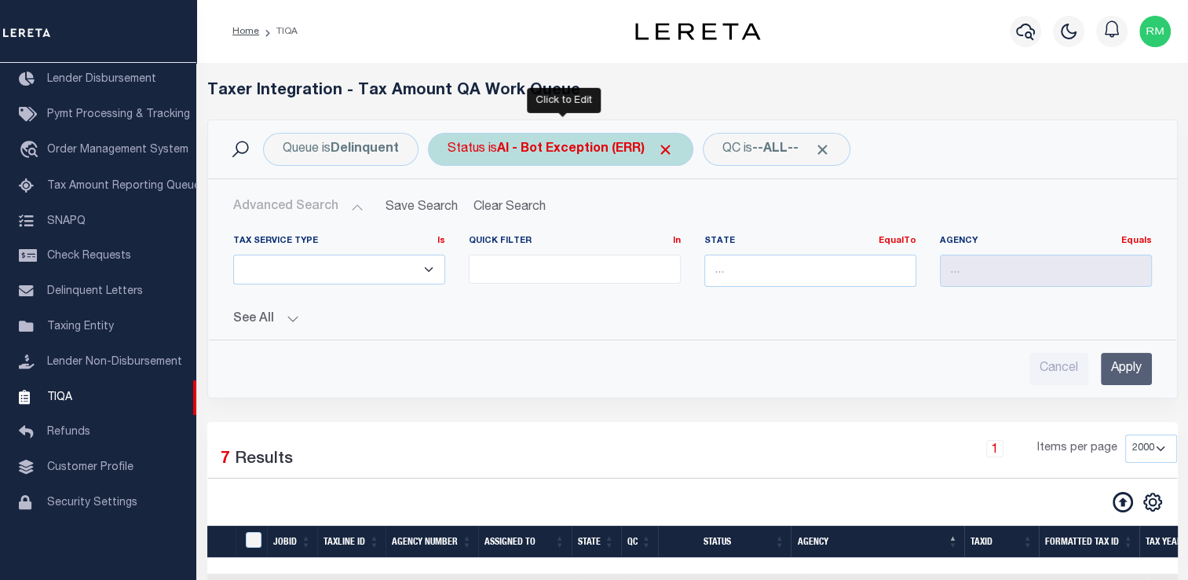
click at [543, 163] on div "Status is AI - Bot Exception (ERR) Is Contains AI - Bot Exception (ERR) AI - Bo…" at bounding box center [560, 149] width 265 height 33
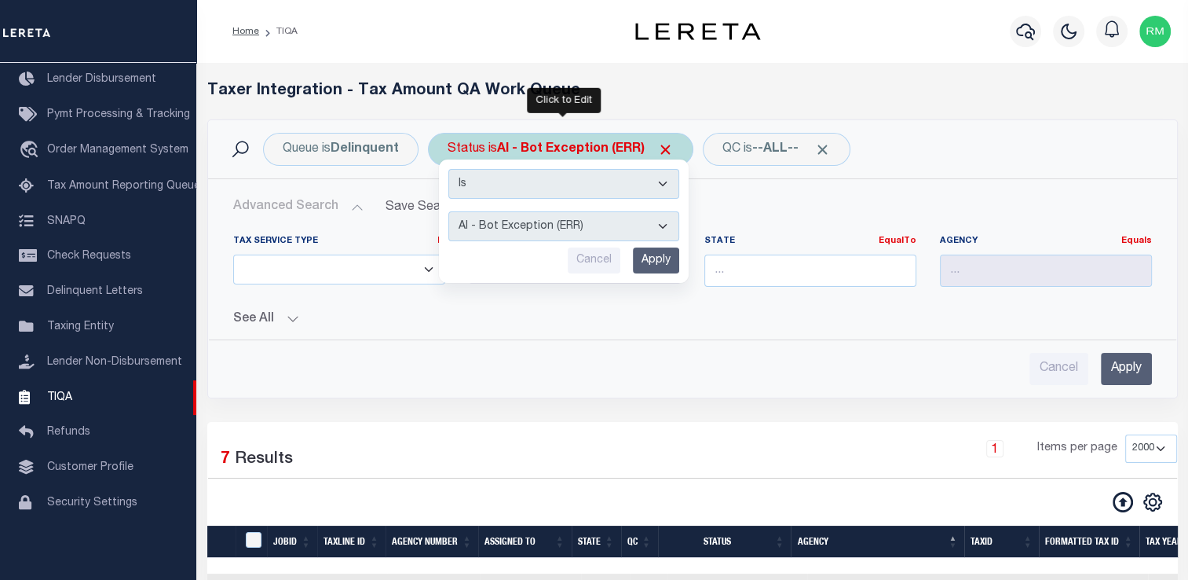
click at [538, 233] on select "AI - Bot Exception (ERR) AI - Bot Running (PLA) AI - Failed QA (FQA) AI - Prep …" at bounding box center [563, 226] width 231 height 30
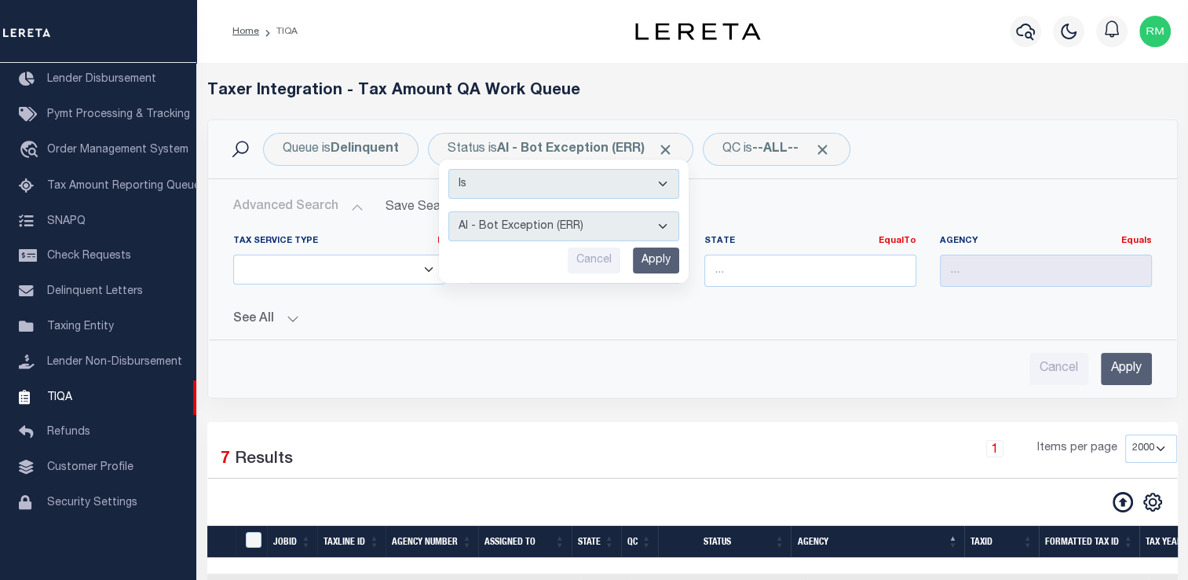
click at [547, 435] on div "1 Items per page 10 25 50 100 200 500 1000 2000" at bounding box center [816, 454] width 721 height 41
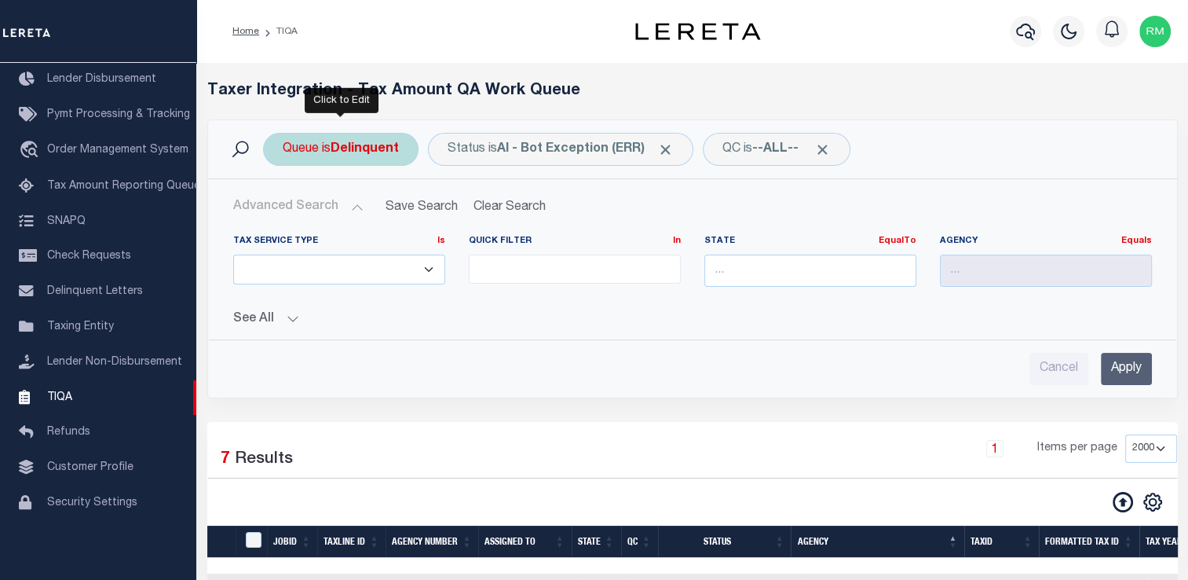
click at [325, 156] on div "Queue is Delinquent" at bounding box center [341, 149] width 156 height 33
select select "DEL"
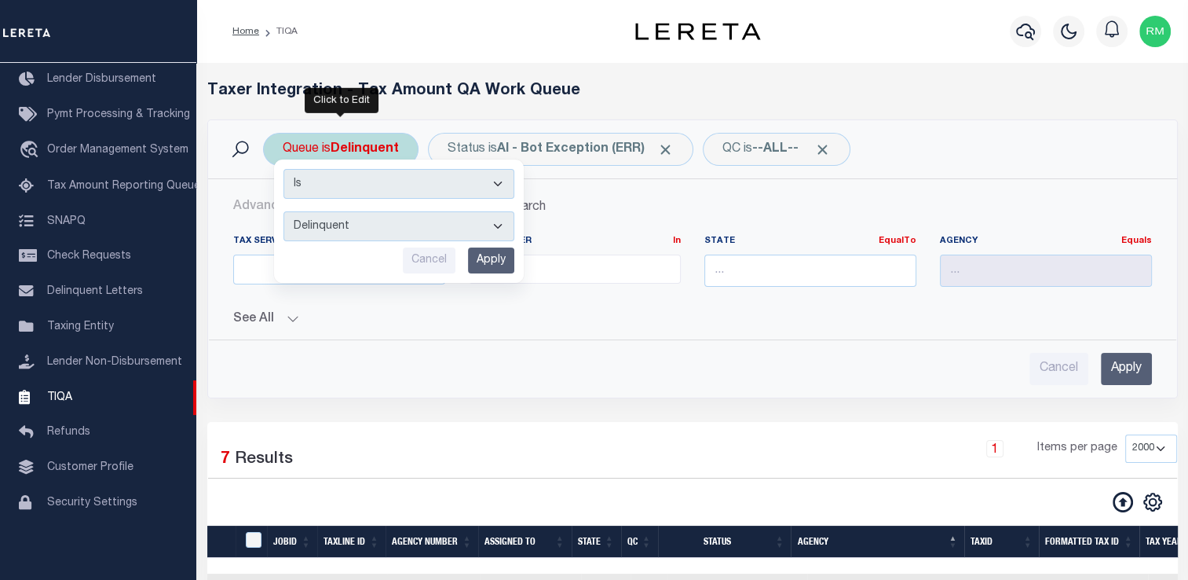
click at [345, 224] on select "--ALL-- Delinquent Escrow" at bounding box center [399, 226] width 231 height 30
click at [520, 367] on div "Cancel Apply" at bounding box center [692, 369] width 919 height 32
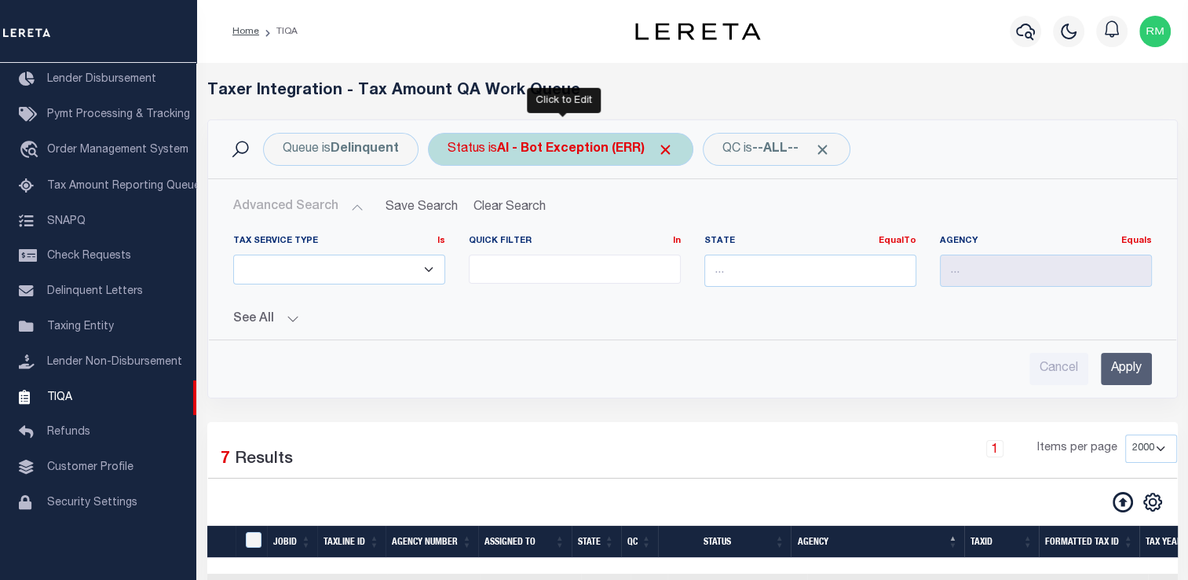
click at [512, 148] on b "AI - Bot Exception (ERR)" at bounding box center [585, 149] width 177 height 13
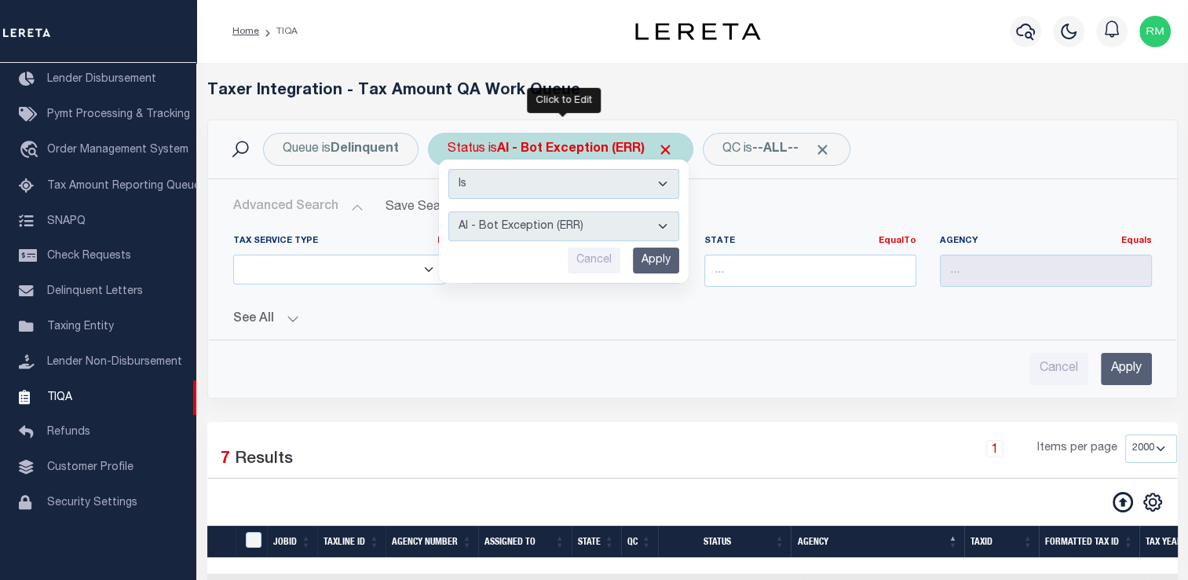
click at [516, 232] on select "AI - Bot Exception (ERR) AI - Bot Running (PLA) AI - Failed QA (FQA) AI - Prep …" at bounding box center [563, 226] width 231 height 30
click at [514, 386] on div "Advanced Search Save Search Clear Search TIQATaxLineSearchTable_dynamictable___…" at bounding box center [692, 288] width 969 height 218
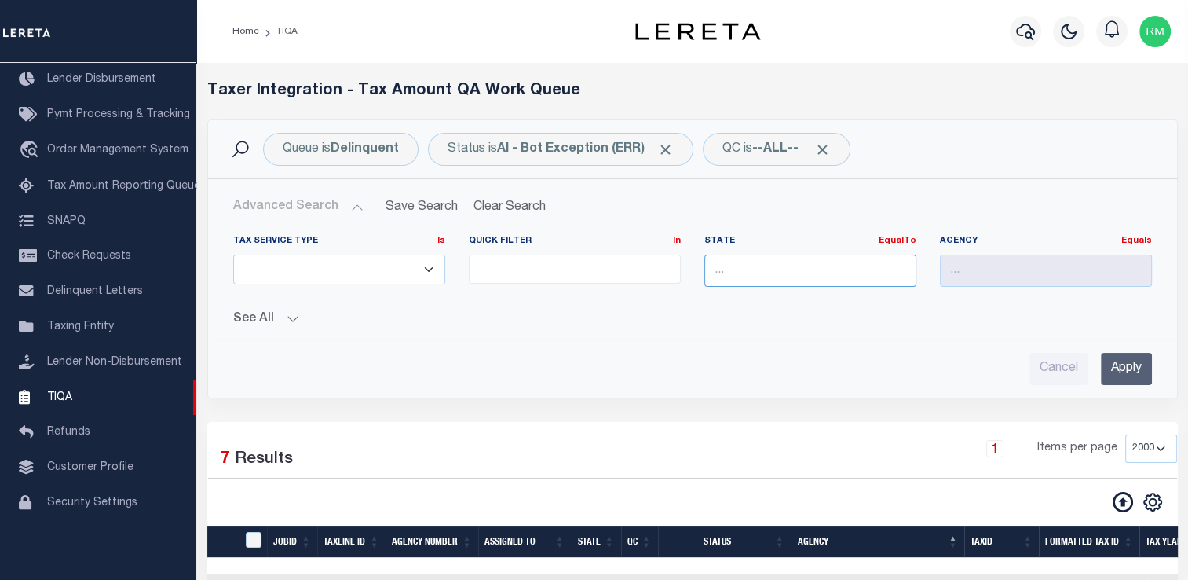
click at [729, 262] on input "text" at bounding box center [811, 270] width 212 height 32
click at [734, 298] on div "LA" at bounding box center [810, 299] width 210 height 25
type input "LA"
click at [1134, 371] on input "Apply" at bounding box center [1126, 369] width 51 height 32
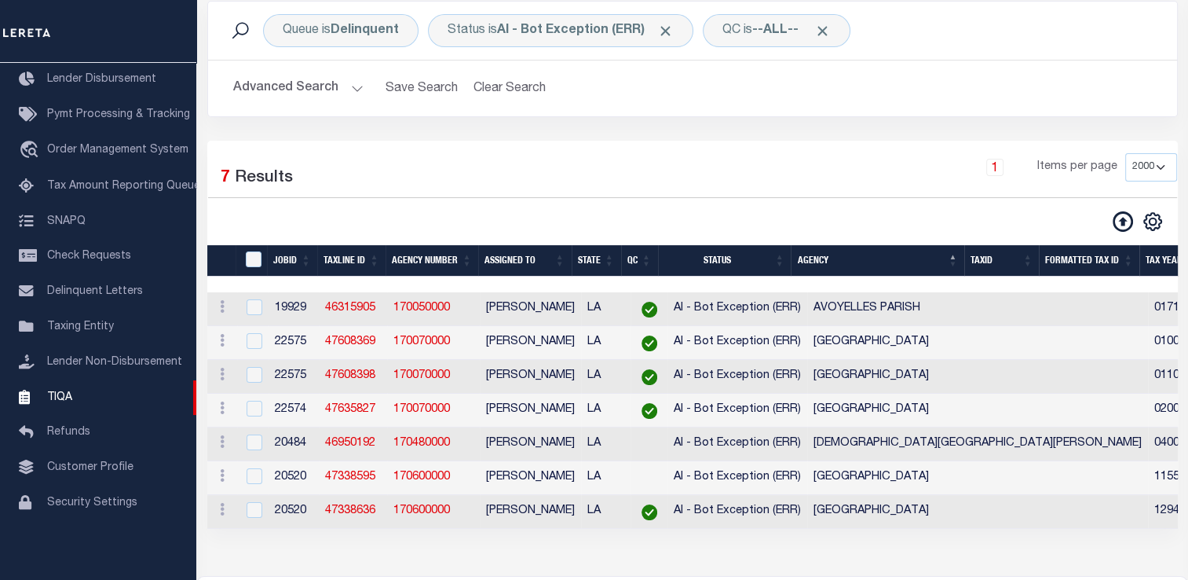
scroll to position [118, 0]
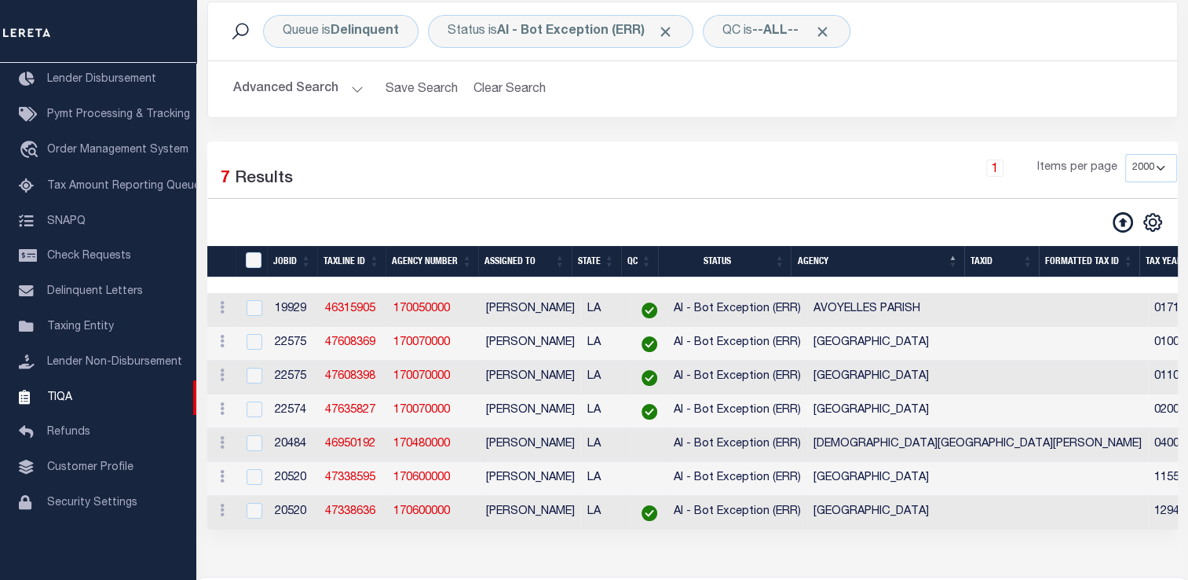
click at [964, 259] on th "Agency" at bounding box center [878, 262] width 174 height 32
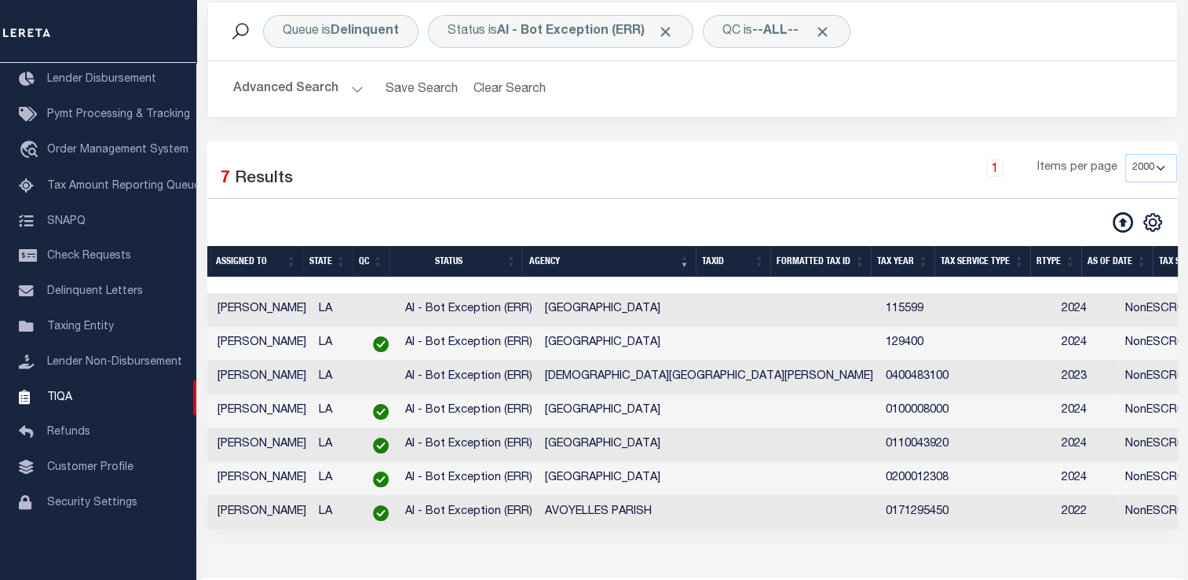
scroll to position [0, 266]
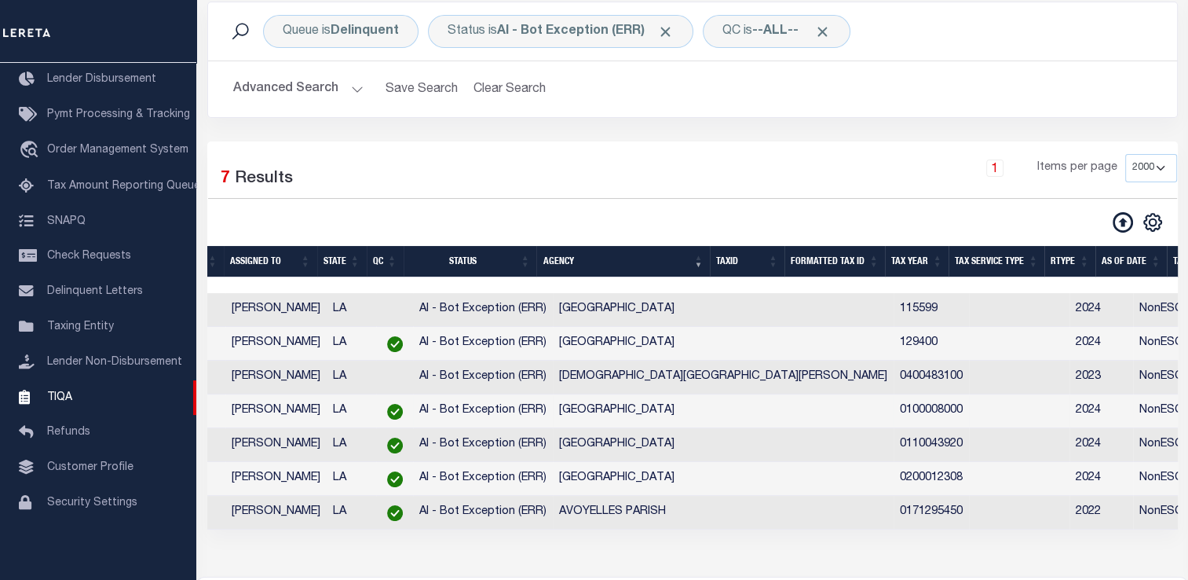
drag, startPoint x: 713, startPoint y: 411, endPoint x: 792, endPoint y: 412, distance: 79.3
copy tr "0100008000"
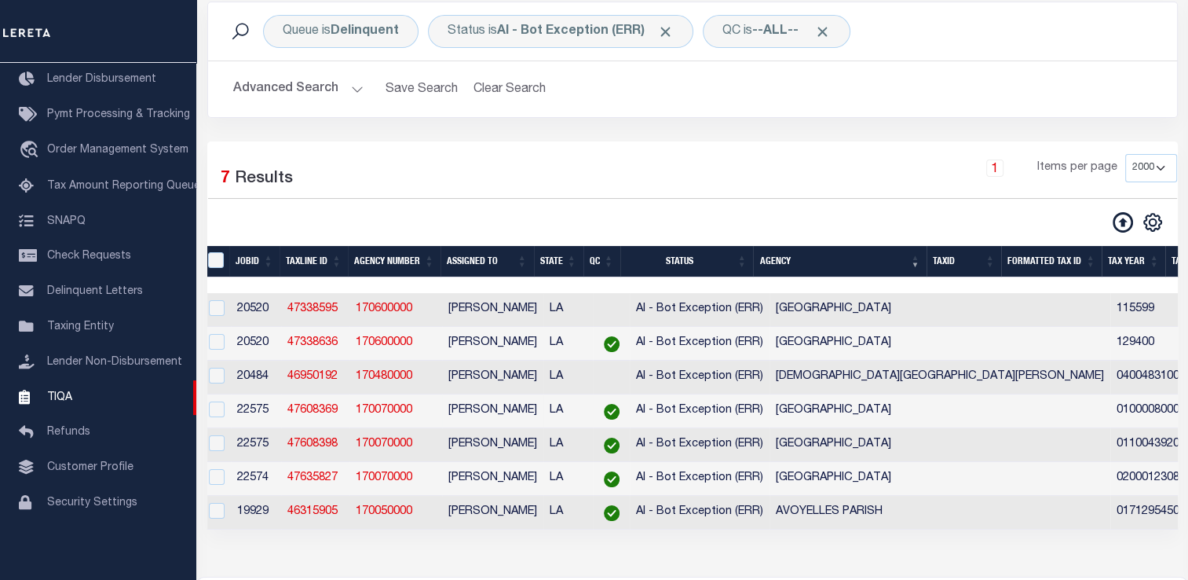
scroll to position [0, 18]
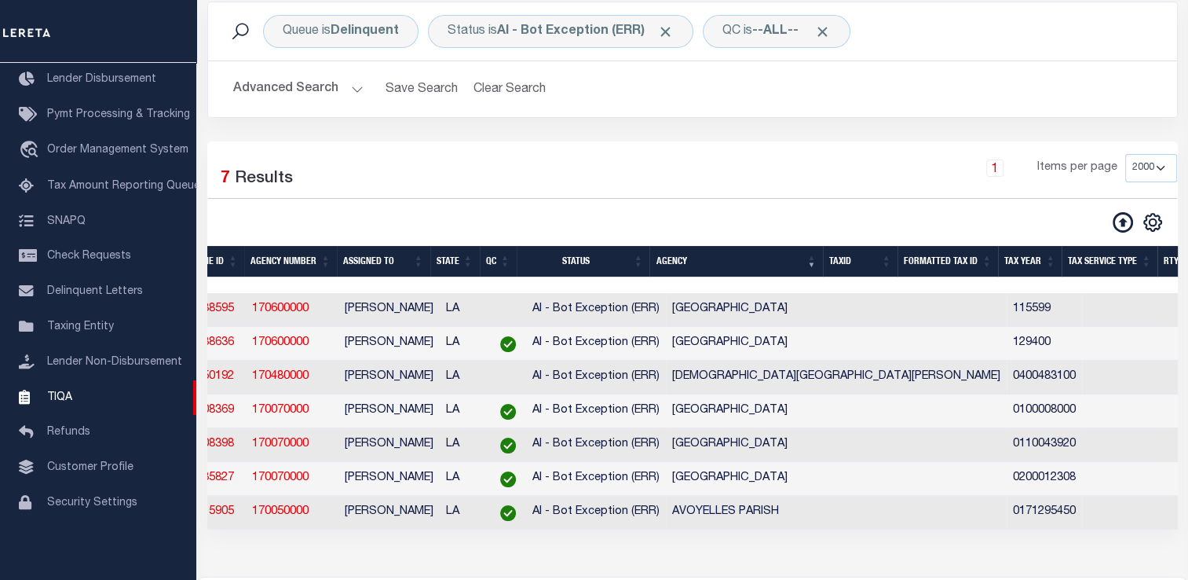
drag, startPoint x: 830, startPoint y: 451, endPoint x: 939, endPoint y: 453, distance: 108.4
copy tr "0110043920"
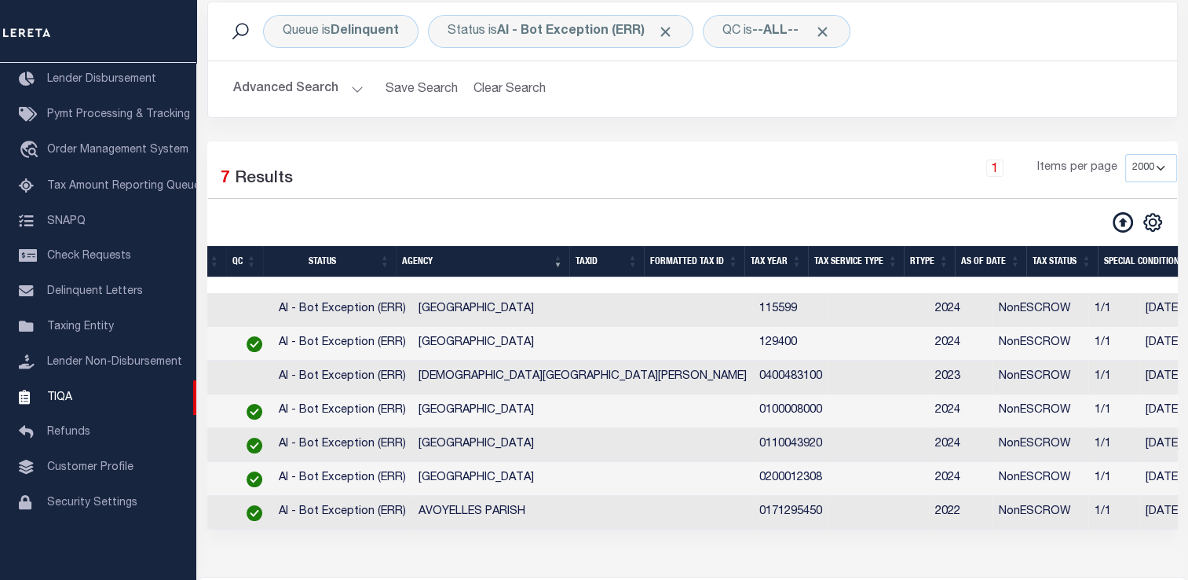
scroll to position [0, 407]
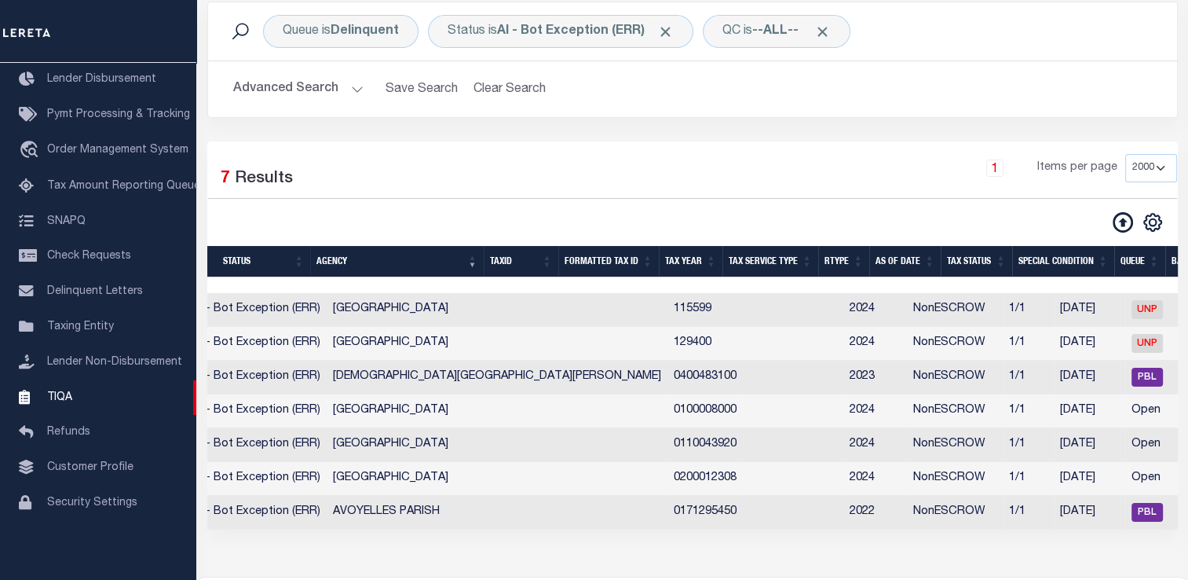
drag, startPoint x: 493, startPoint y: 485, endPoint x: 572, endPoint y: 489, distance: 78.6
copy tr "0200012308"
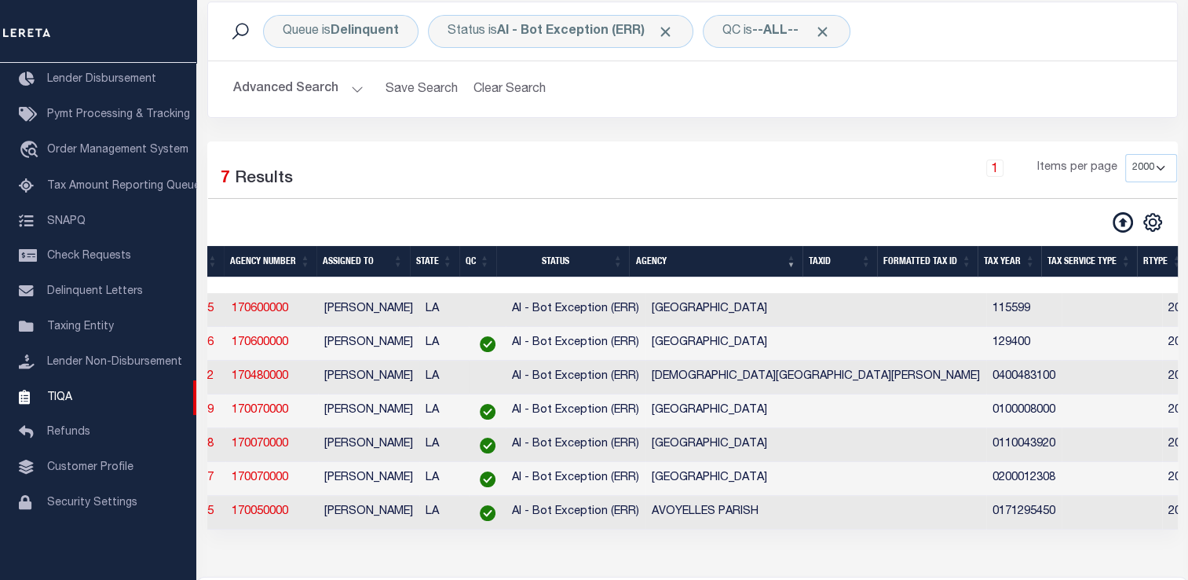
scroll to position [0, 0]
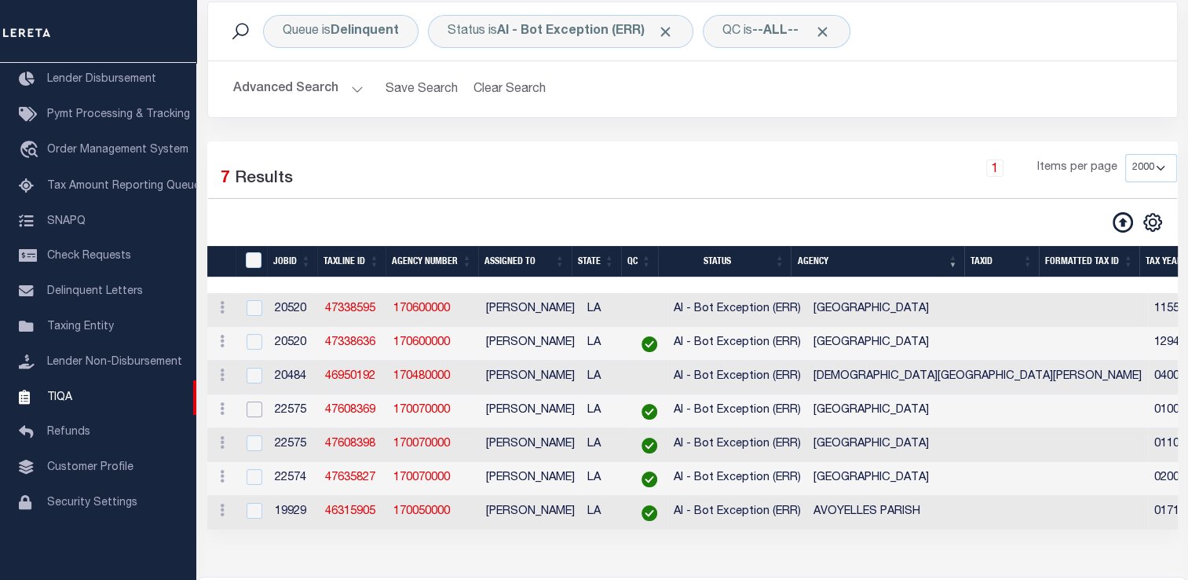
click at [254, 408] on input "checkbox" at bounding box center [255, 409] width 16 height 16
checkbox input "true"
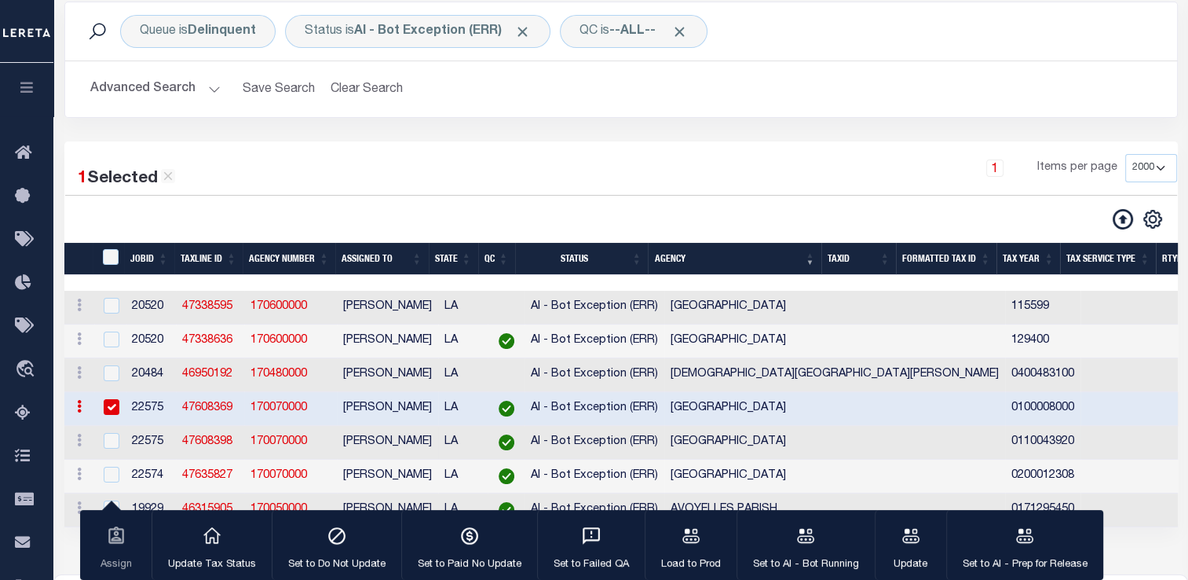
click at [112, 436] on td at bounding box center [110, 443] width 32 height 34
checkbox input "true"
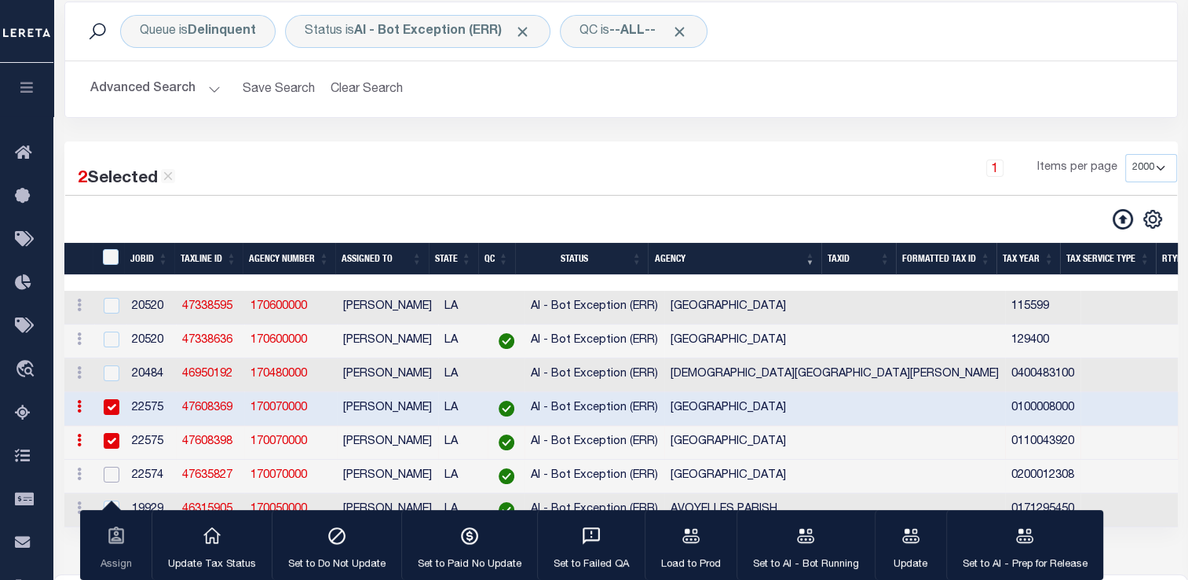
click at [111, 482] on input "checkbox" at bounding box center [112, 475] width 16 height 16
checkbox input "true"
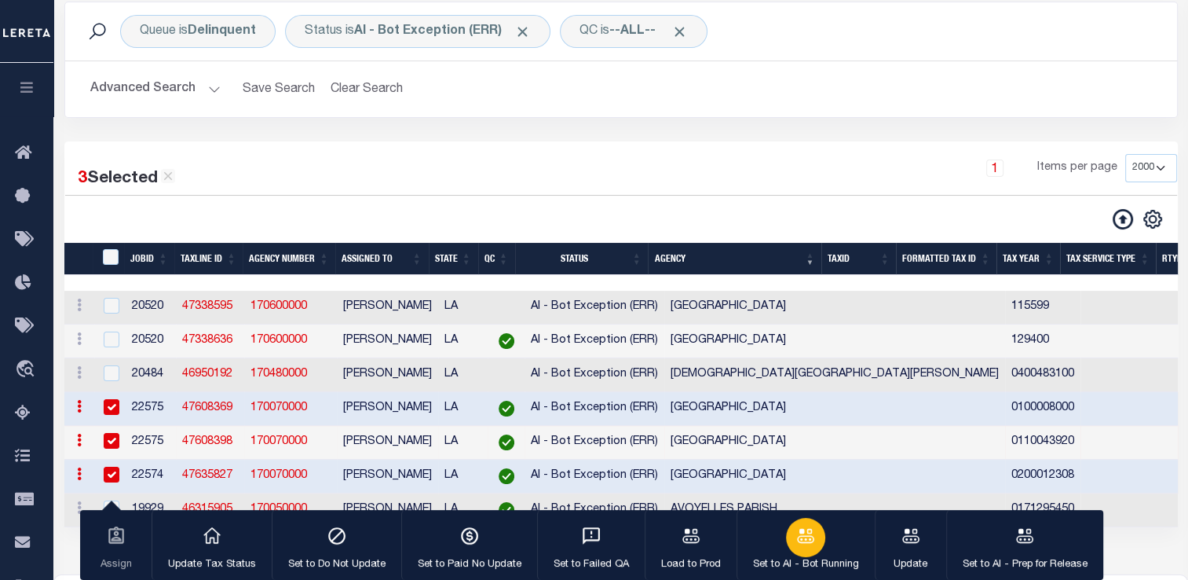
click at [846, 551] on button "Set to AI - Bot Running" at bounding box center [806, 545] width 138 height 71
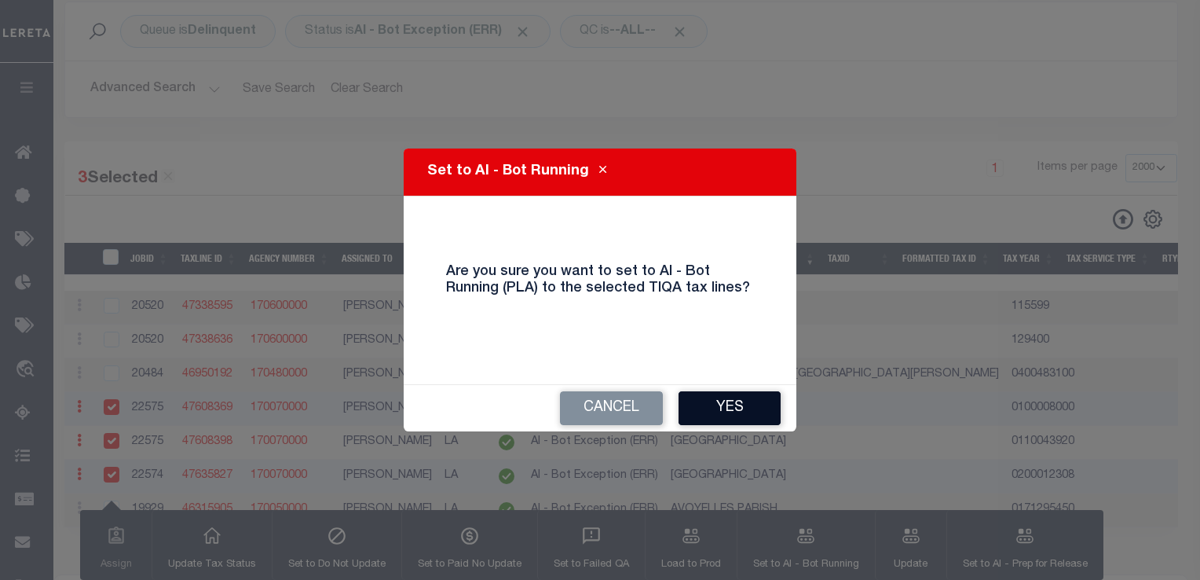
click at [740, 404] on button "Yes" at bounding box center [730, 408] width 102 height 34
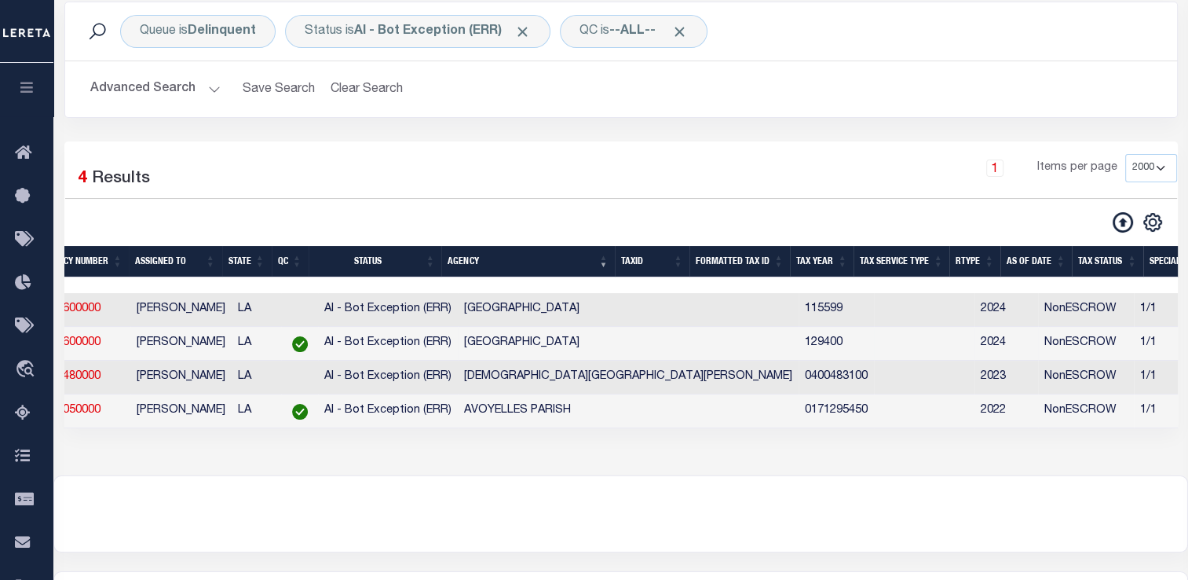
scroll to position [0, 397]
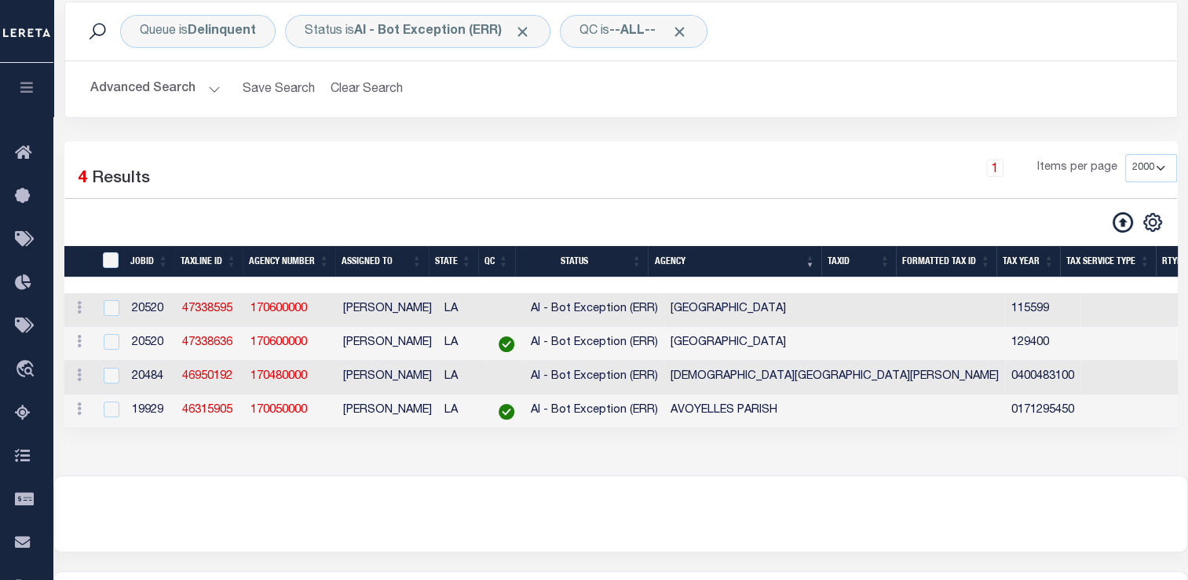
drag, startPoint x: 829, startPoint y: 412, endPoint x: 927, endPoint y: 412, distance: 98.2
copy tr "0171295450"
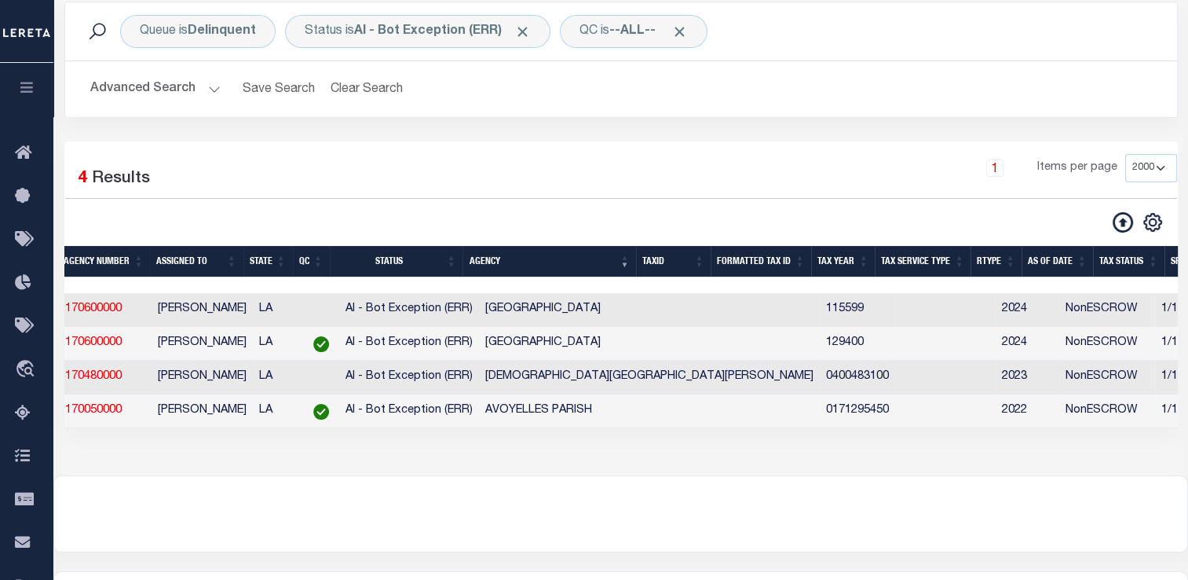
scroll to position [0, 0]
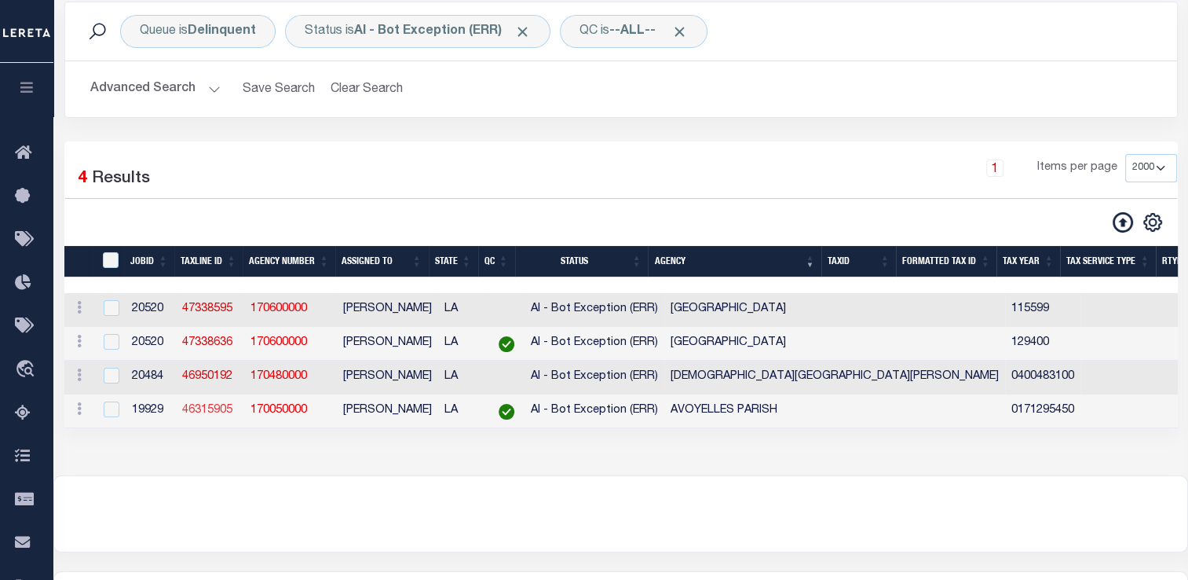
click at [213, 413] on link "46315905" at bounding box center [207, 409] width 50 height 11
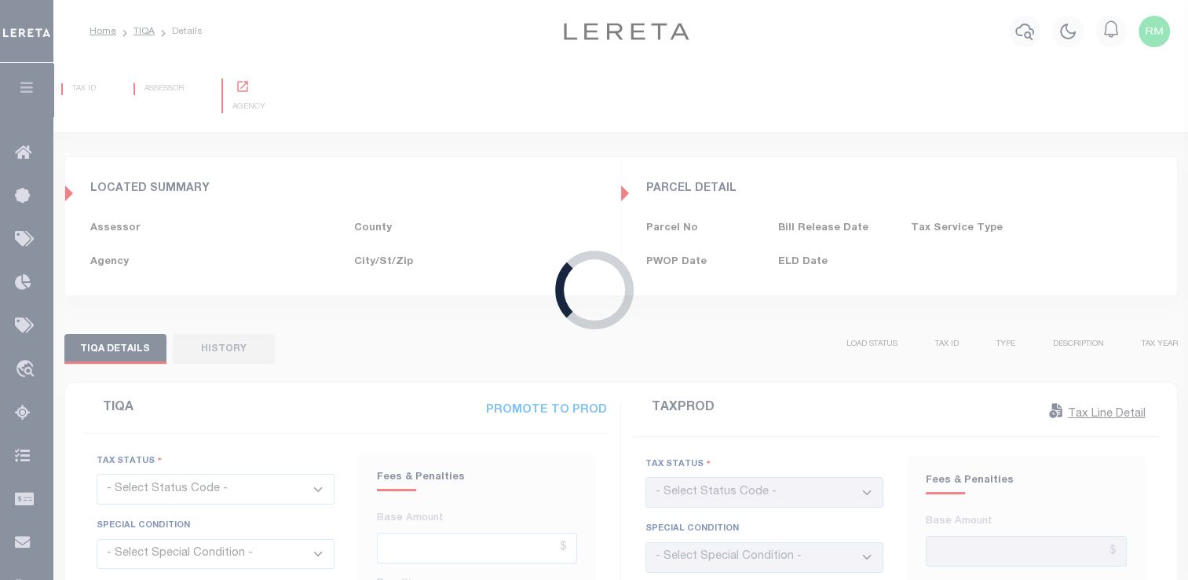
type input "[DATE]"
checkbox input "false"
type input "$160.41"
type input "$272.72"
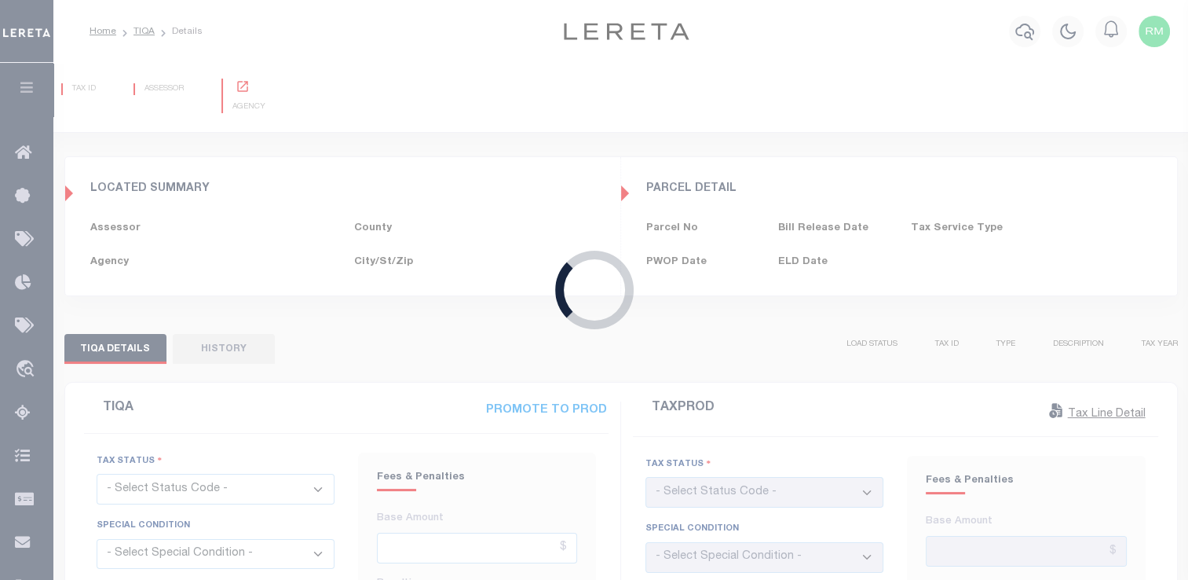
type input "$433.13"
type input "$0"
select select "20"
type input "[DATE]"
checkbox input "false"
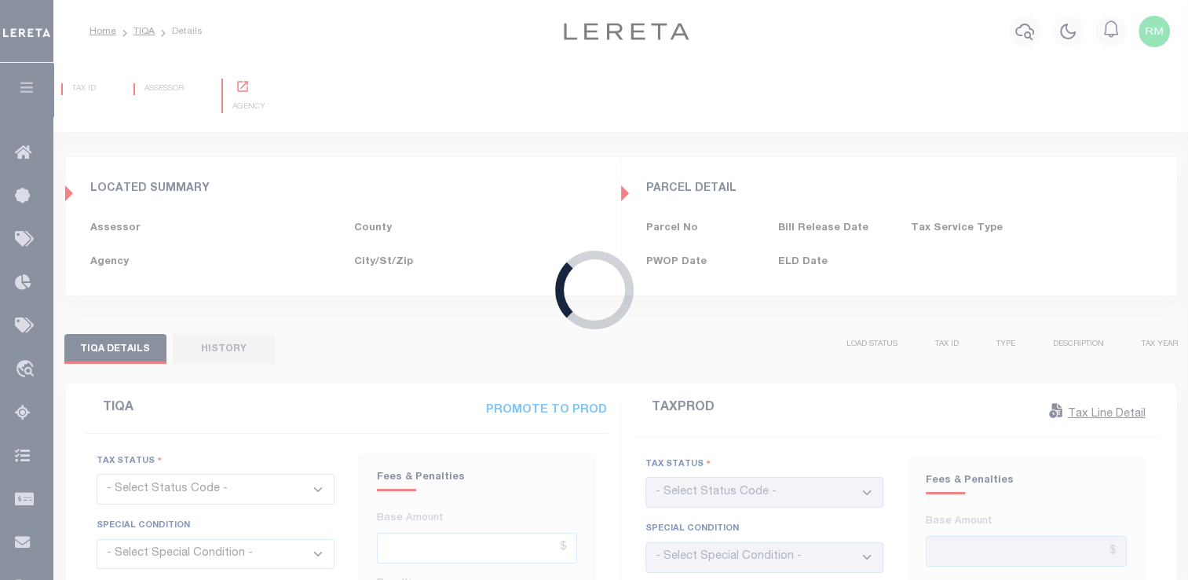
type textarea "[PERSON_NAME] at the tax office this has not been redeemed - see 2023 for payof…"
type input "$160.41"
type input "$1.6"
select select "PBL"
select select "DUE"
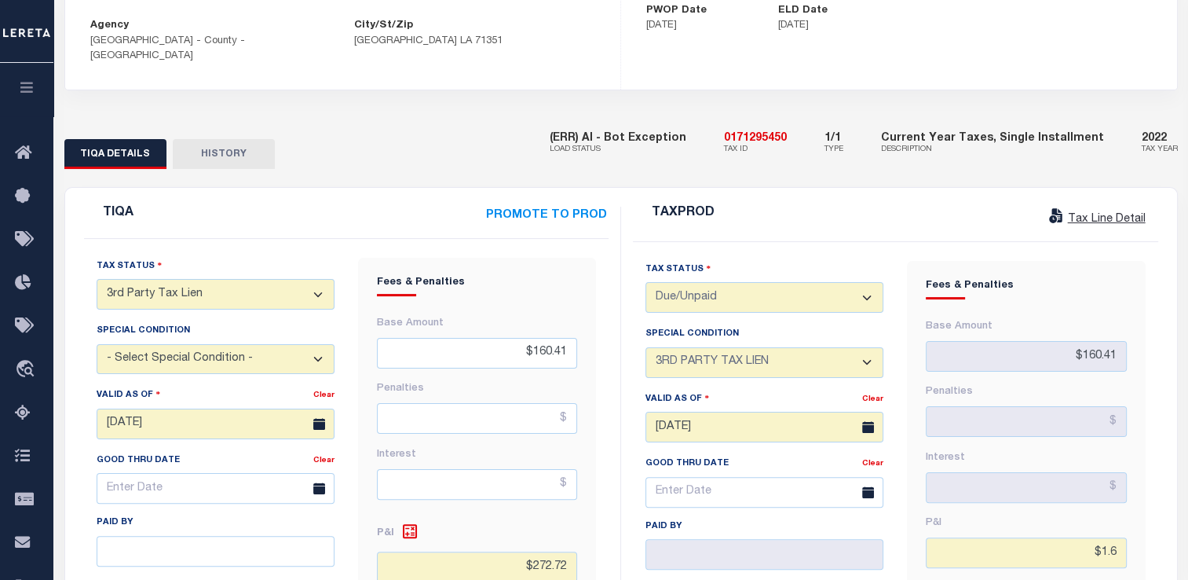
scroll to position [262, 0]
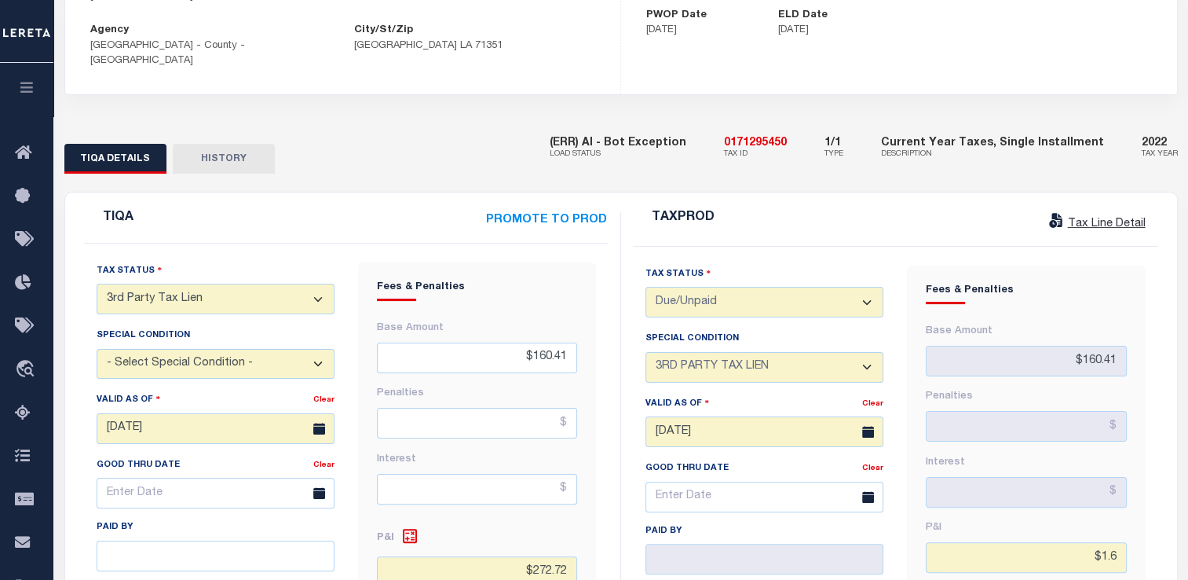
click at [252, 284] on select "- Select Status Code - Open Due/Unpaid Paid Incomplete No Tax Due Internal Refu…" at bounding box center [216, 299] width 238 height 31
select select "NW2"
click at [97, 284] on select "- Select Status Code - Open Due/Unpaid Paid Incomplete No Tax Due Internal Refu…" at bounding box center [216, 299] width 238 height 31
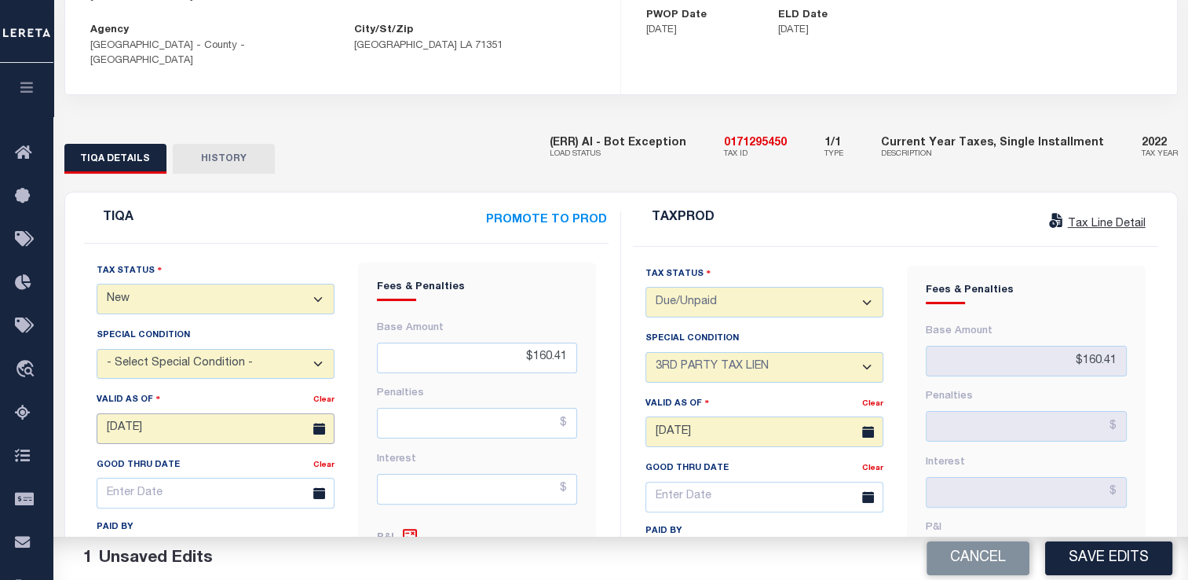
click at [163, 413] on input "[DATE]" at bounding box center [216, 428] width 238 height 31
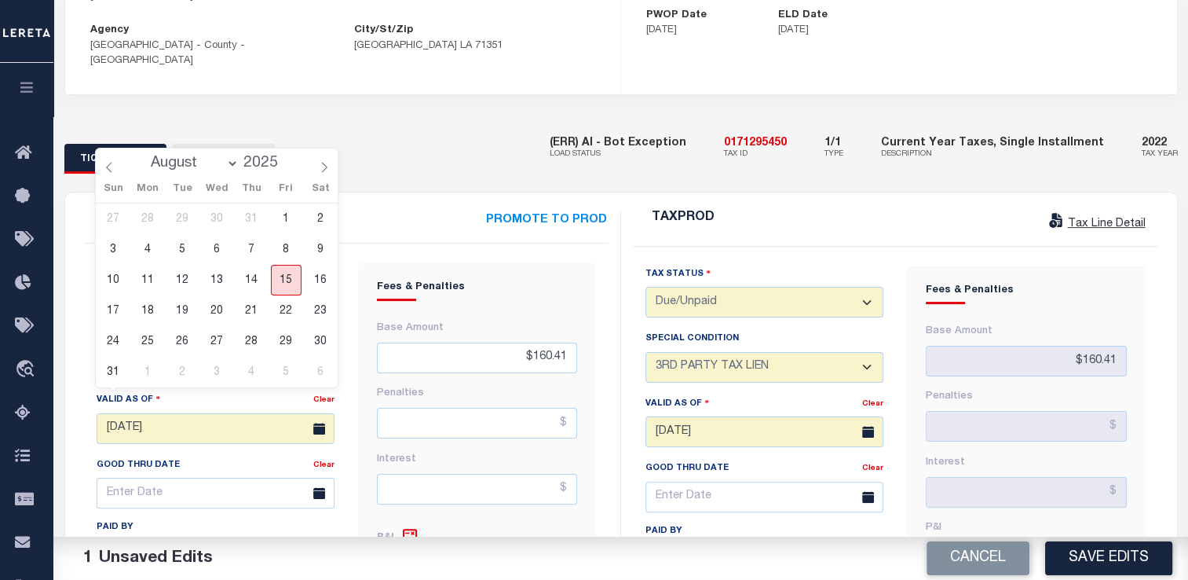
click at [287, 283] on span "15" at bounding box center [286, 280] width 31 height 31
type input "[DATE]"
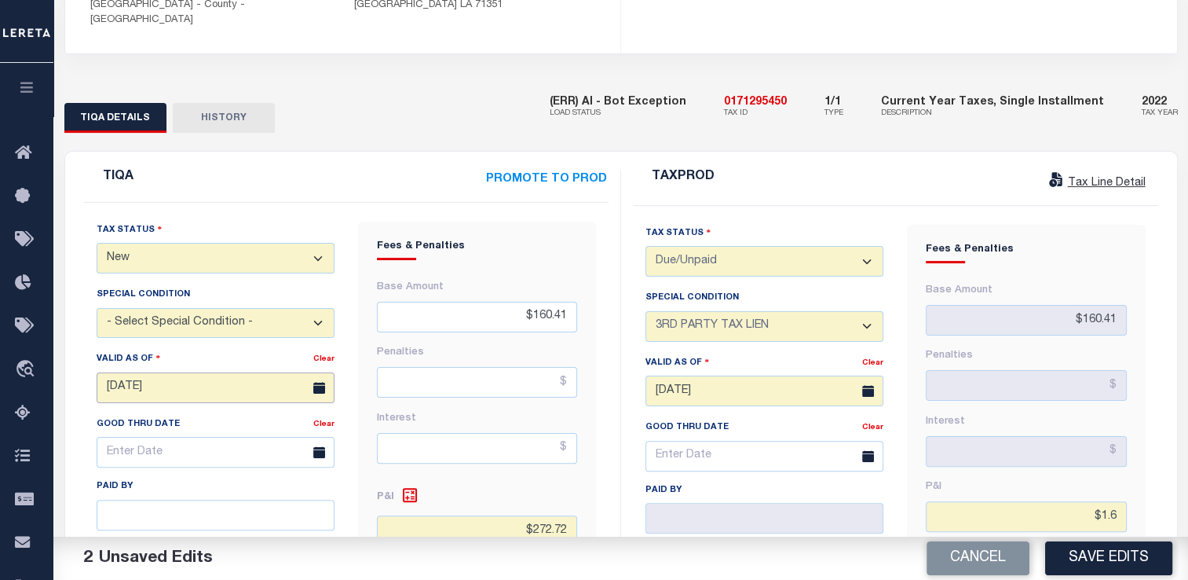
scroll to position [313, 0]
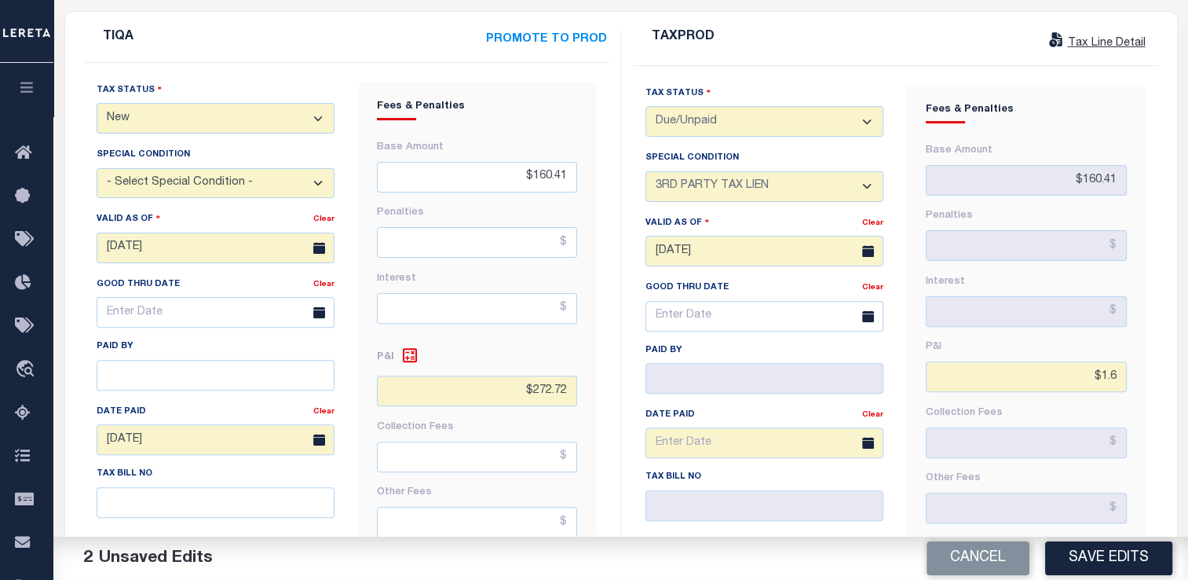
scroll to position [458, 0]
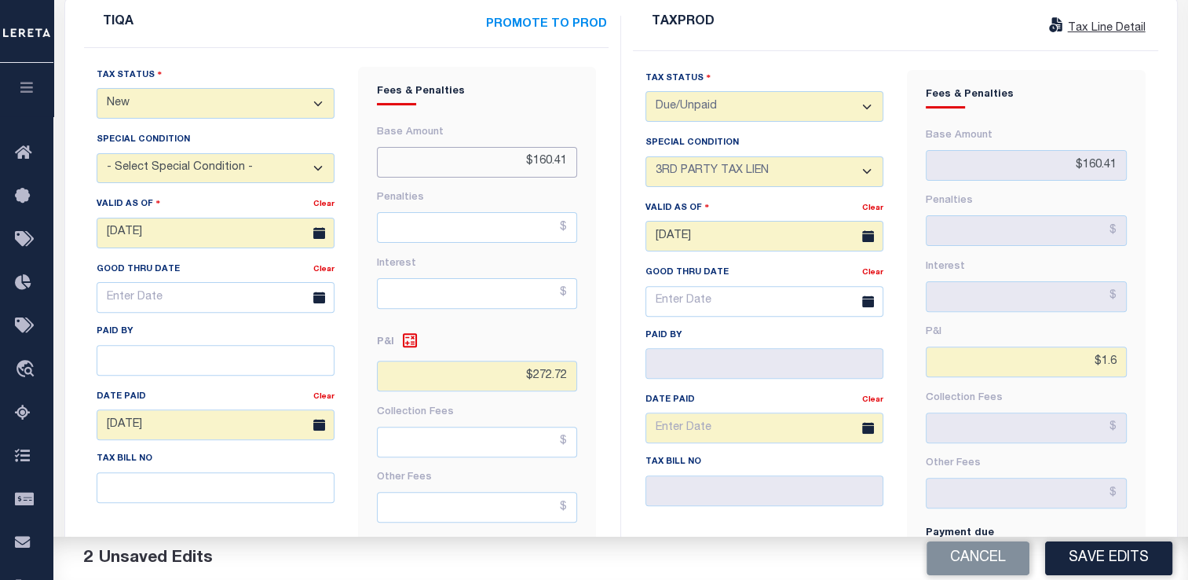
drag, startPoint x: 573, startPoint y: 131, endPoint x: 471, endPoint y: 137, distance: 101.5
click at [471, 147] on input "$160.41" at bounding box center [477, 162] width 200 height 31
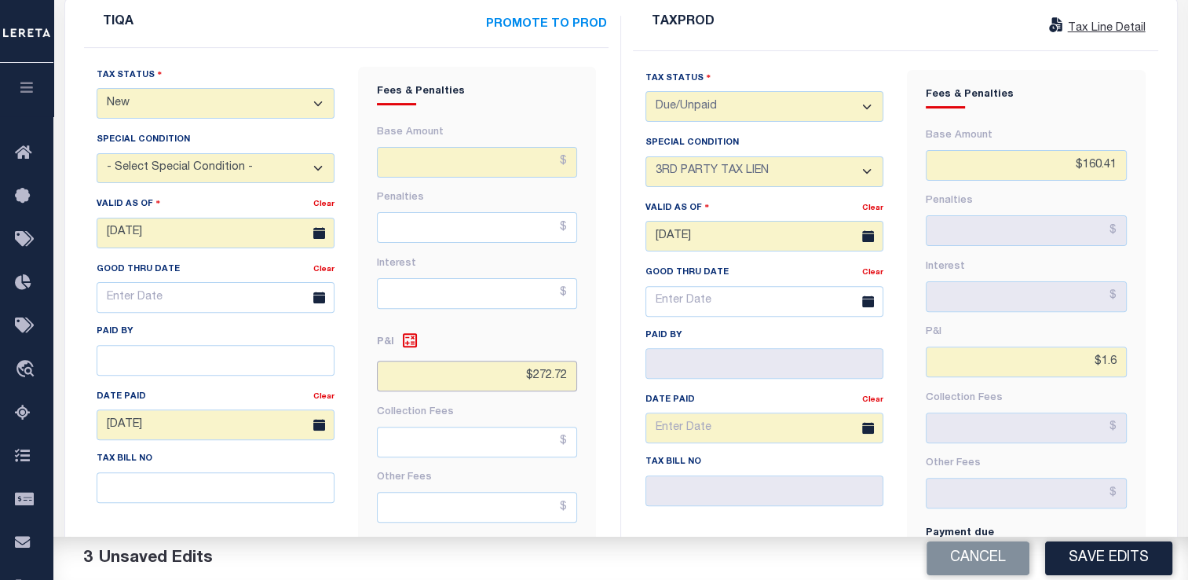
drag, startPoint x: 569, startPoint y: 353, endPoint x: 438, endPoint y: 334, distance: 132.6
click at [438, 360] on input "$272.72" at bounding box center [477, 375] width 200 height 31
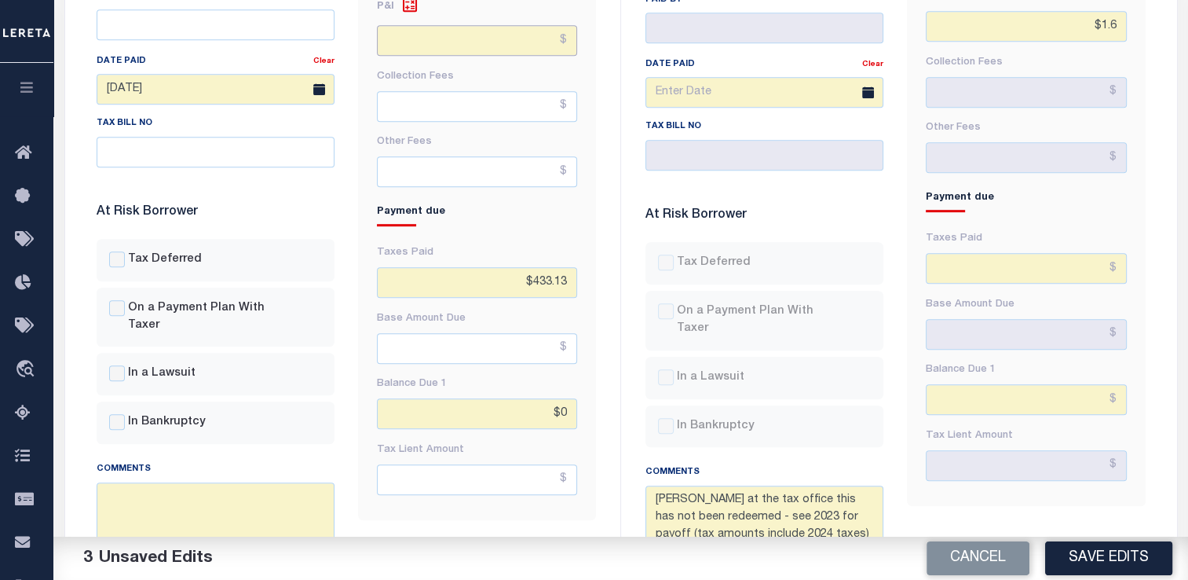
scroll to position [794, 0]
drag, startPoint x: 569, startPoint y: 247, endPoint x: 486, endPoint y: 247, distance: 83.3
click at [486, 266] on input "$433.13" at bounding box center [477, 281] width 200 height 31
drag, startPoint x: 571, startPoint y: 390, endPoint x: 514, endPoint y: 385, distance: 56.8
click at [514, 397] on input "$0" at bounding box center [477, 412] width 200 height 31
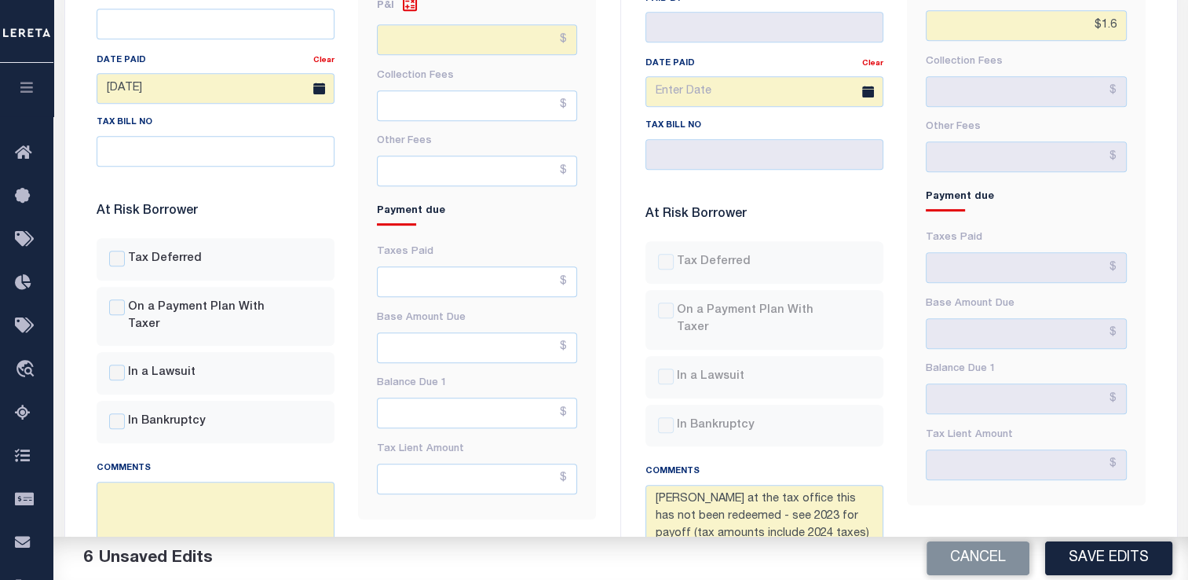
click at [562, 501] on div "Fees & Penalties Base Amount [GEOGRAPHIC_DATA] Interest Collection Fees" at bounding box center [477, 172] width 262 height 882
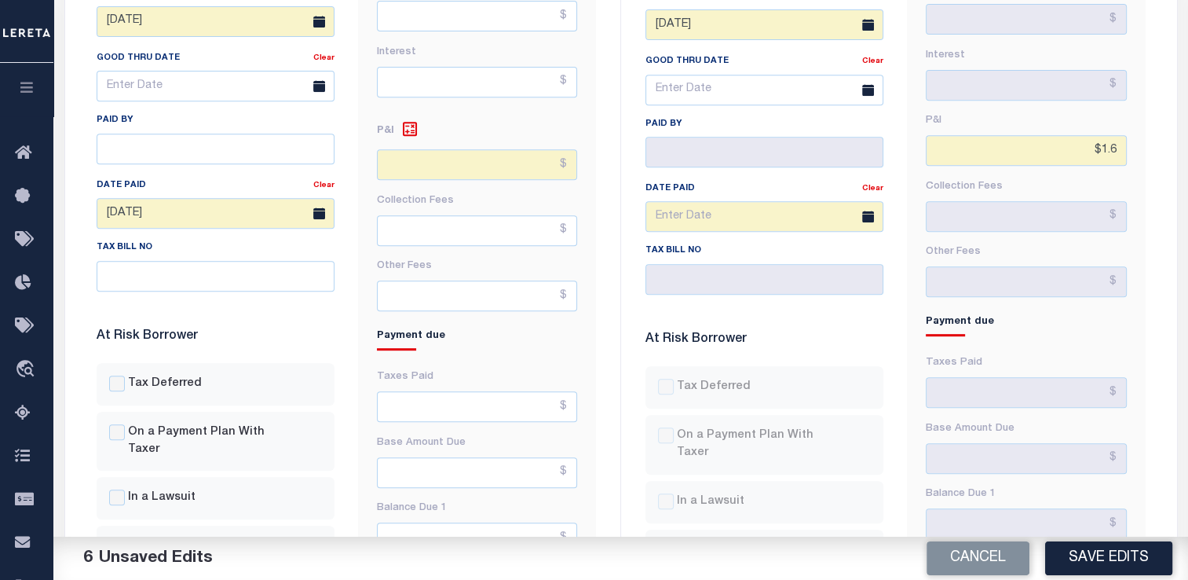
scroll to position [672, 0]
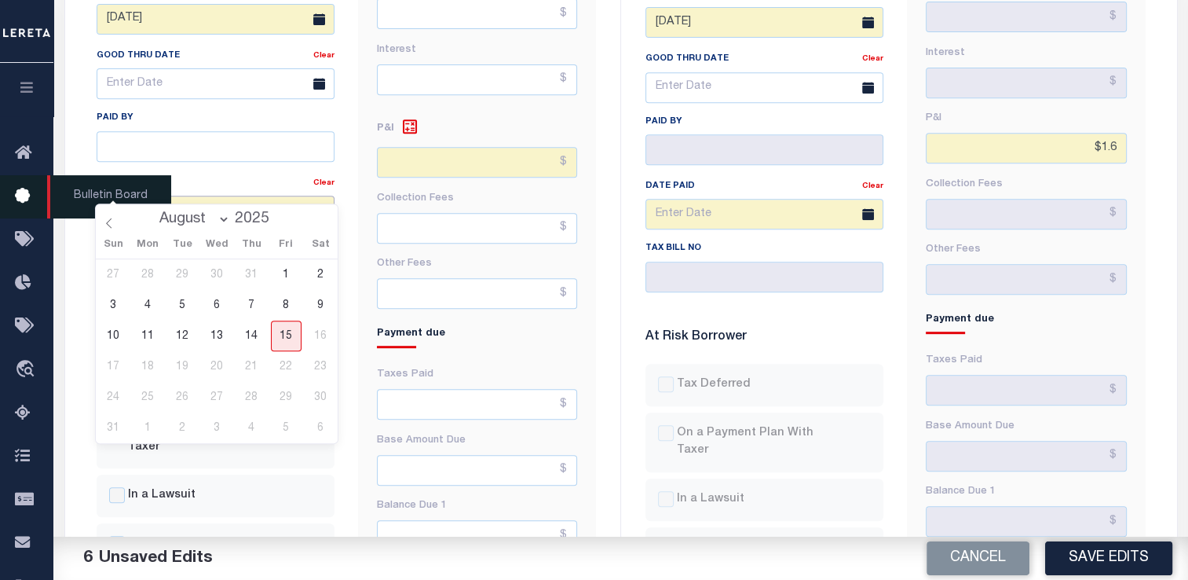
drag, startPoint x: 179, startPoint y: 179, endPoint x: 36, endPoint y: 176, distance: 143.0
click at [36, 176] on div "Home TIQA Details" at bounding box center [594, 269] width 1188 height 1883
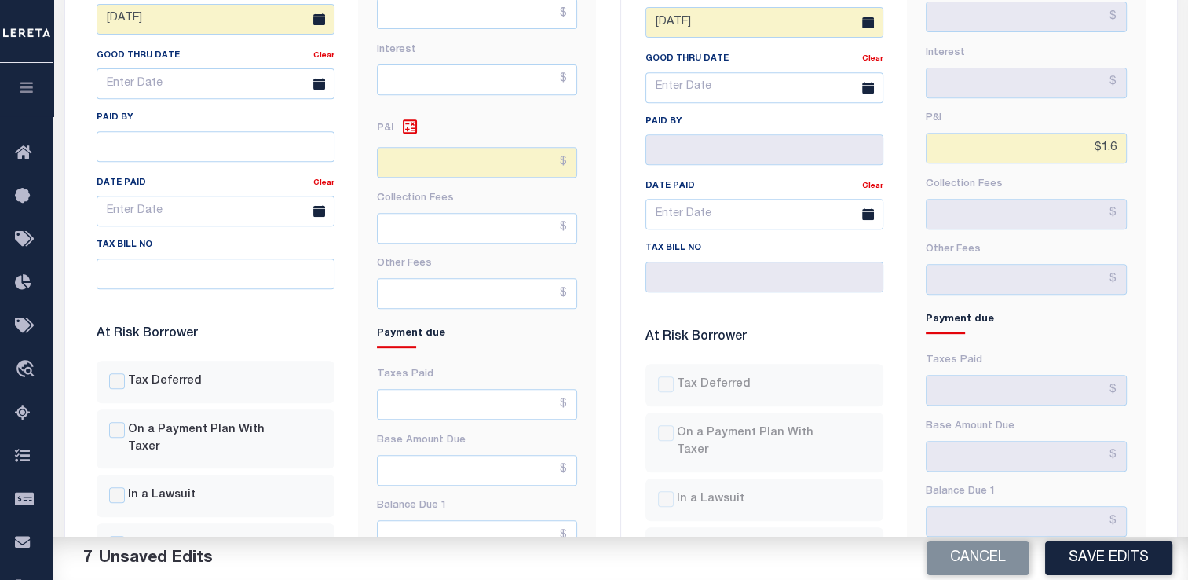
click at [221, 174] on div "Date Paid" at bounding box center [205, 185] width 217 height 22
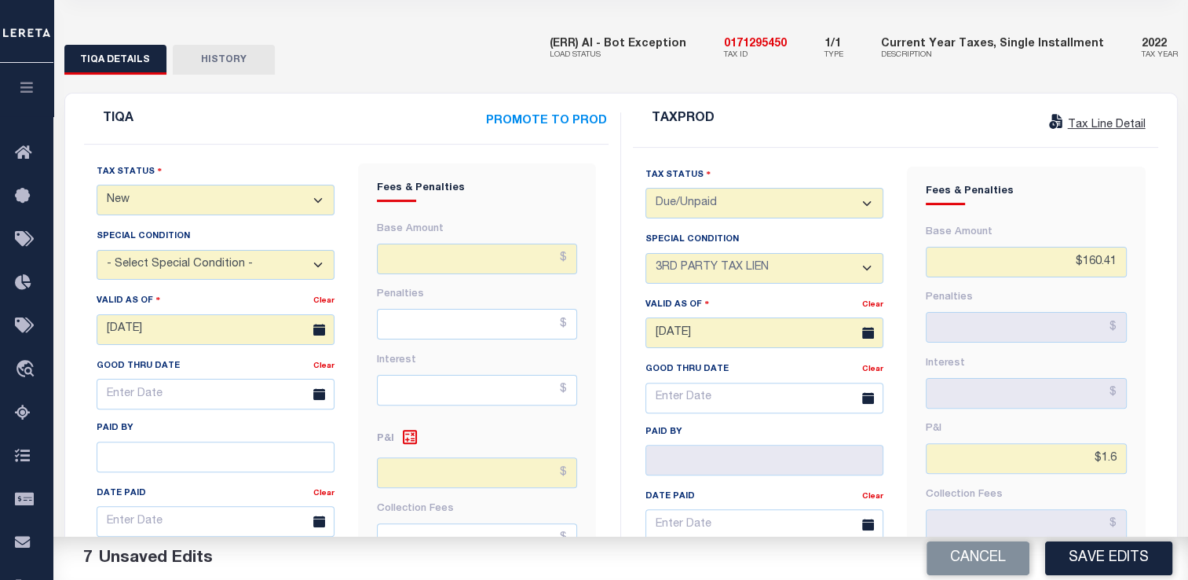
scroll to position [361, 0]
click at [1100, 560] on button "Save Edits" at bounding box center [1108, 558] width 127 height 34
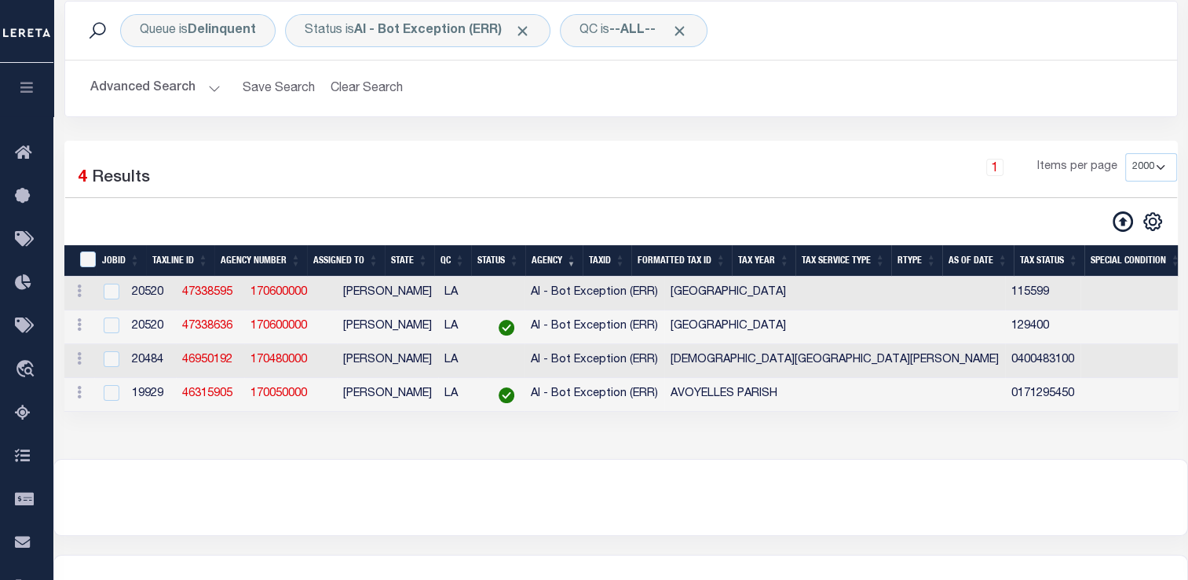
scroll to position [118, 0]
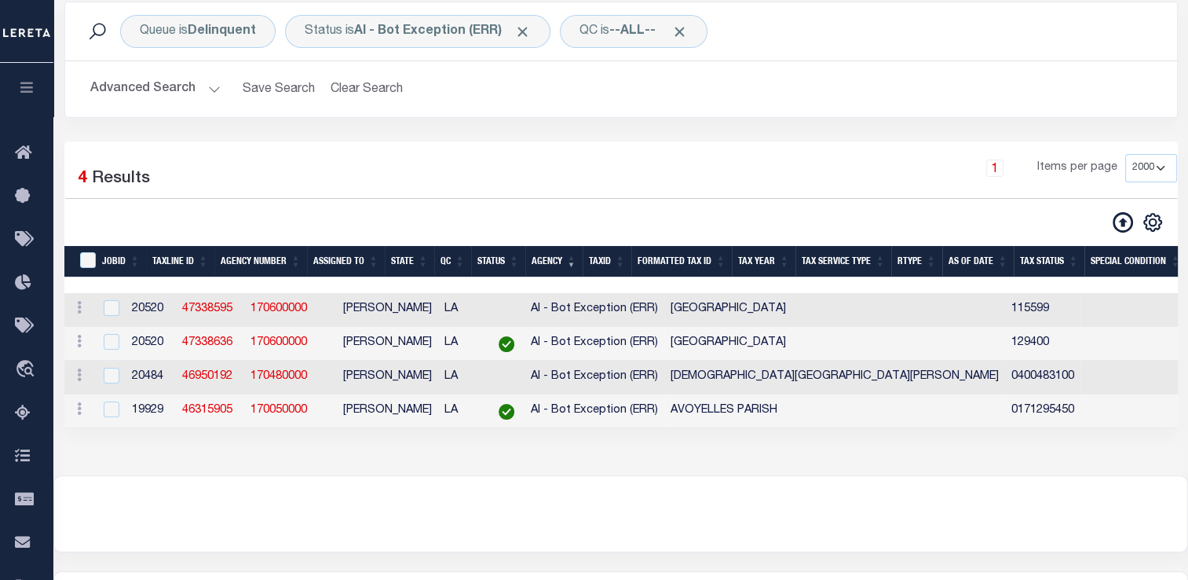
select select "2000"
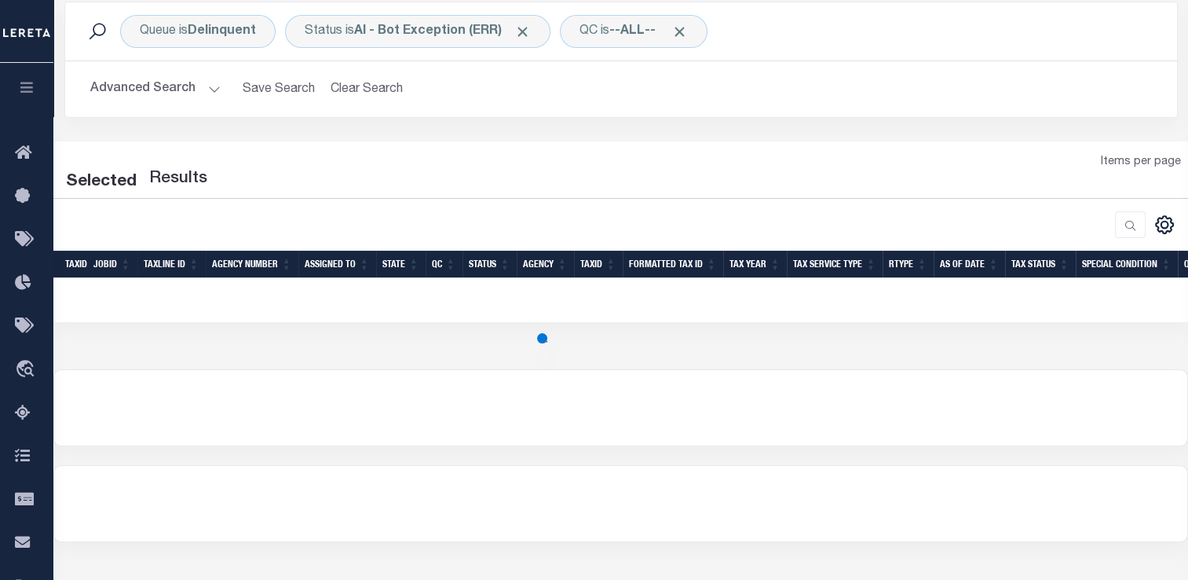
select select "2000"
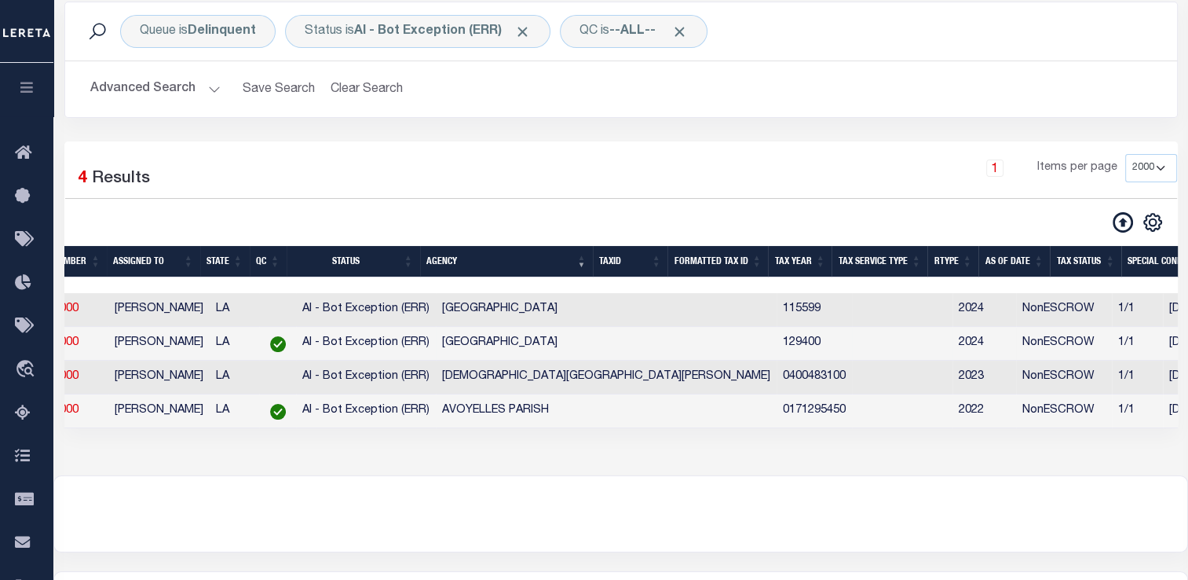
scroll to position [0, 0]
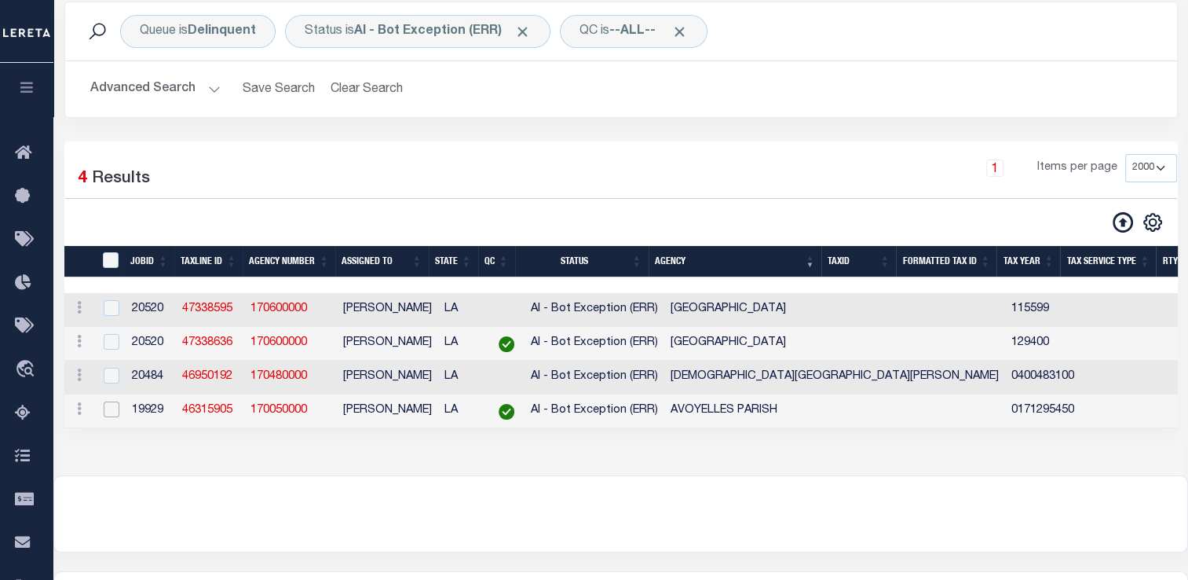
click at [113, 412] on input "checkbox" at bounding box center [112, 409] width 16 height 16
checkbox input "true"
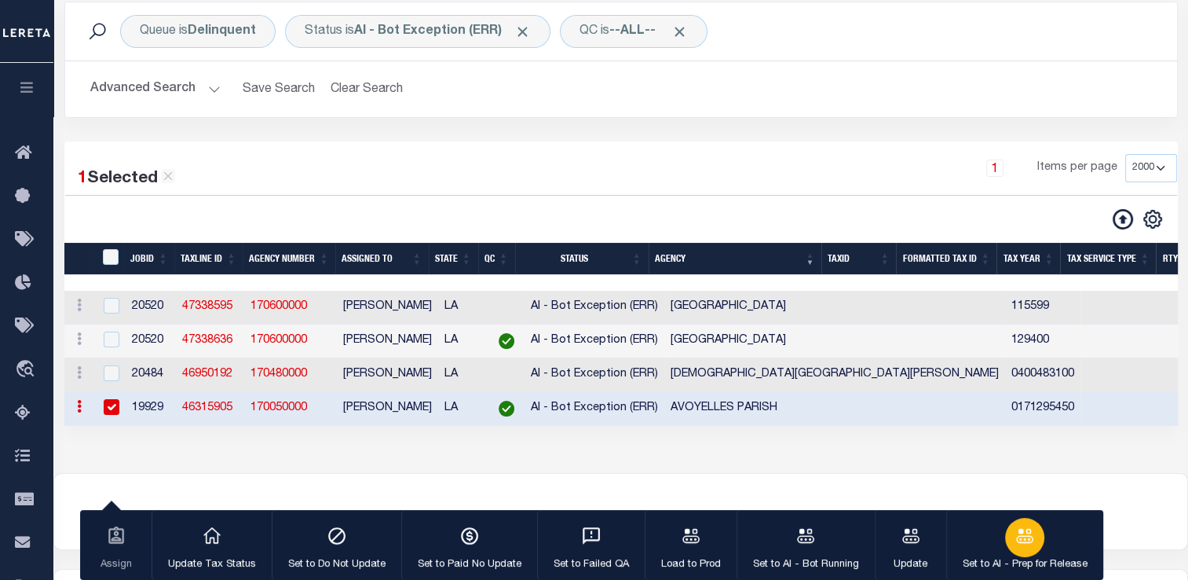
click at [1028, 546] on icon "button" at bounding box center [1025, 535] width 20 height 20
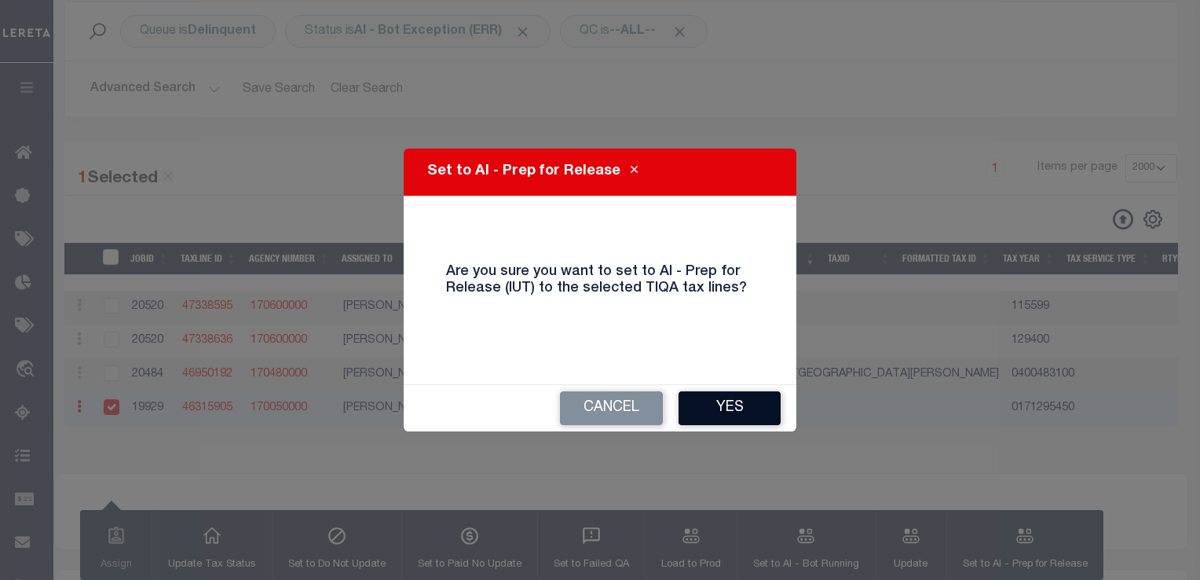
click at [742, 408] on button "Yes" at bounding box center [730, 408] width 102 height 34
